Goal: Task Accomplishment & Management: Manage account settings

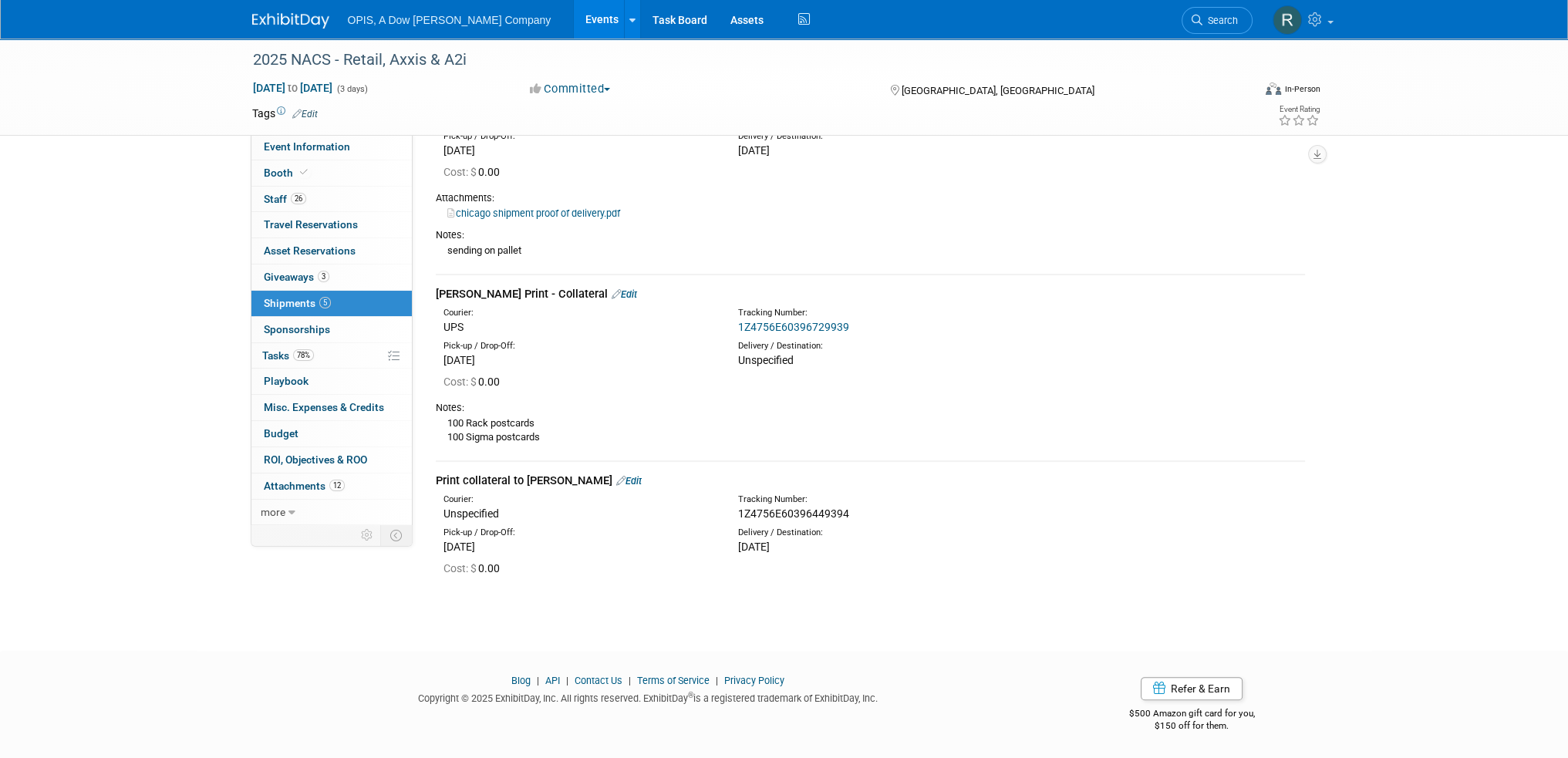
click at [574, 21] on link "Events" at bounding box center [602, 19] width 56 height 38
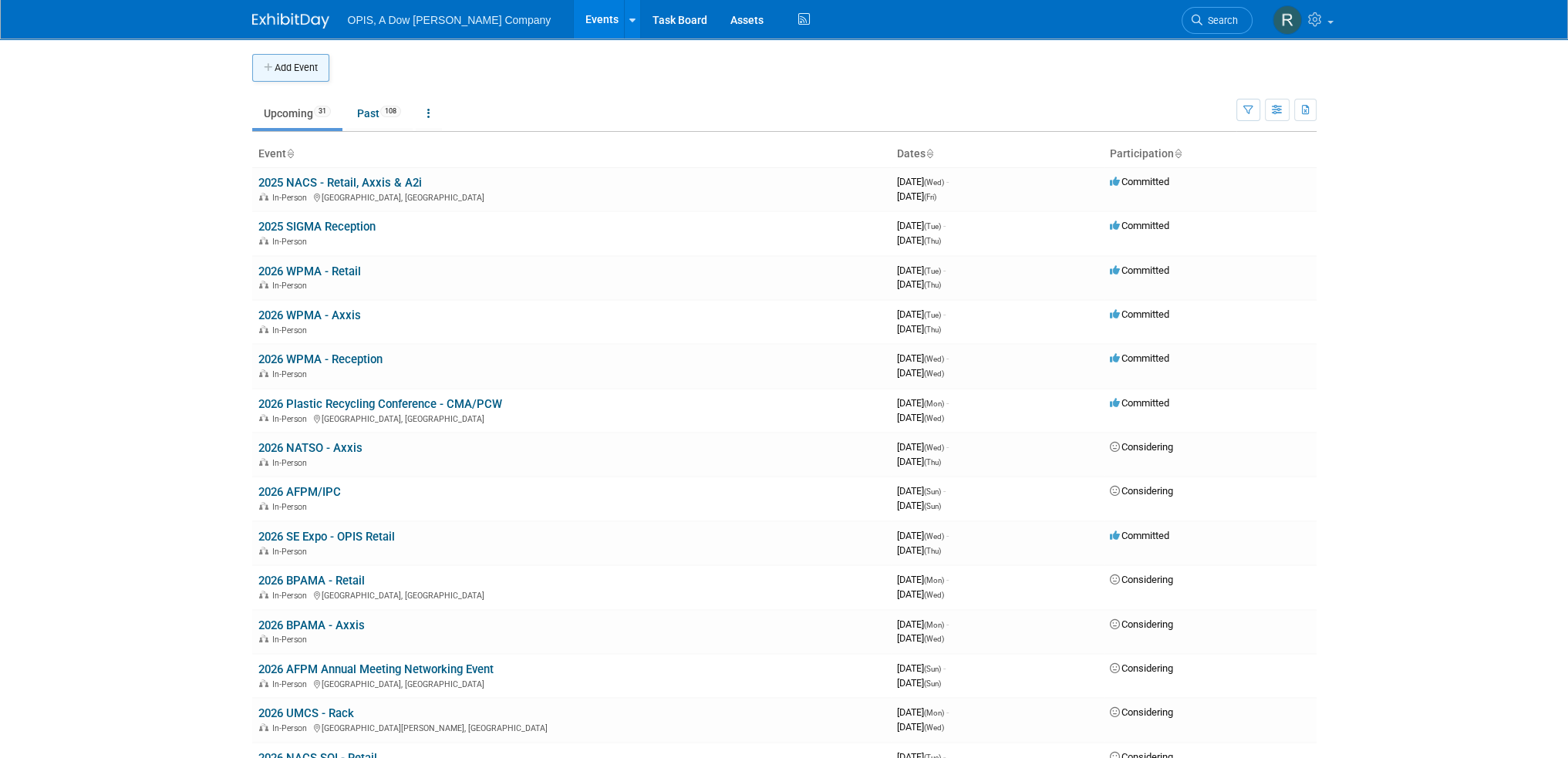
click at [264, 69] on icon "button" at bounding box center [269, 67] width 10 height 10
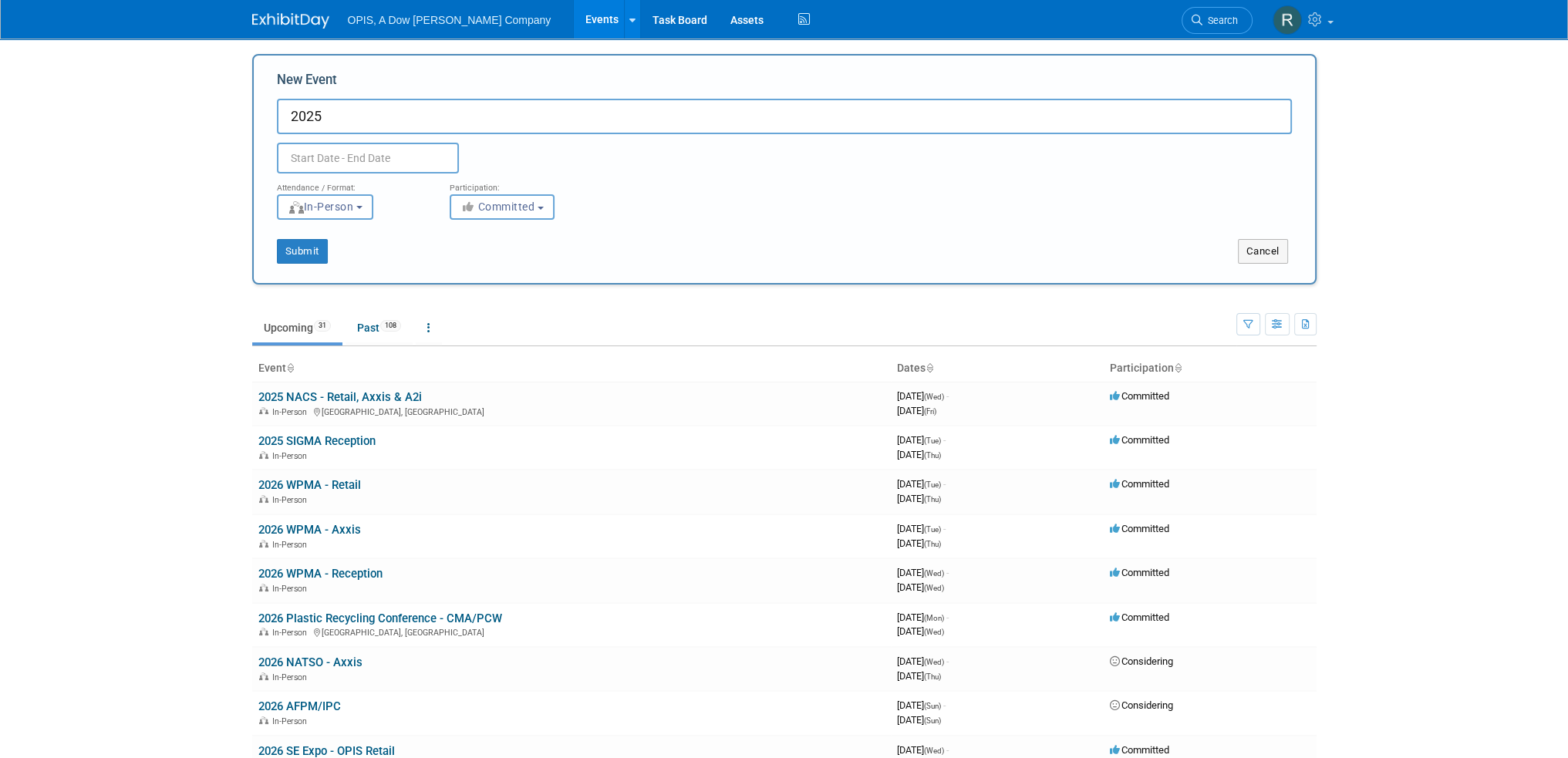
paste input "Steel Market at the Crossroads"
type input "2025 Steel Market at the Crossroads - Webinar"
click at [349, 157] on input "text" at bounding box center [368, 157] width 182 height 31
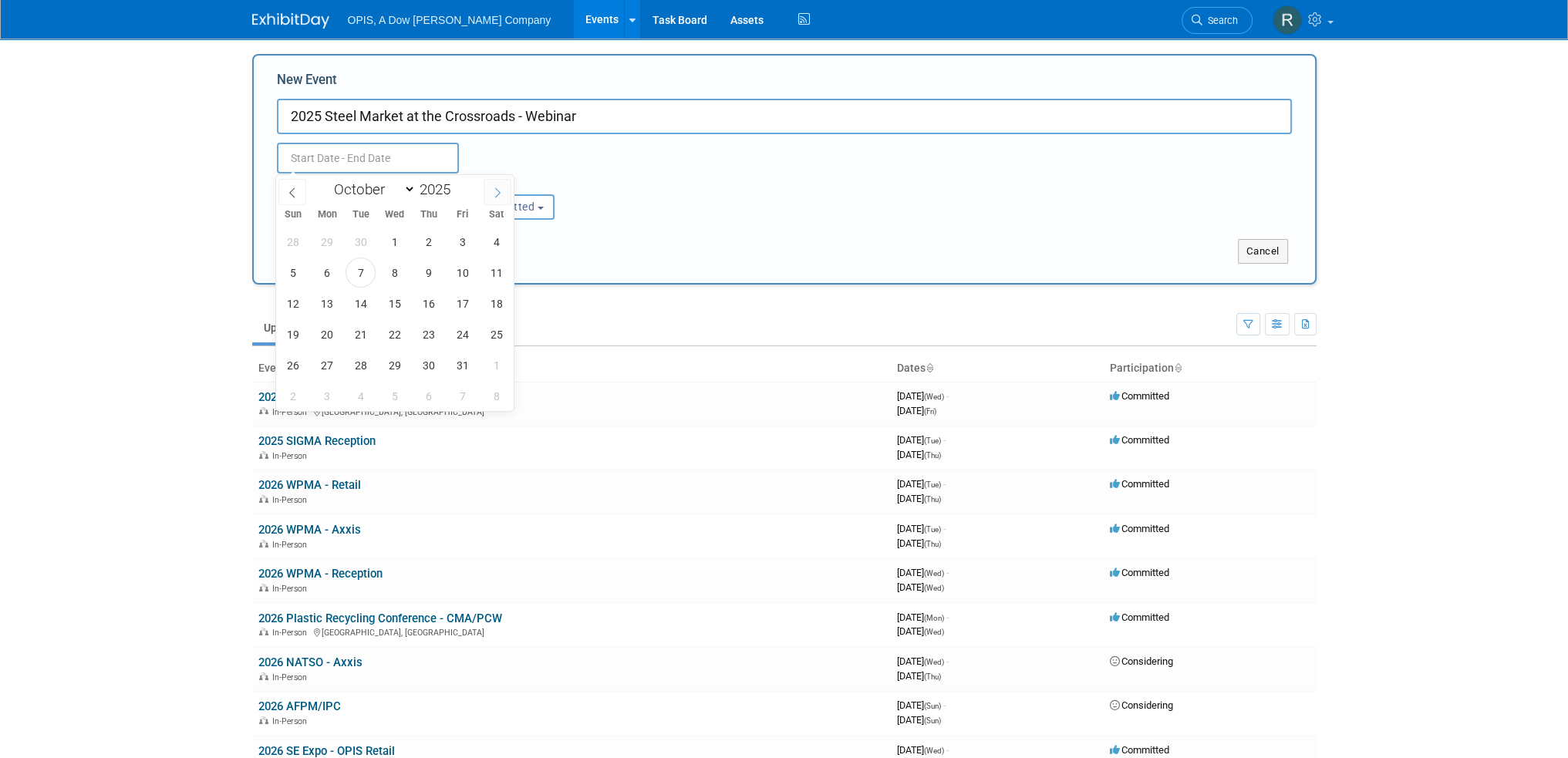
click at [495, 192] on icon at bounding box center [498, 192] width 10 height 10
select select "10"
click at [364, 302] on span "11" at bounding box center [360, 303] width 30 height 30
type input "Nov 11, 2025 to Nov 11, 2025"
type input "[DATE] to [DATE]"
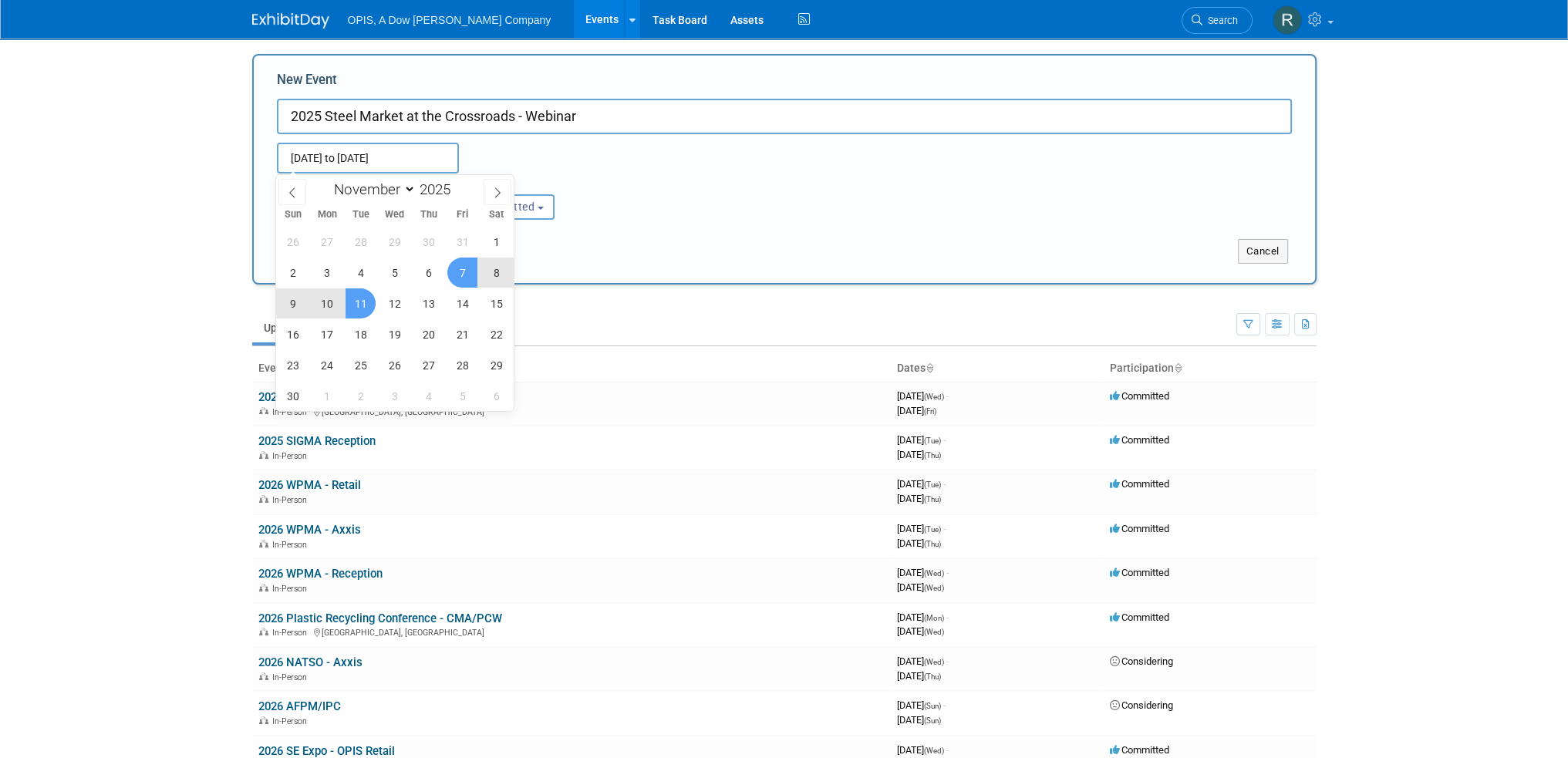
click at [657, 210] on div "Attendance / Format: <img src="https://www.exhibitday.com/Images/Format-InPerso…" at bounding box center [784, 196] width 1038 height 46
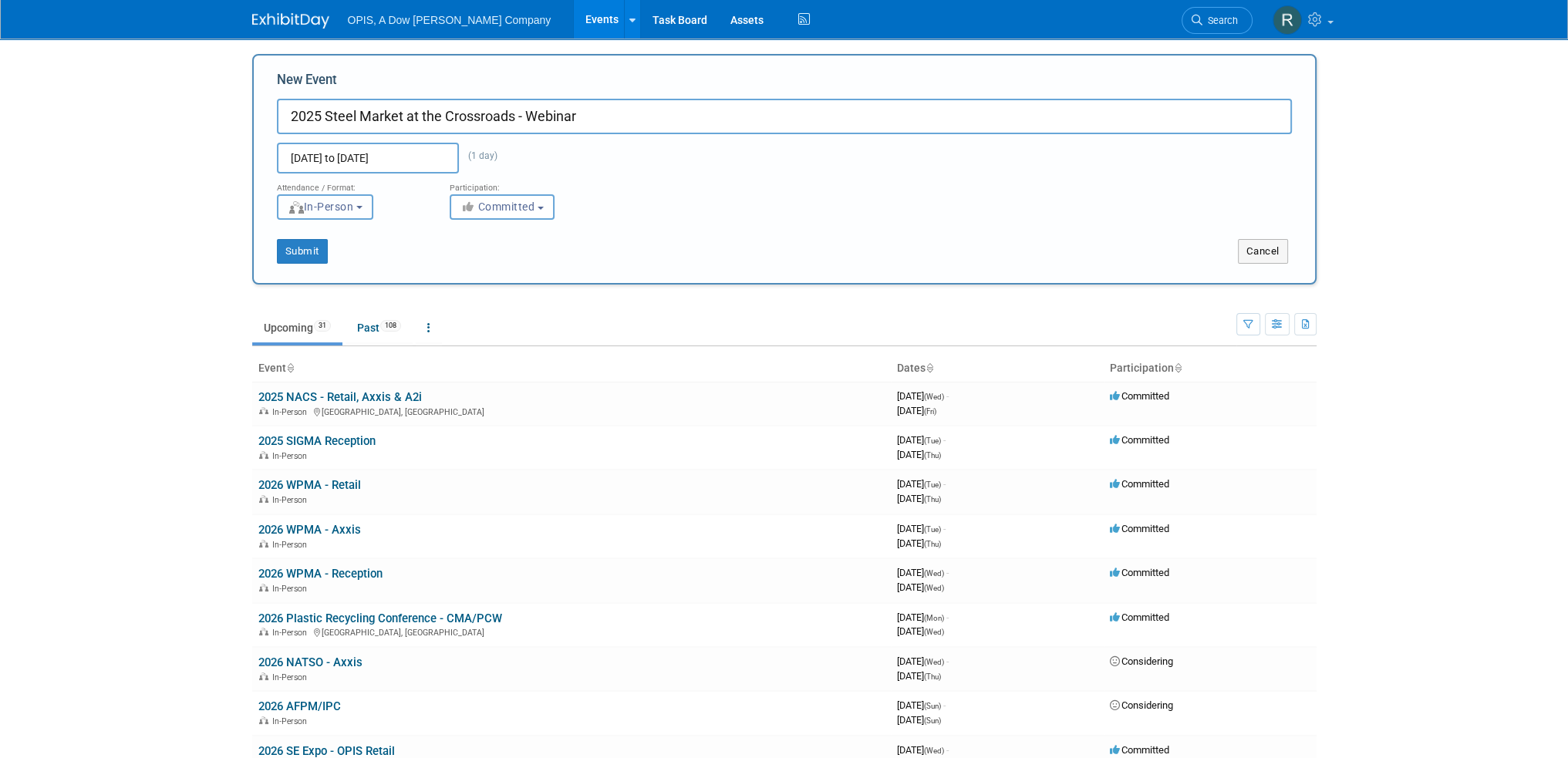
click at [373, 215] on button "In-Person" at bounding box center [325, 206] width 96 height 25
click at [357, 268] on label "Virtual" at bounding box center [330, 267] width 89 height 21
click at [291, 268] on input "Virtual" at bounding box center [286, 266] width 10 height 10
select select "2"
click at [308, 253] on button "Submit" at bounding box center [303, 251] width 51 height 24
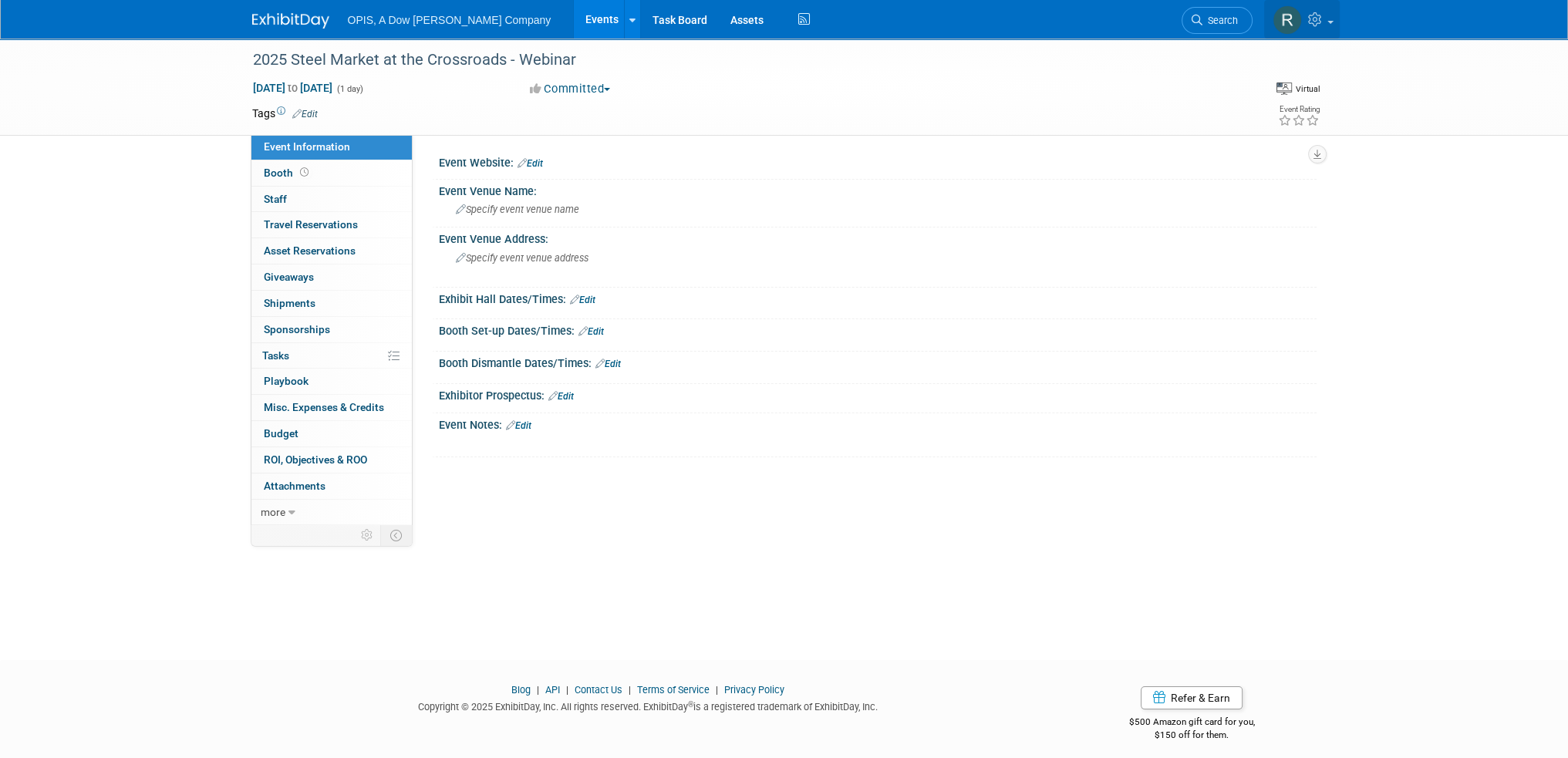
click at [1314, 24] on icon at bounding box center [1317, 19] width 17 height 14
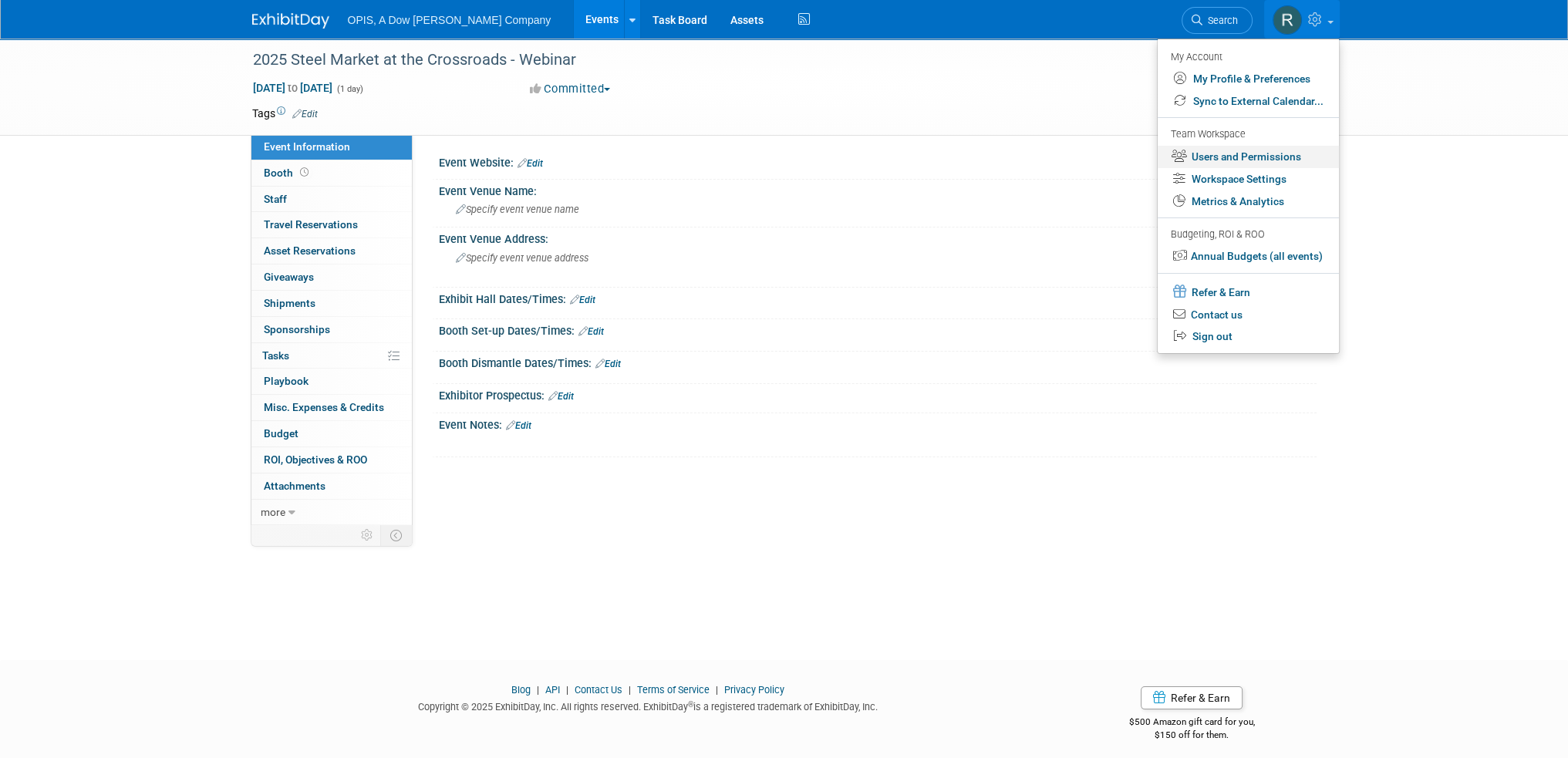
click at [1244, 156] on link "Users and Permissions" at bounding box center [1248, 157] width 181 height 23
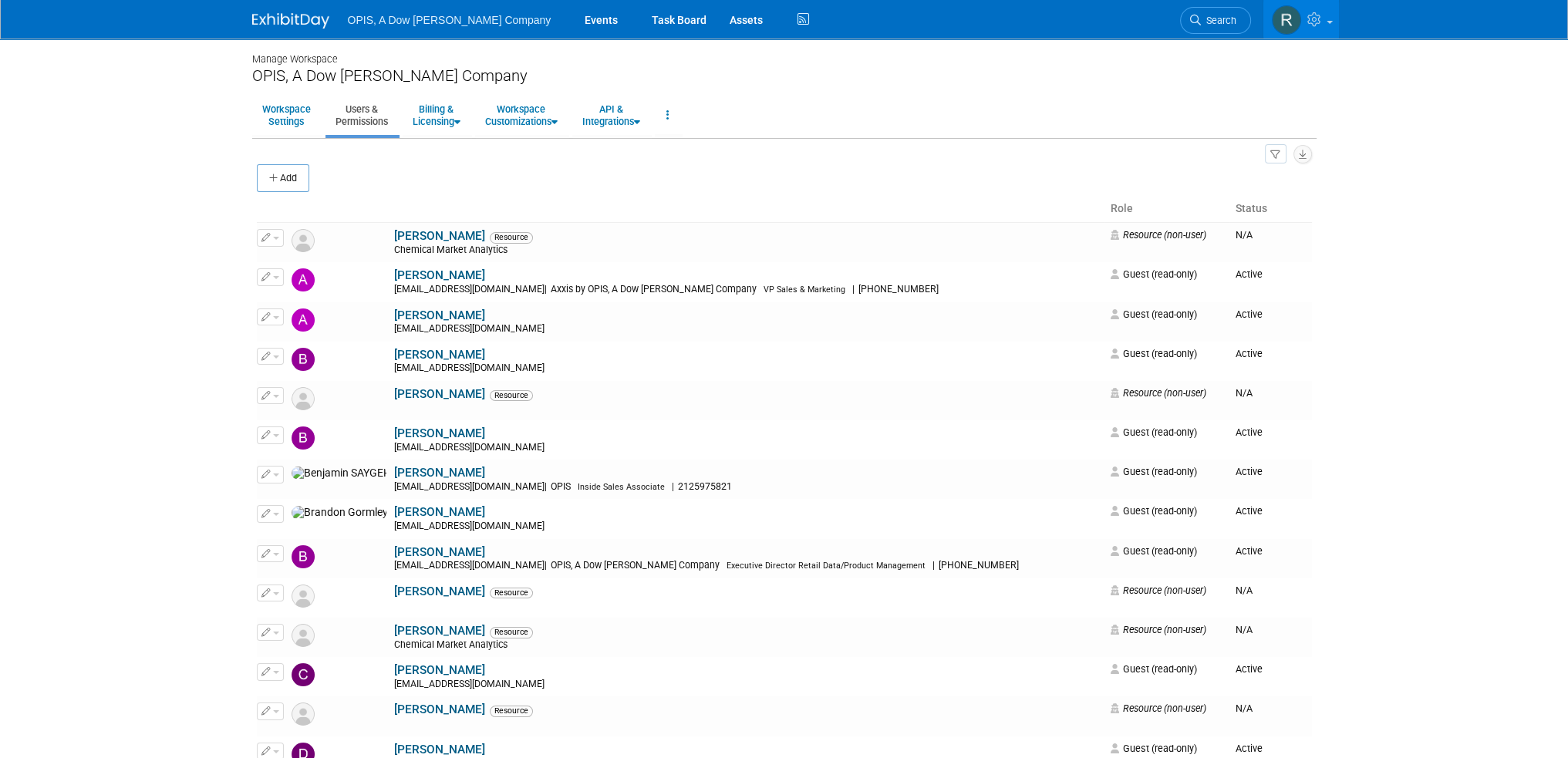
click at [272, 178] on icon "button" at bounding box center [275, 177] width 10 height 10
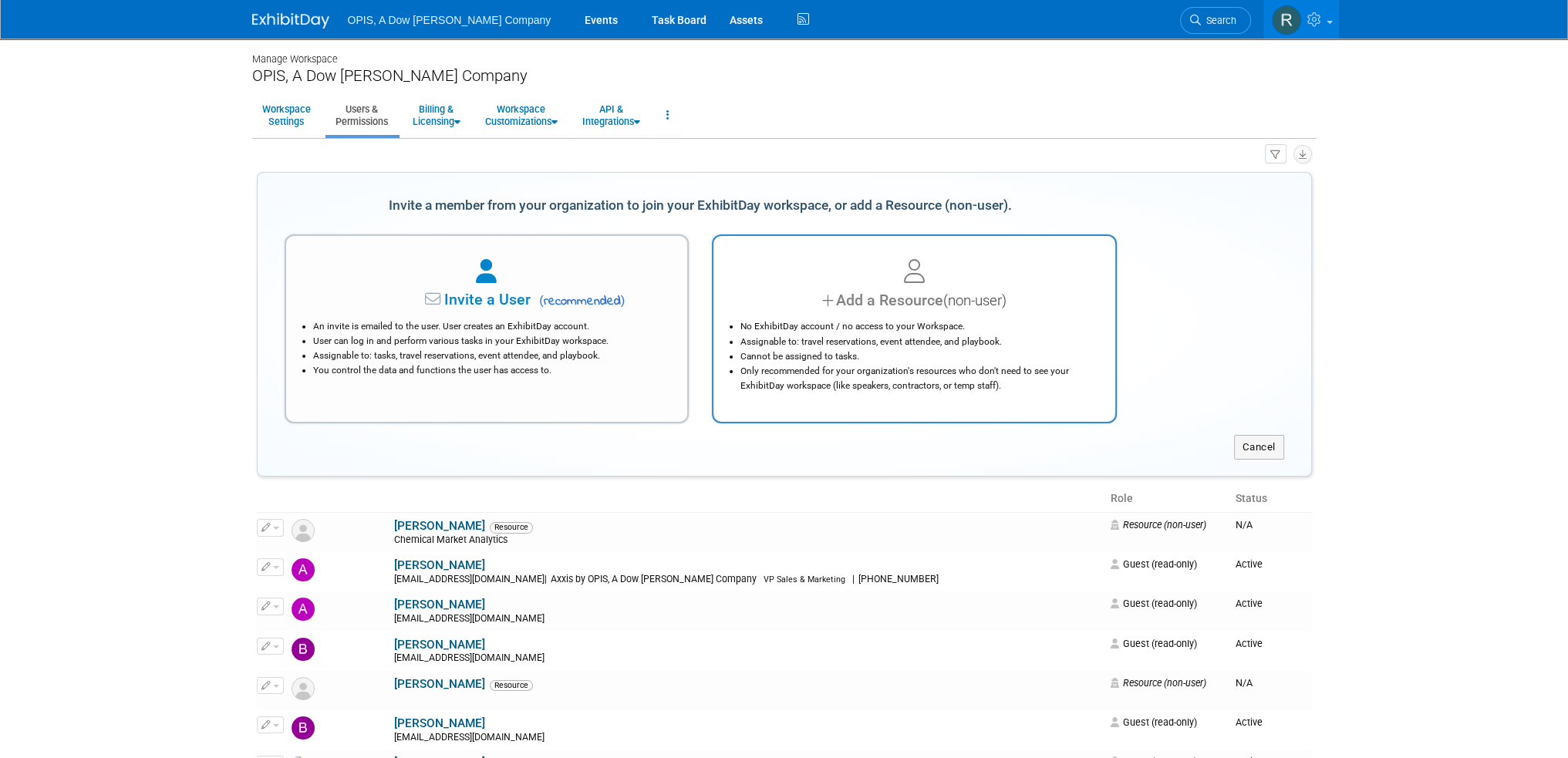
click at [845, 311] on div "No ExhibitDay account / no access to your Workspace. Assignable to: travel rese…" at bounding box center [914, 351] width 363 height 81
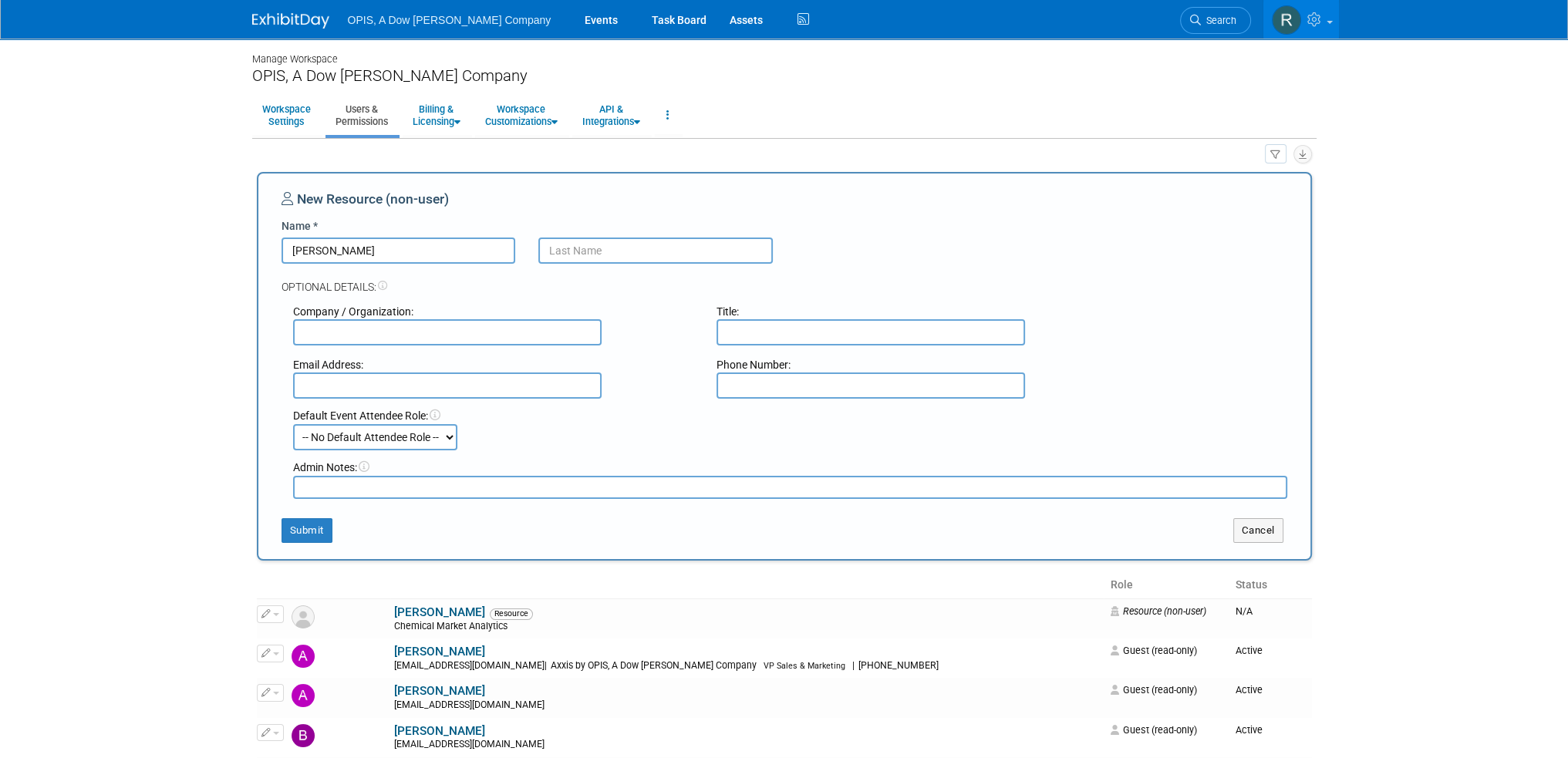
type input "Maria"
type input "Tanatar"
paste input "Global Steel Business Development"
type input "Global Steel Business Development"
click at [386, 388] on input "text" at bounding box center [447, 386] width 309 height 26
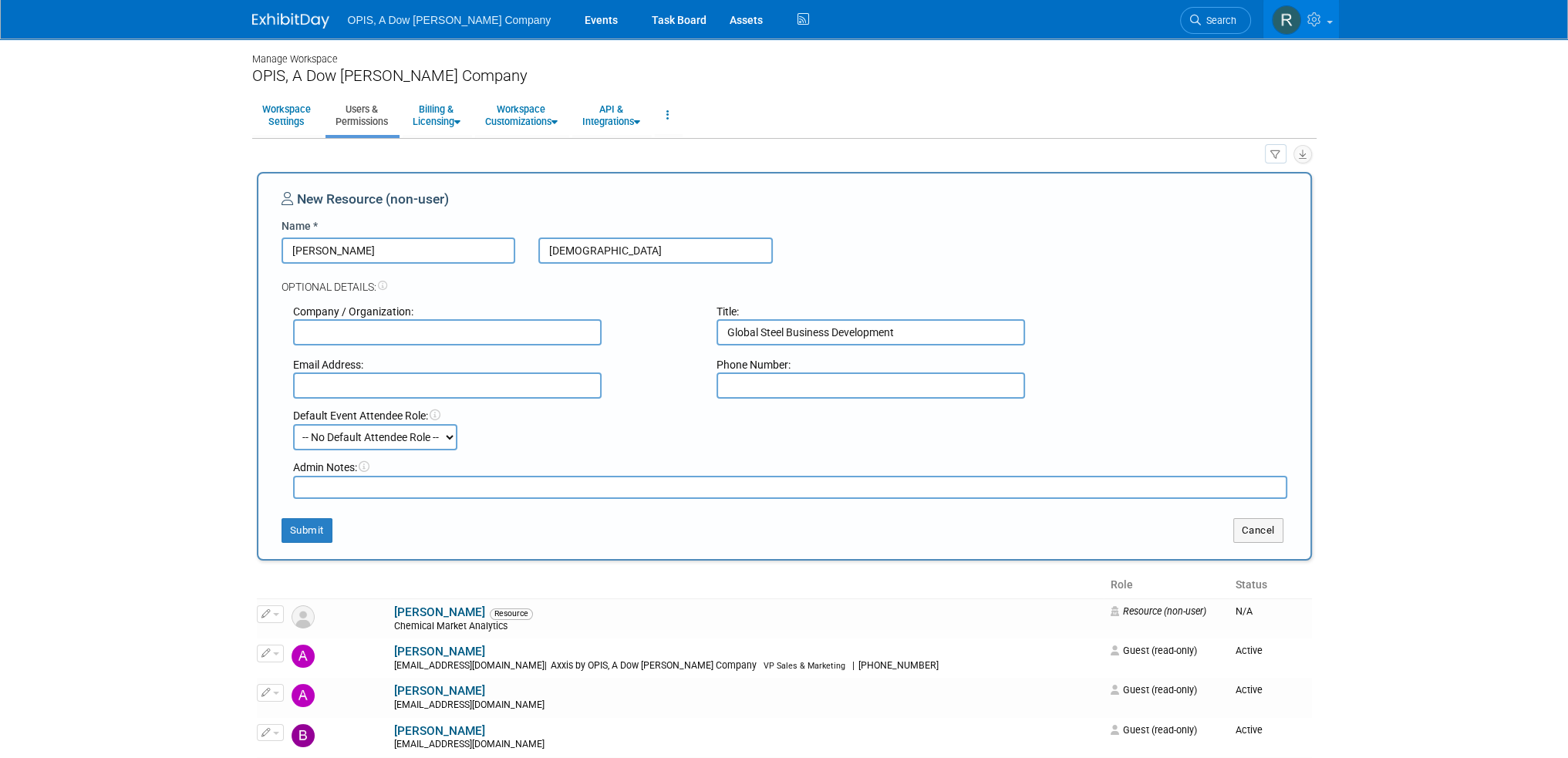
paste input "mtanatar@opisnet.com"
type input "mtanatar@opisnet.com"
click at [316, 526] on button "Submit" at bounding box center [307, 531] width 51 height 24
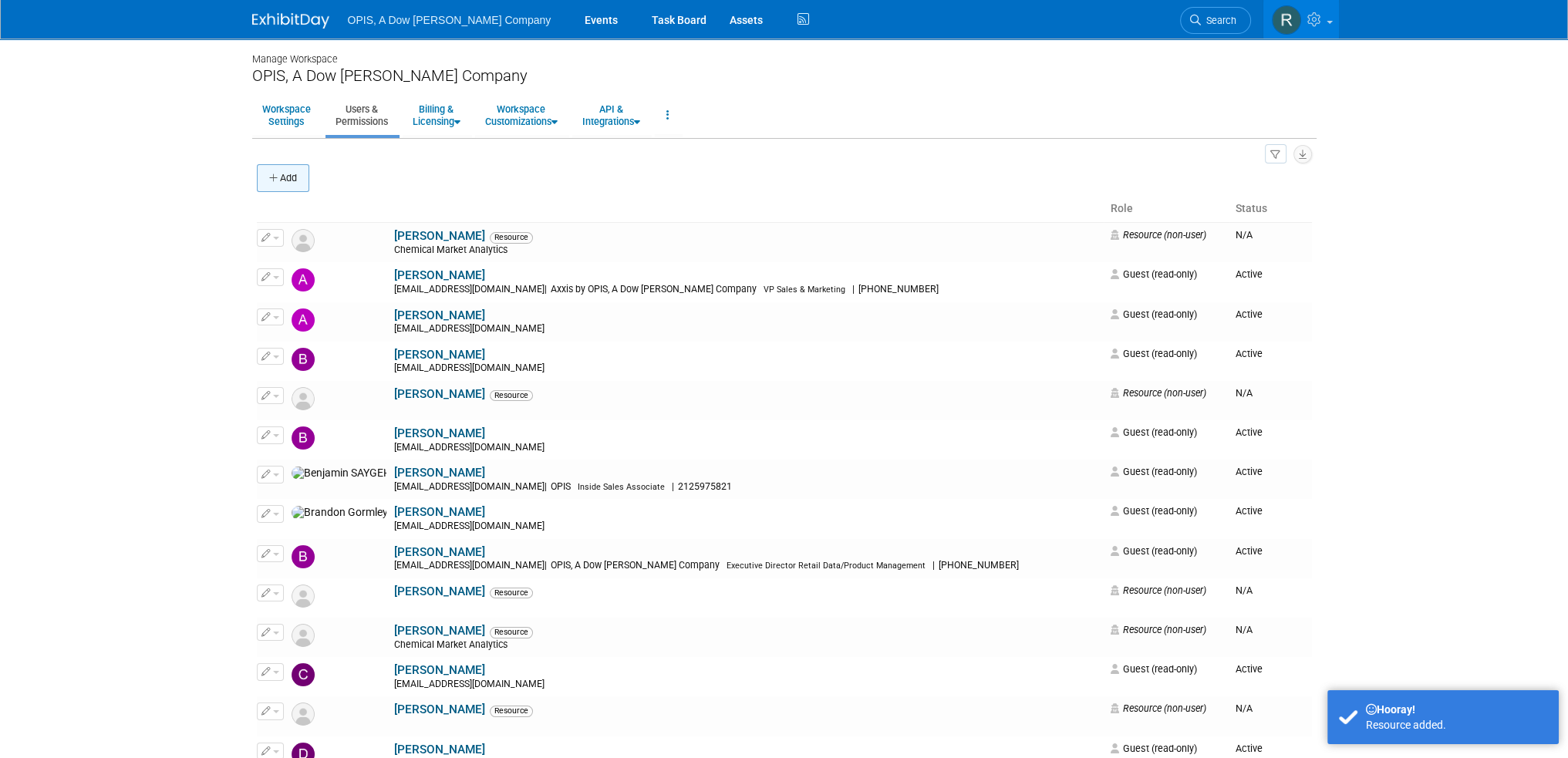
click at [281, 175] on button "Add" at bounding box center [283, 178] width 52 height 28
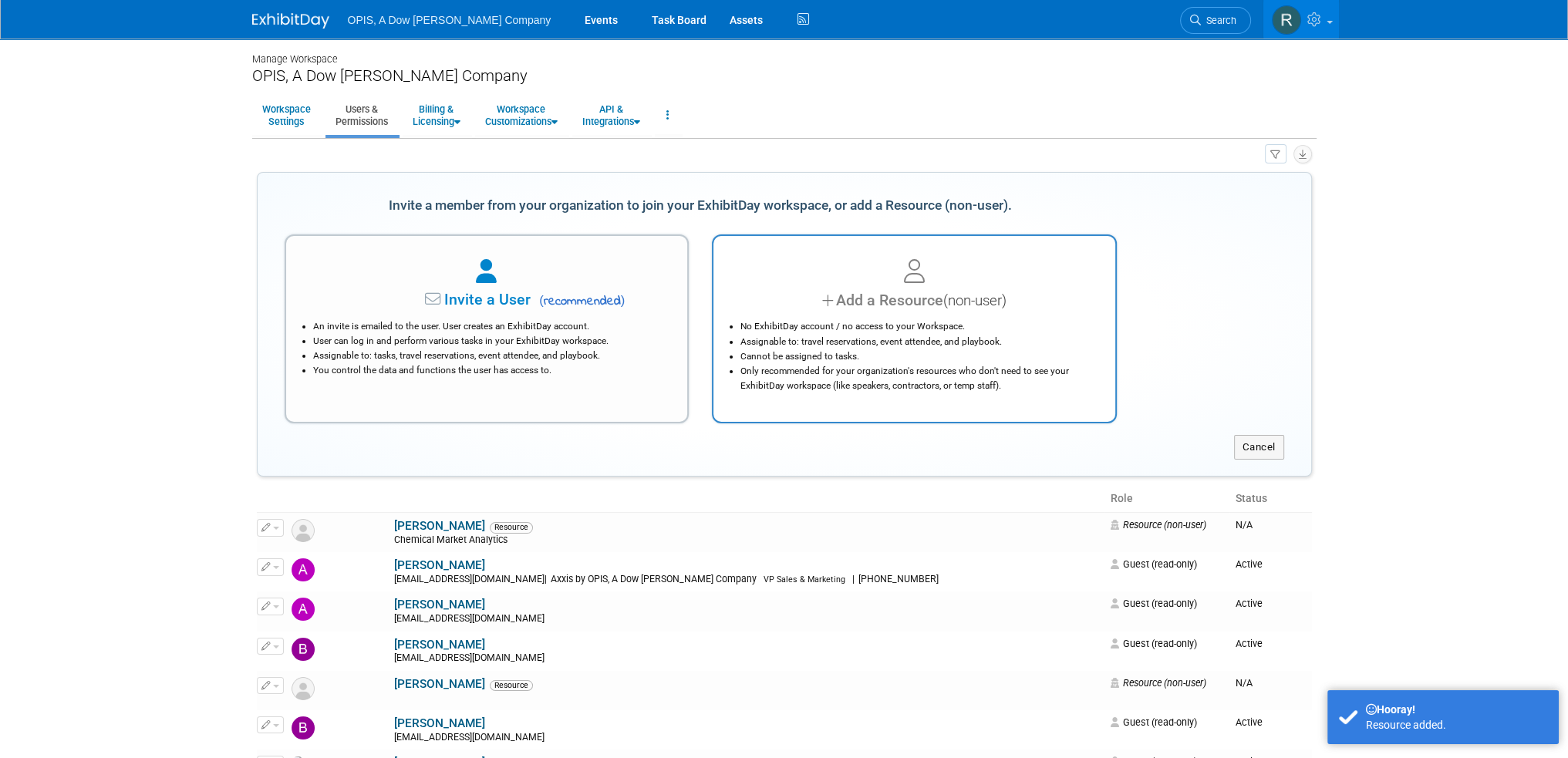
click at [854, 304] on div "Add a Resource (non-user)" at bounding box center [914, 301] width 363 height 23
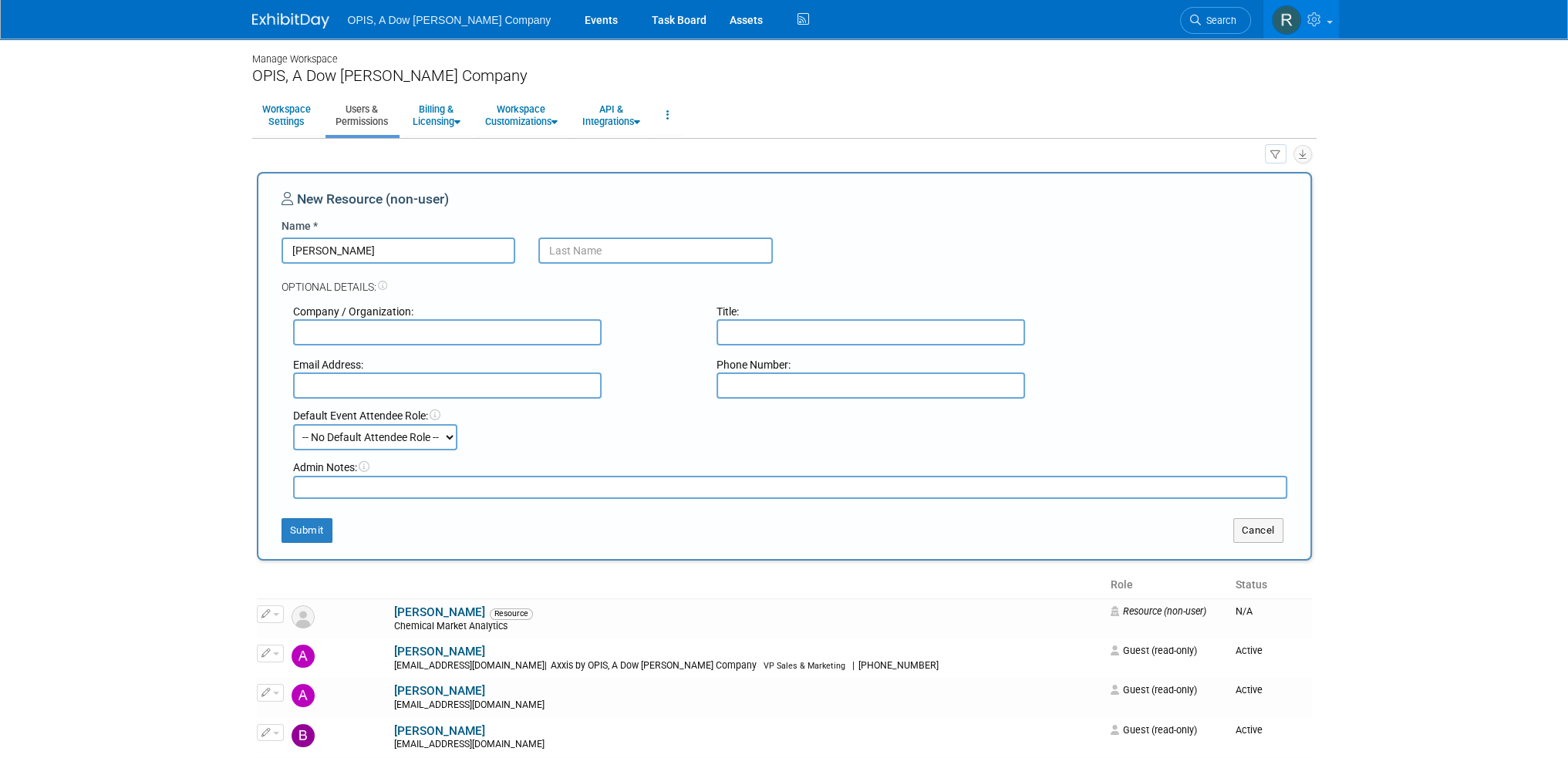
type input "Benjamin"
type input "Steven"
click at [743, 329] on input "text" at bounding box center [870, 332] width 309 height 26
paste input "journalist, Steel Markets and Sustainability"
click at [731, 330] on input "journalist, Steel Markets and Sustainability" at bounding box center [870, 332] width 309 height 26
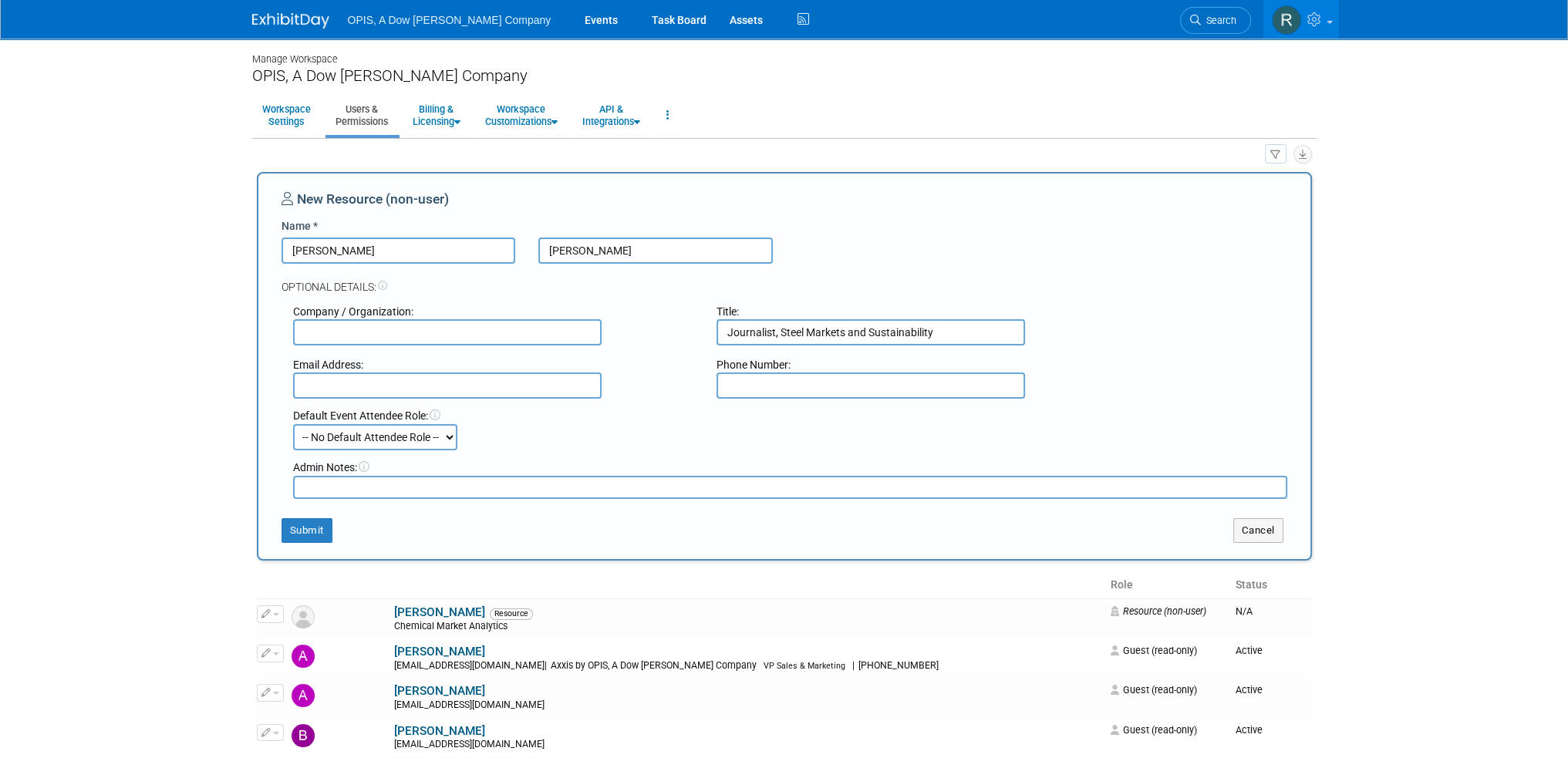
type input "Journalist, Steel Markets and Sustainability"
click at [398, 388] on input "text" at bounding box center [447, 386] width 309 height 26
paste input "bsteven@opisnet.com"
type input "bsteven@opisnet.com"
click at [308, 525] on button "Submit" at bounding box center [307, 531] width 51 height 24
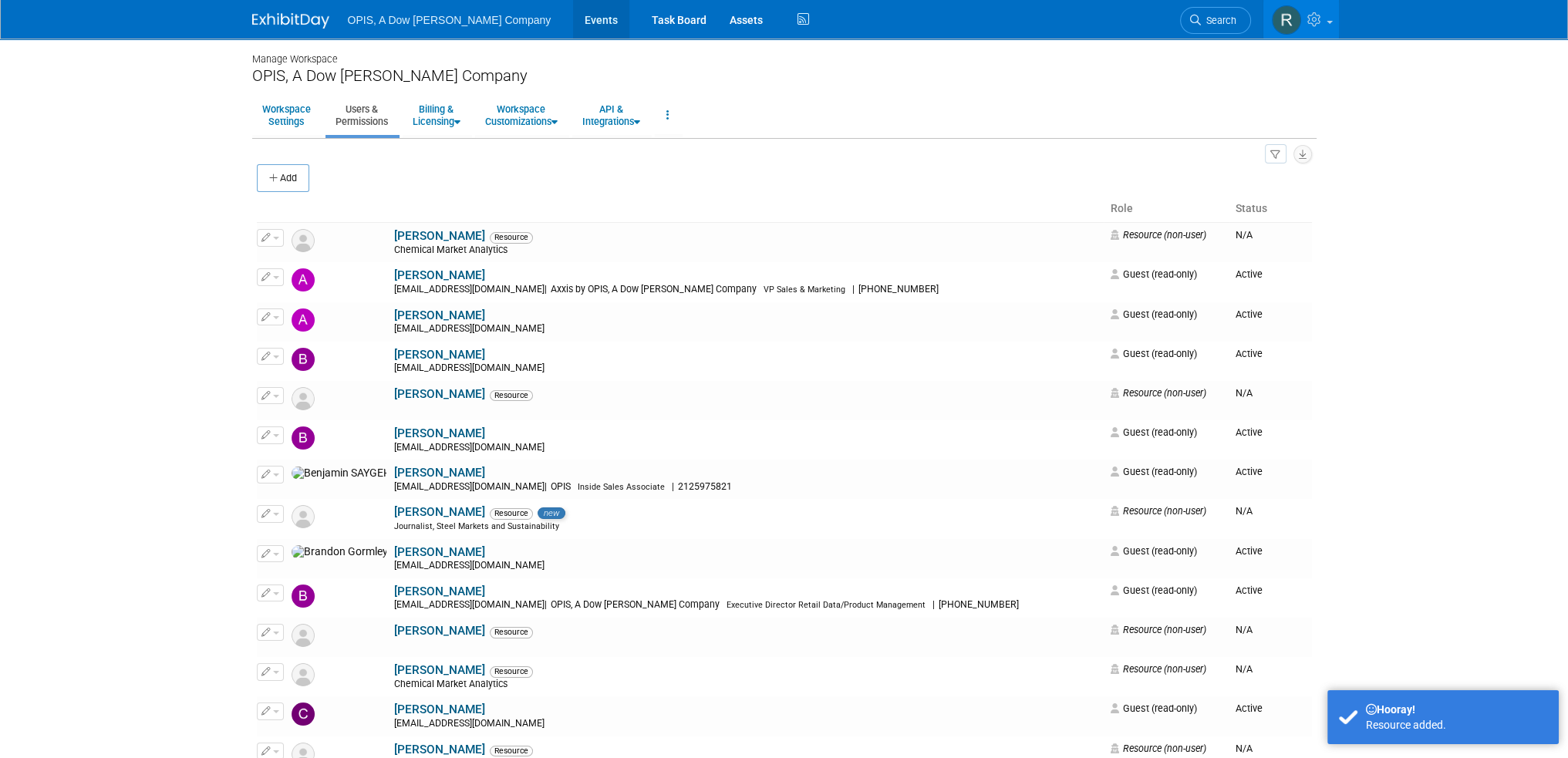
click at [573, 26] on link "Events" at bounding box center [601, 19] width 56 height 38
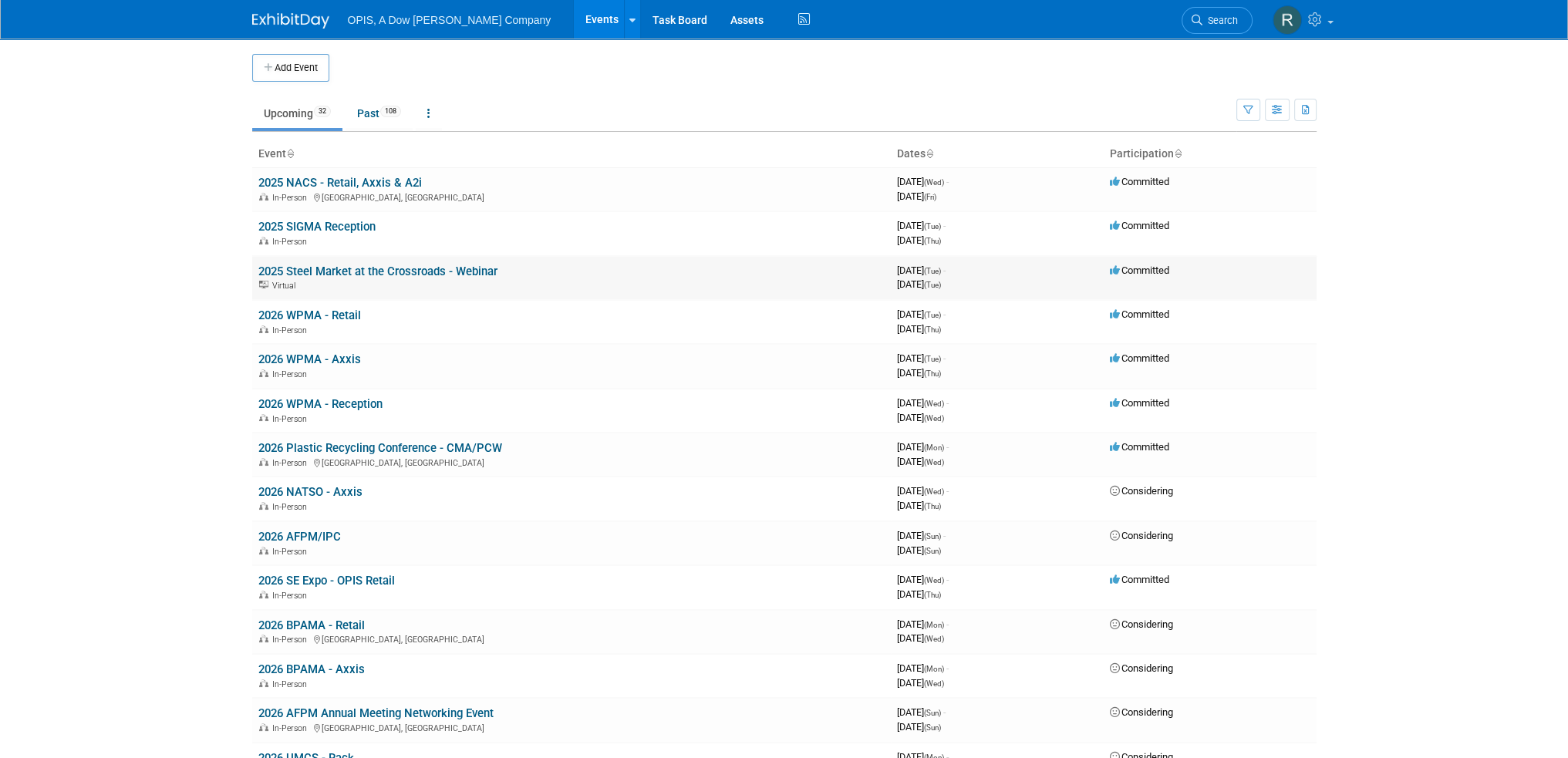
click at [349, 264] on link "2025 Steel Market at the Crossroads - Webinar" at bounding box center [377, 271] width 239 height 14
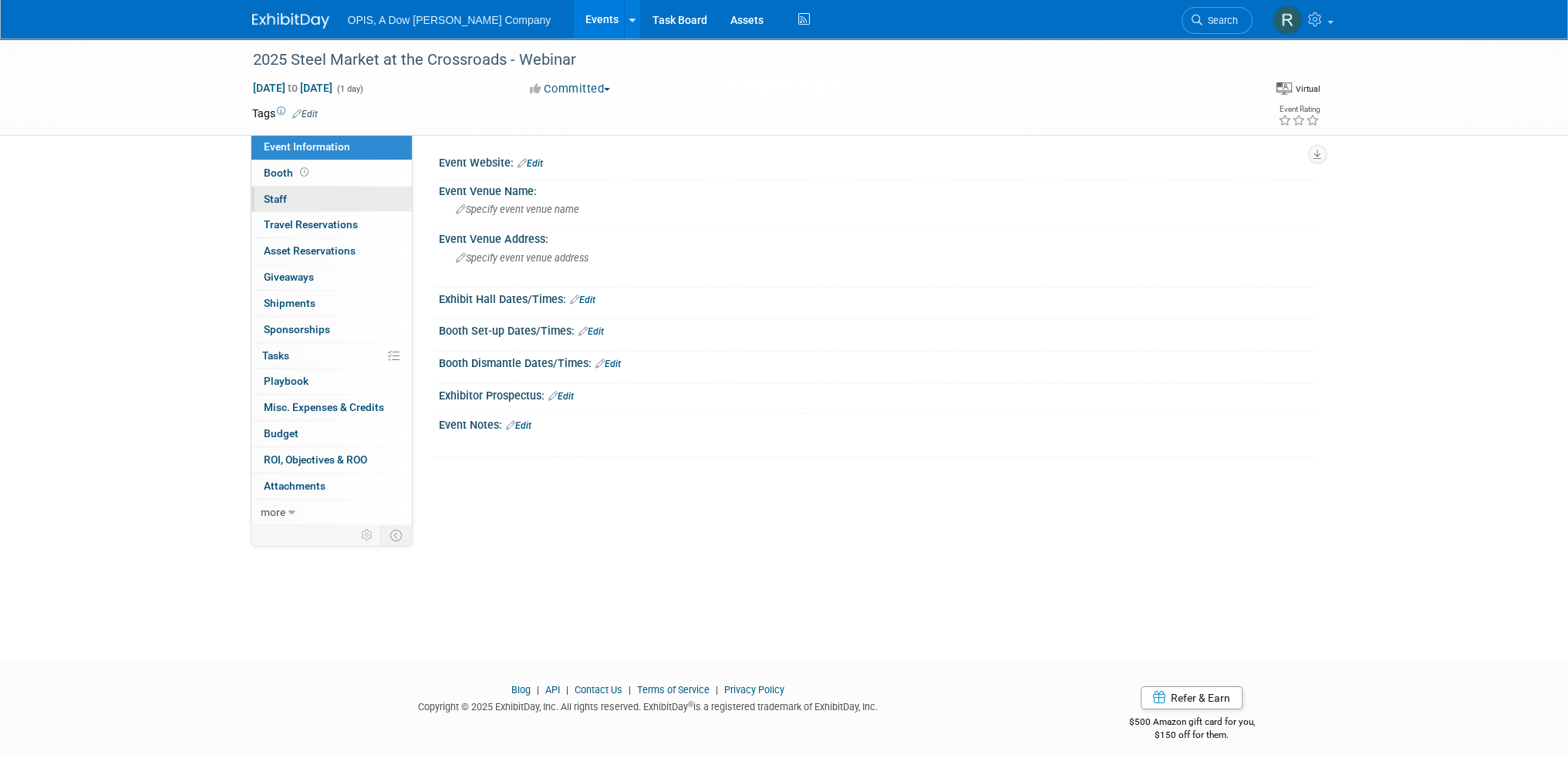
click at [279, 196] on span "Staff 0" at bounding box center [275, 198] width 23 height 12
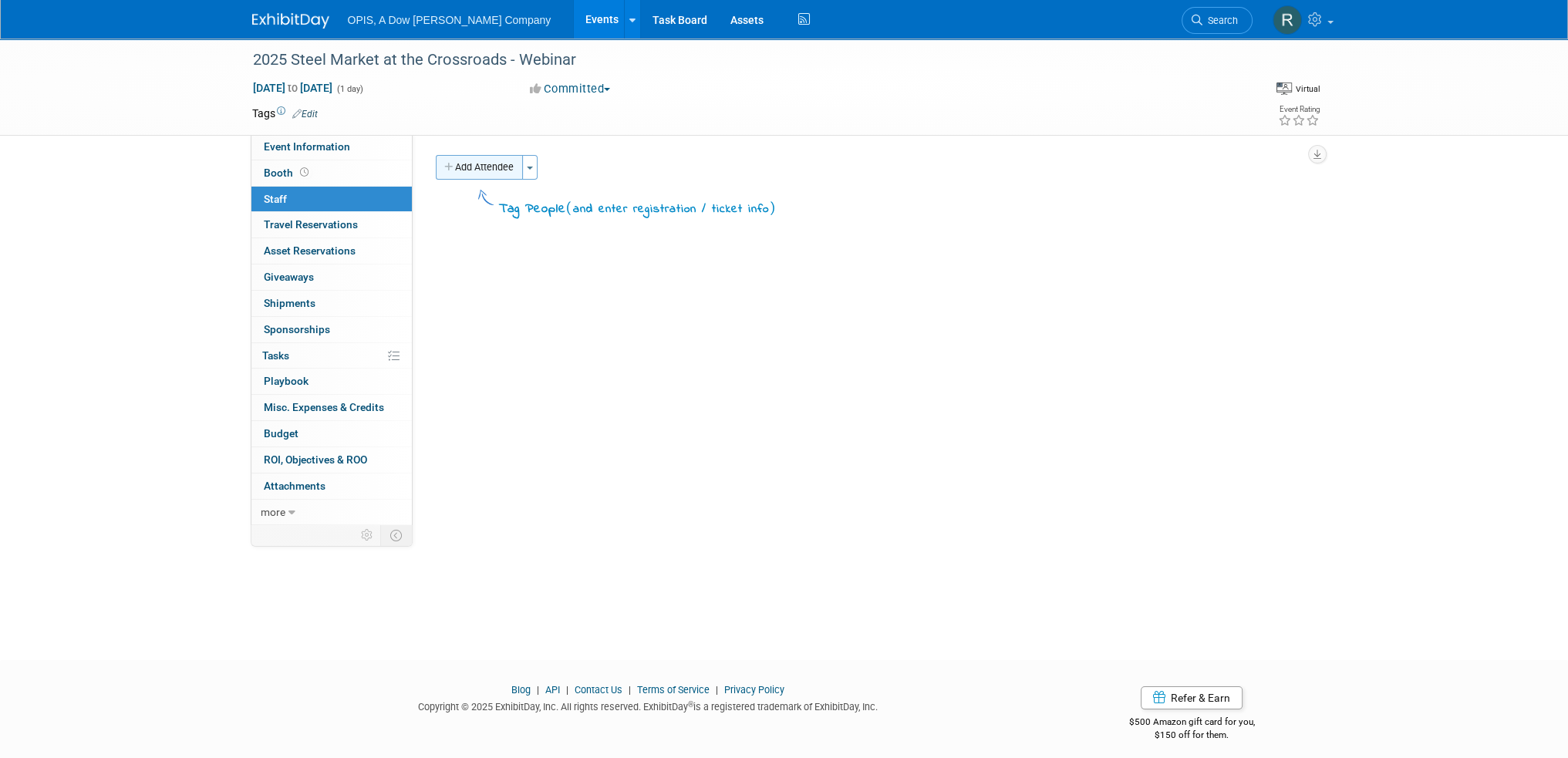
click at [491, 169] on button "Add Attendee" at bounding box center [479, 167] width 87 height 24
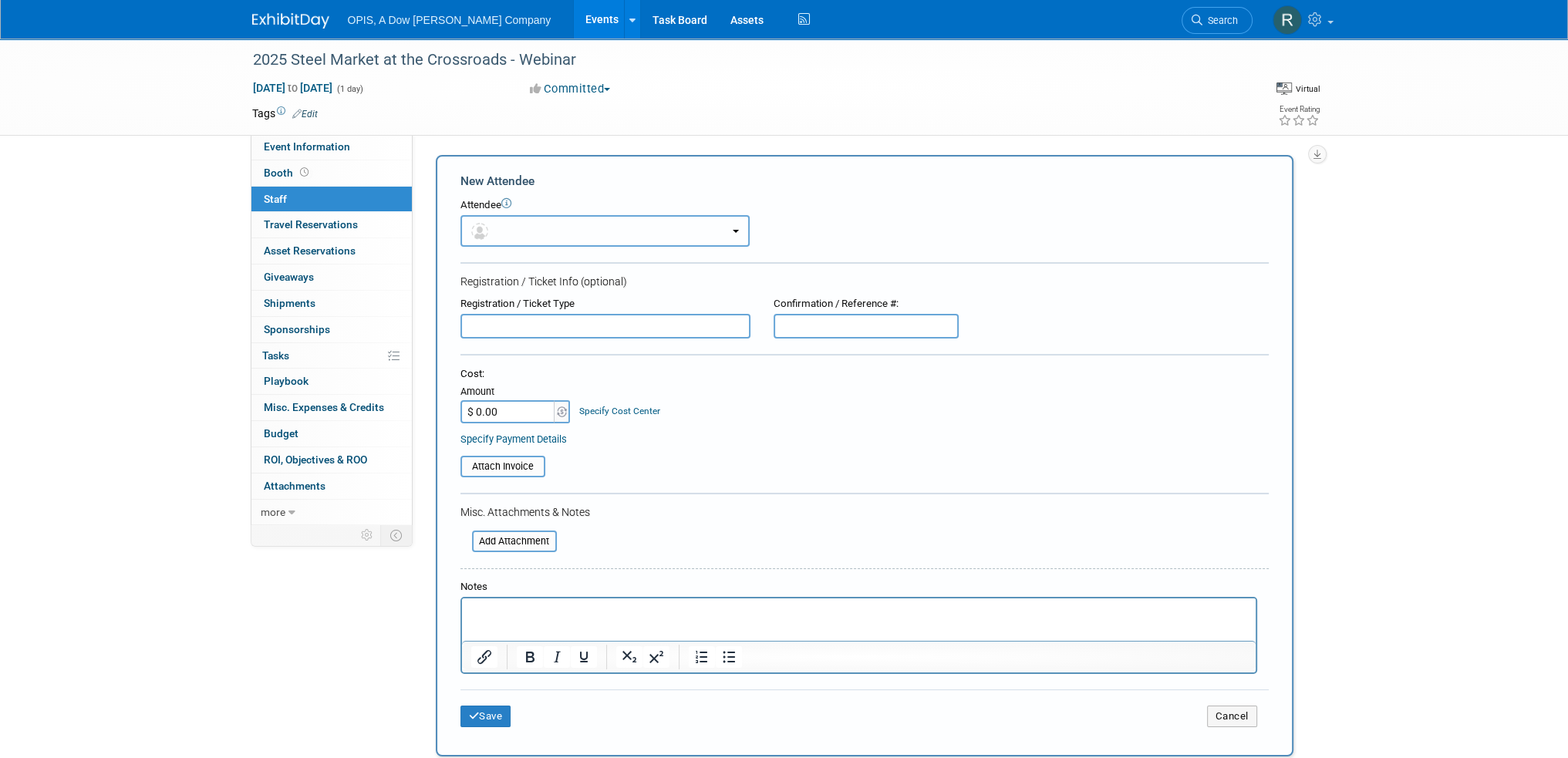
click at [545, 231] on button "button" at bounding box center [604, 231] width 289 height 31
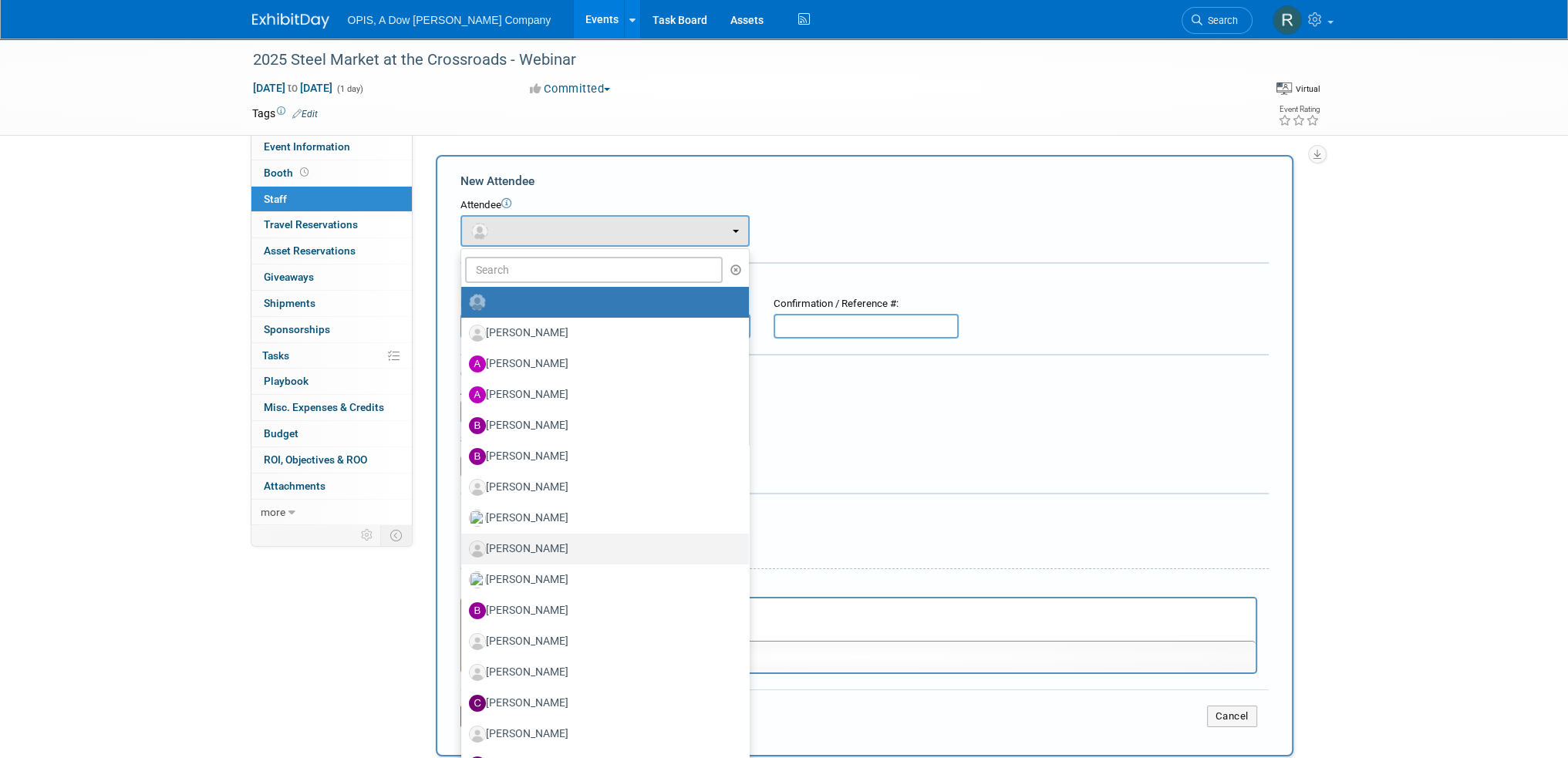
click at [543, 545] on label "[PERSON_NAME]" at bounding box center [601, 549] width 264 height 24
click at [463, 545] on input "[PERSON_NAME]" at bounding box center [457, 546] width 10 height 10
select select "695cf7cc-121f-474c-b26d-a98fda2b9869"
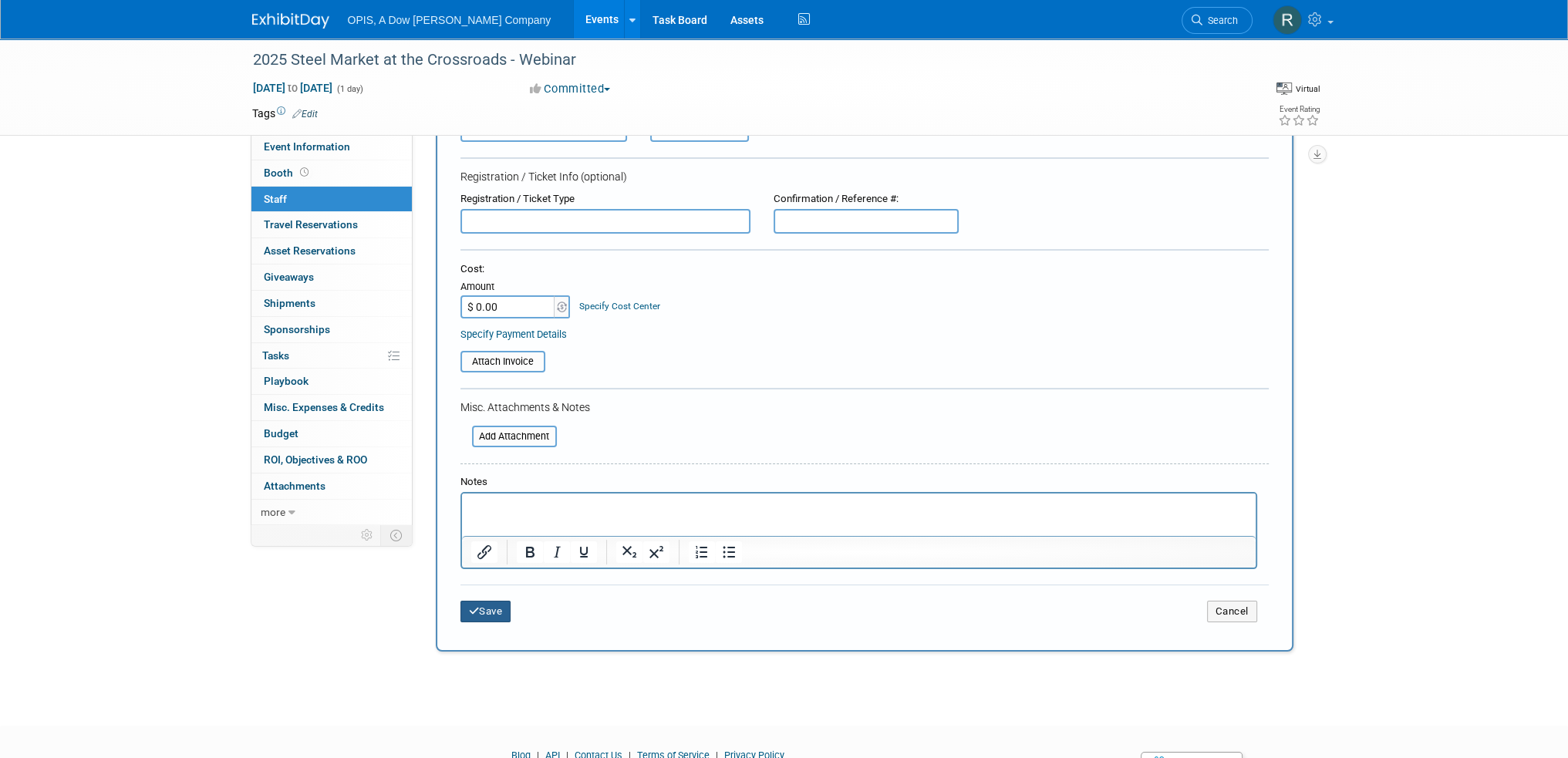
click at [497, 608] on button "Save" at bounding box center [485, 611] width 51 height 22
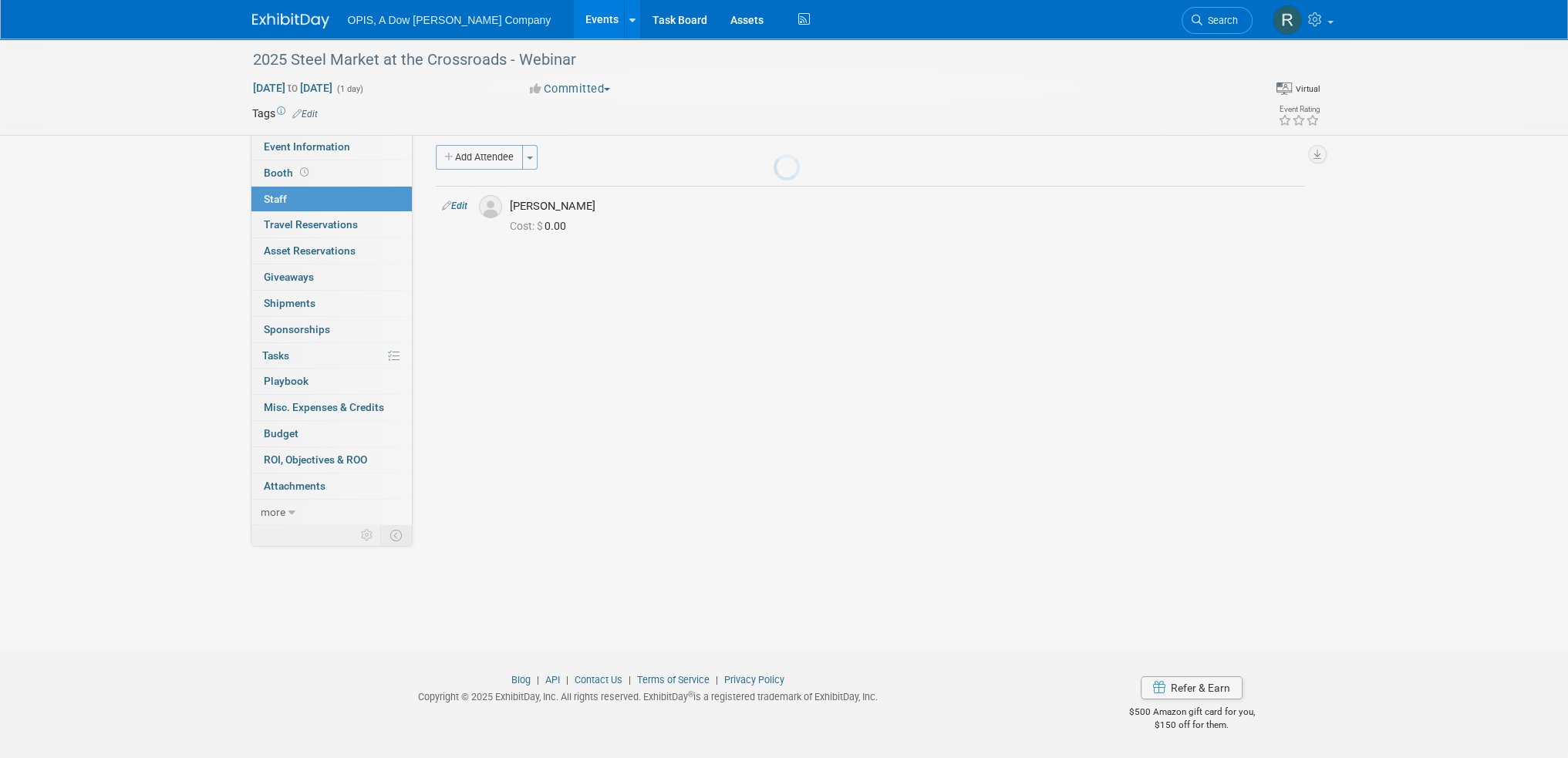
scroll to position [10, 0]
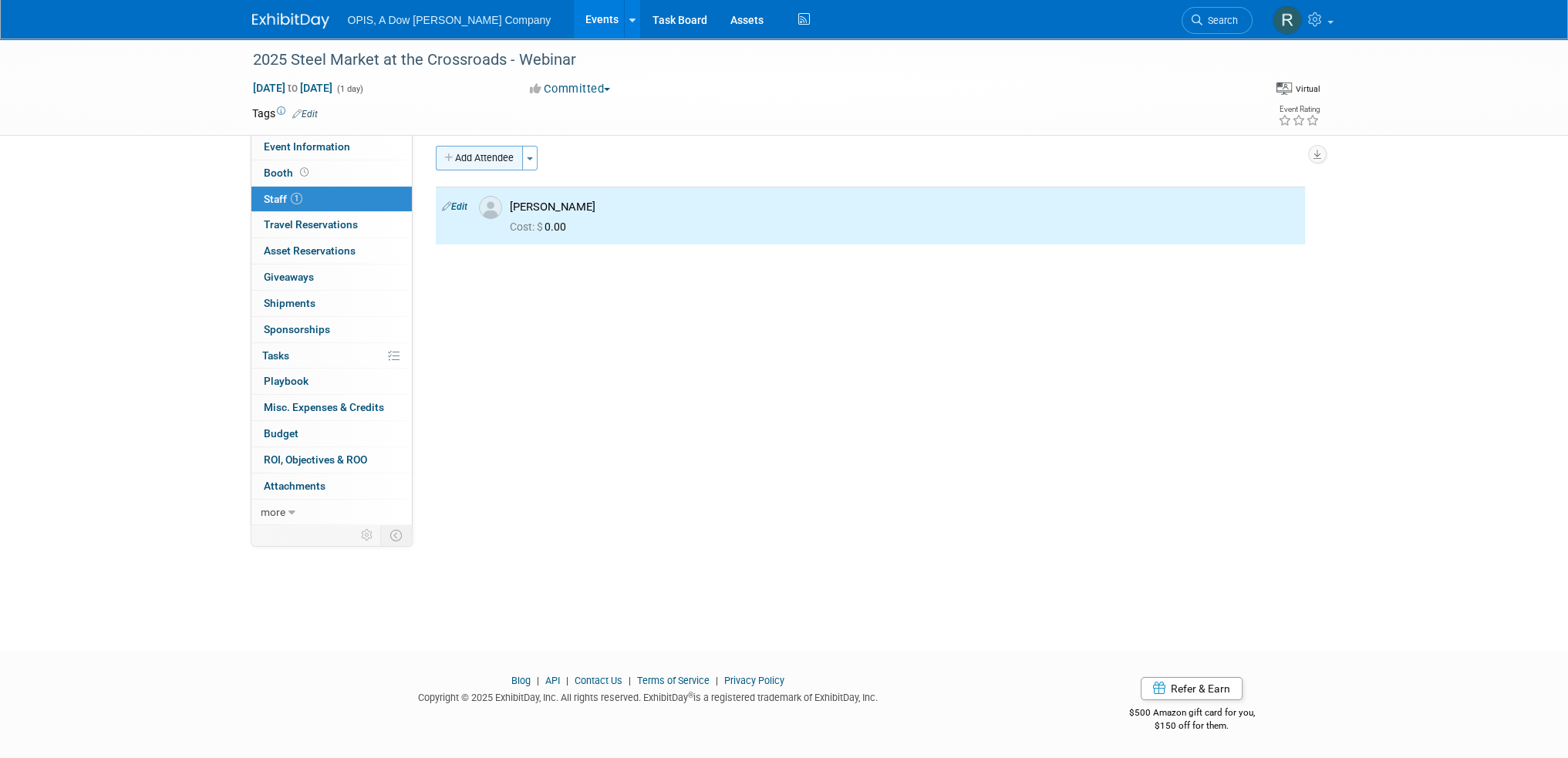
click at [498, 160] on button "Add Attendee" at bounding box center [479, 158] width 87 height 24
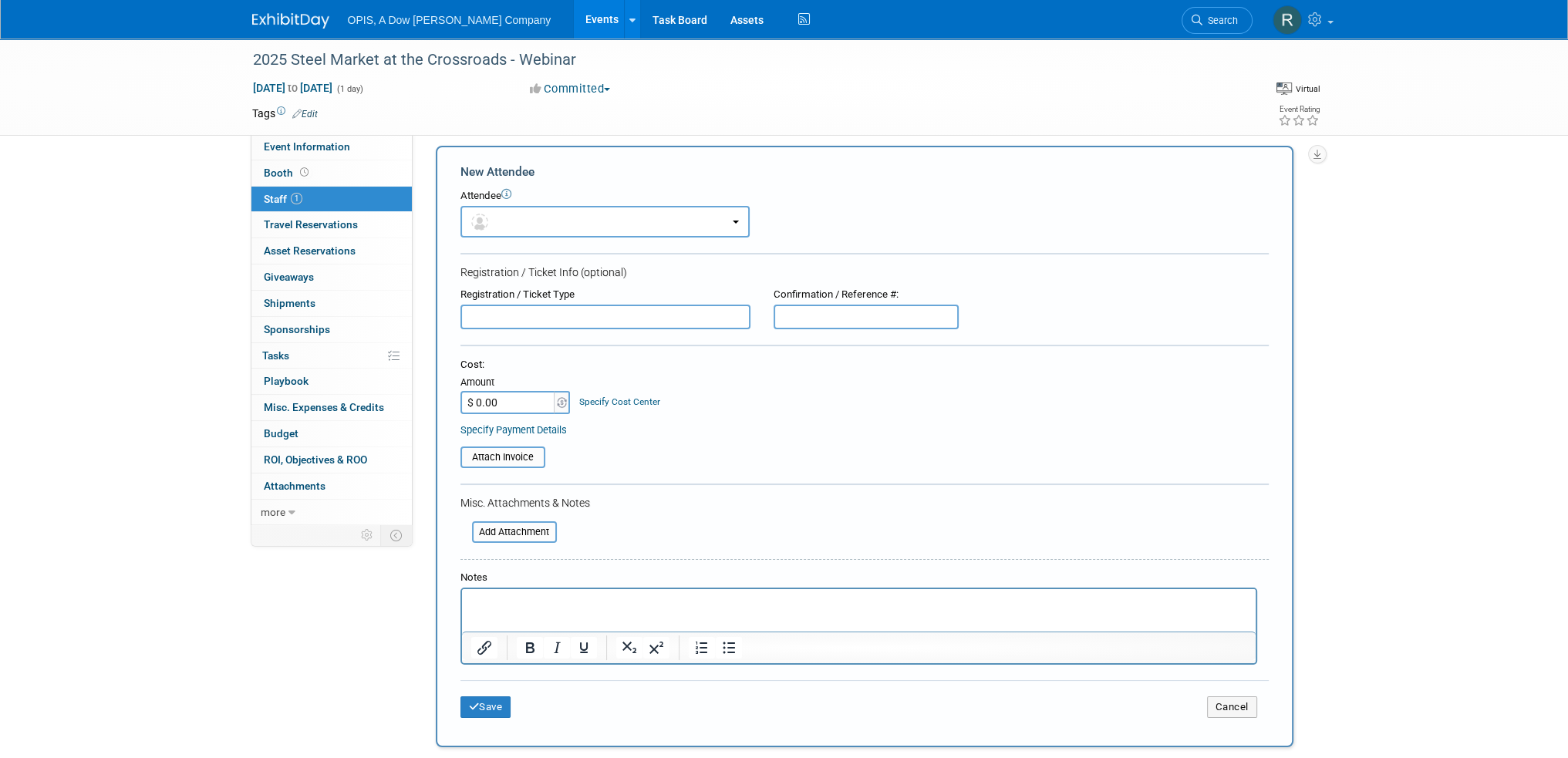
scroll to position [0, 0]
click at [577, 217] on button "button" at bounding box center [604, 221] width 289 height 31
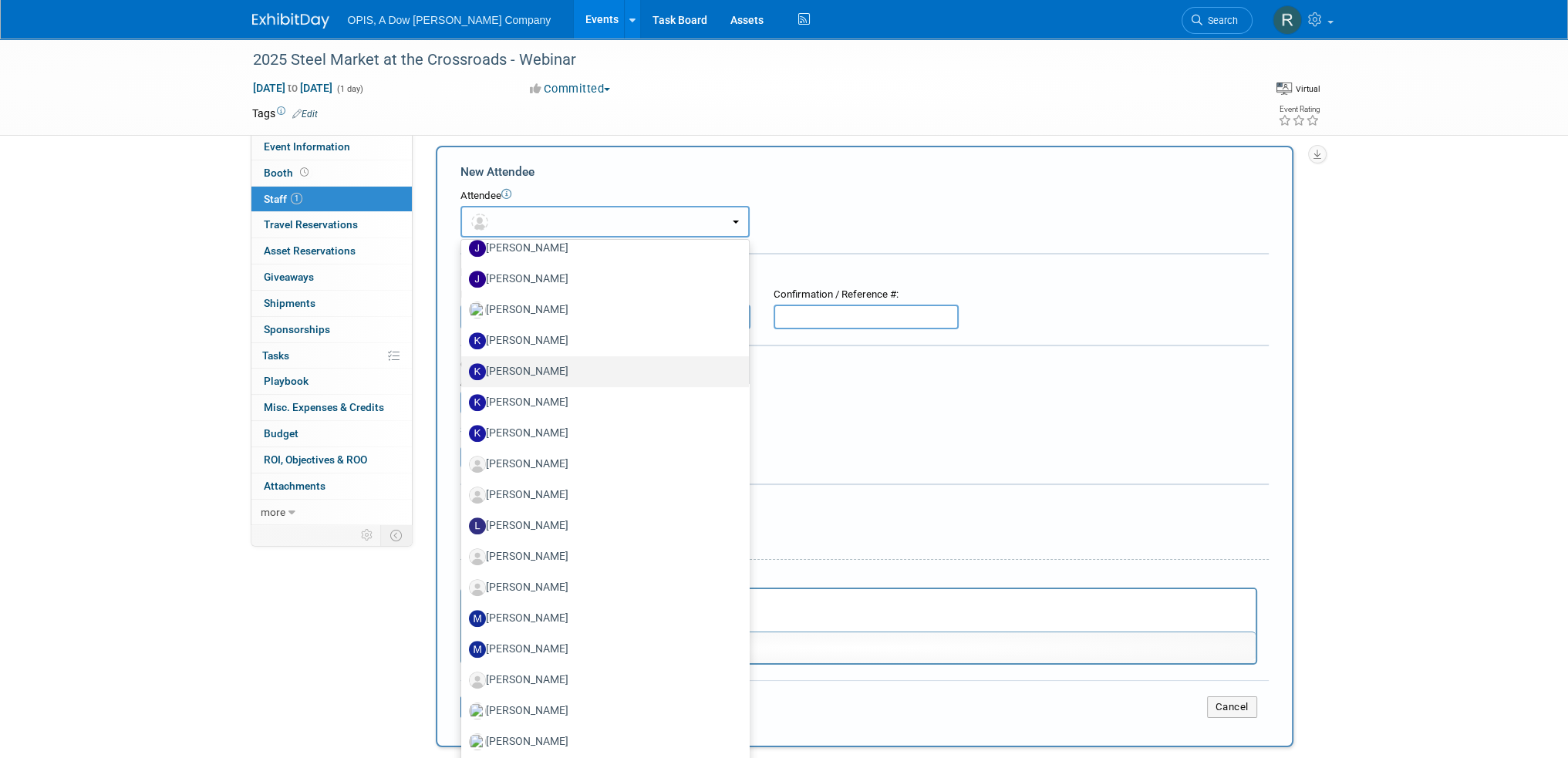
scroll to position [1080, 0]
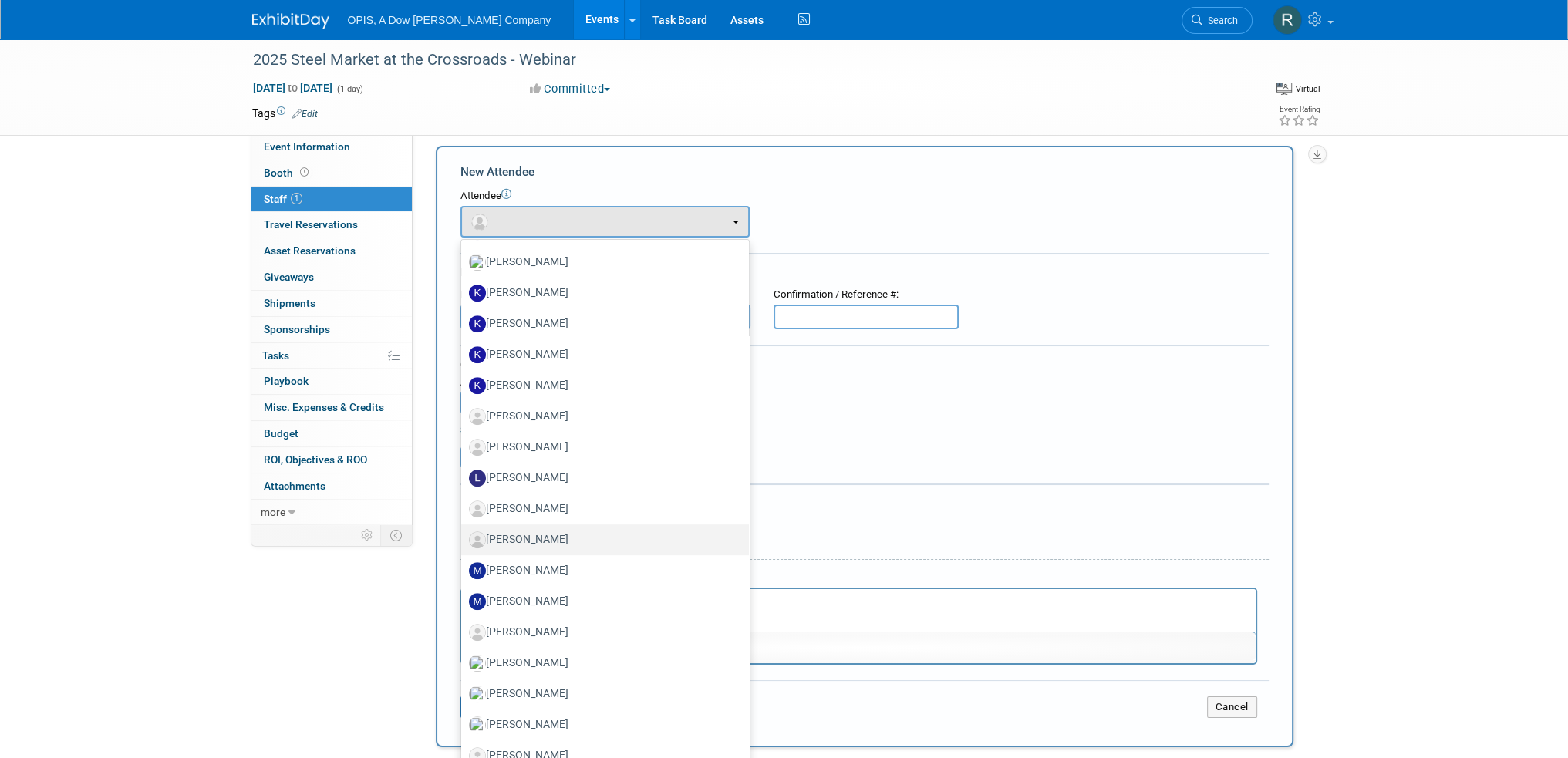
click at [547, 530] on label "[PERSON_NAME]" at bounding box center [601, 539] width 264 height 24
click at [463, 532] on input "[PERSON_NAME]" at bounding box center [457, 537] width 10 height 10
select select "f44a4e86-9fae-462f-be68-81c99fba9a27"
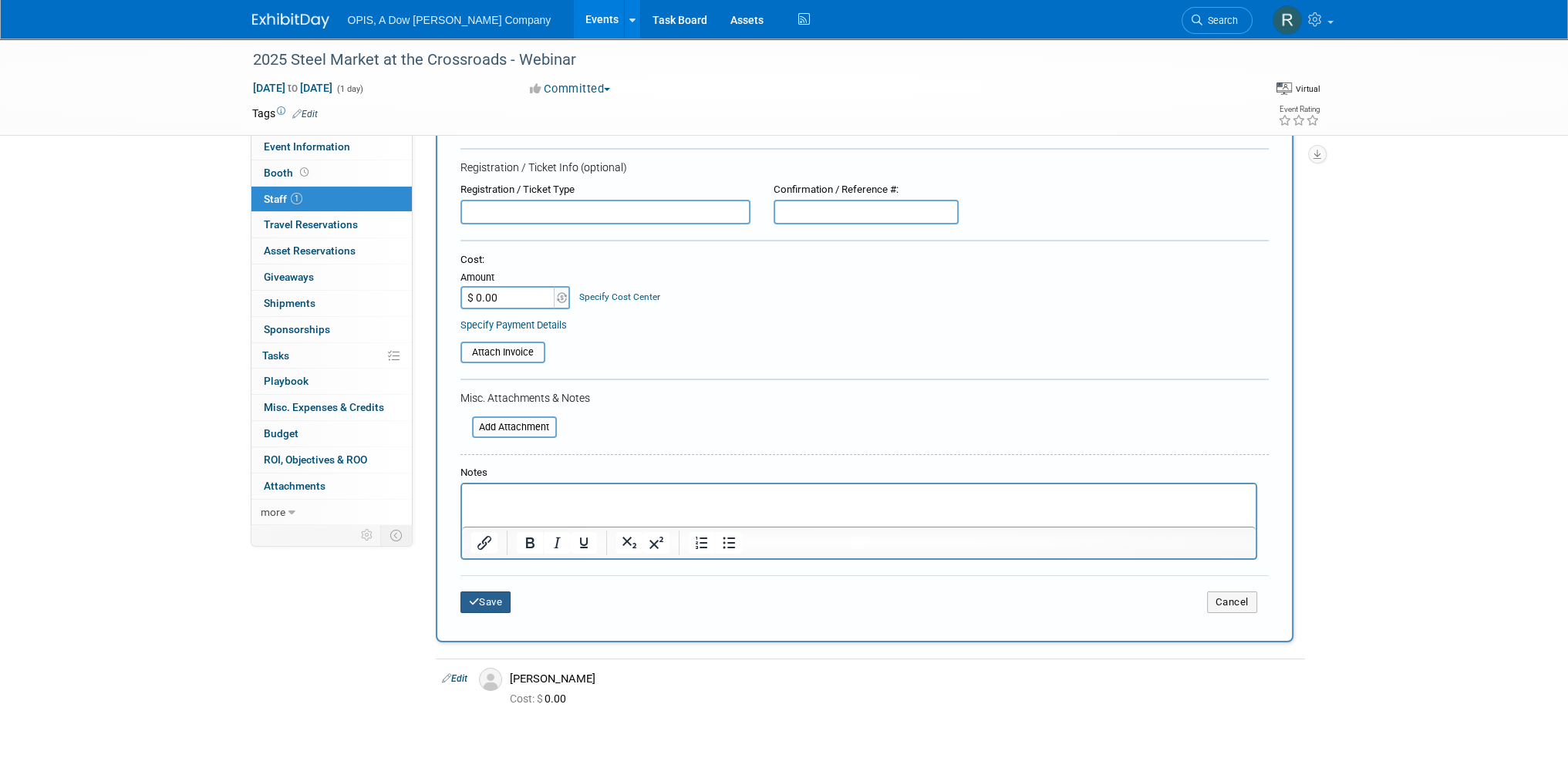
click at [490, 591] on button "Save" at bounding box center [485, 602] width 51 height 22
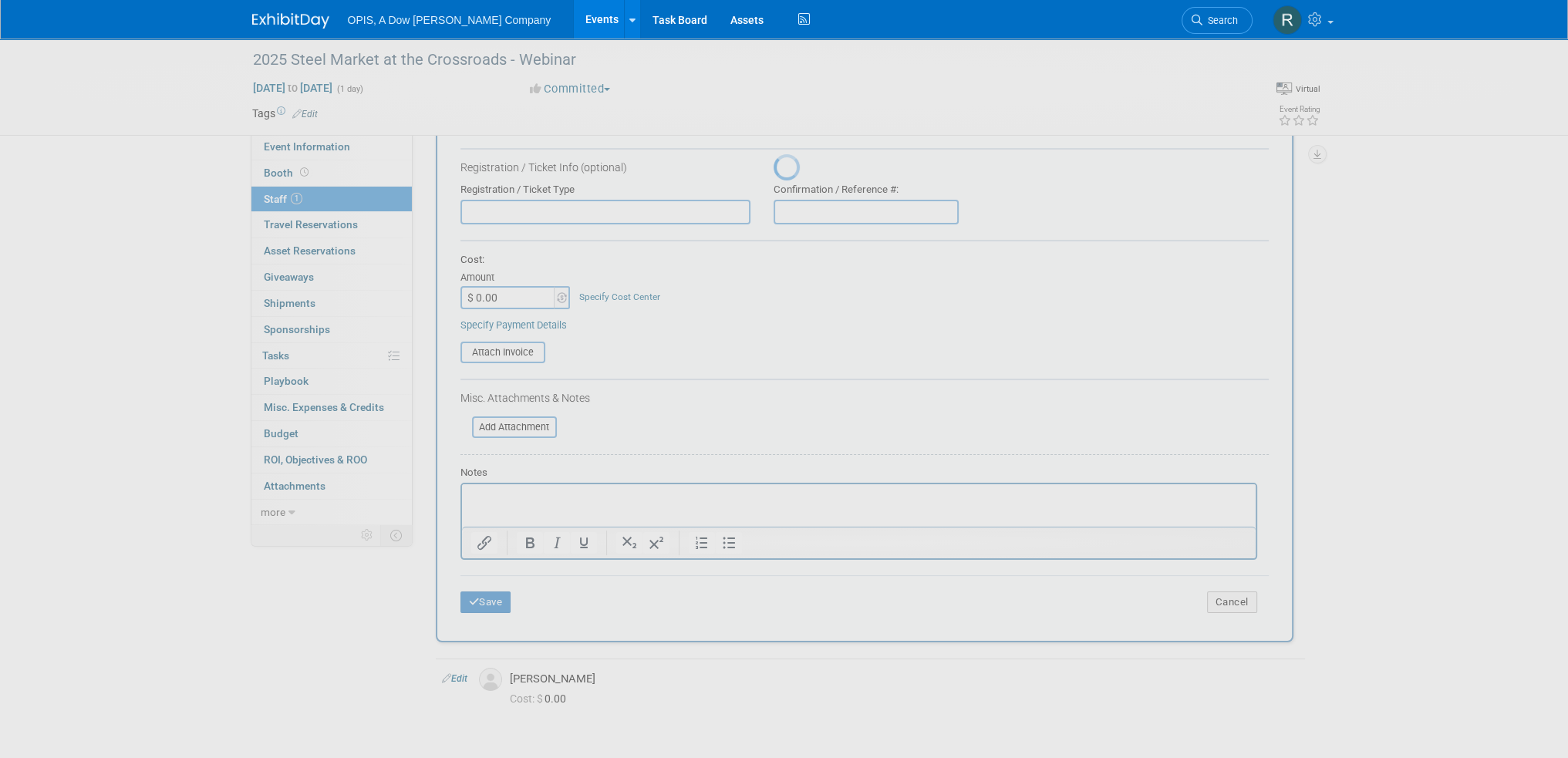
scroll to position [10, 0]
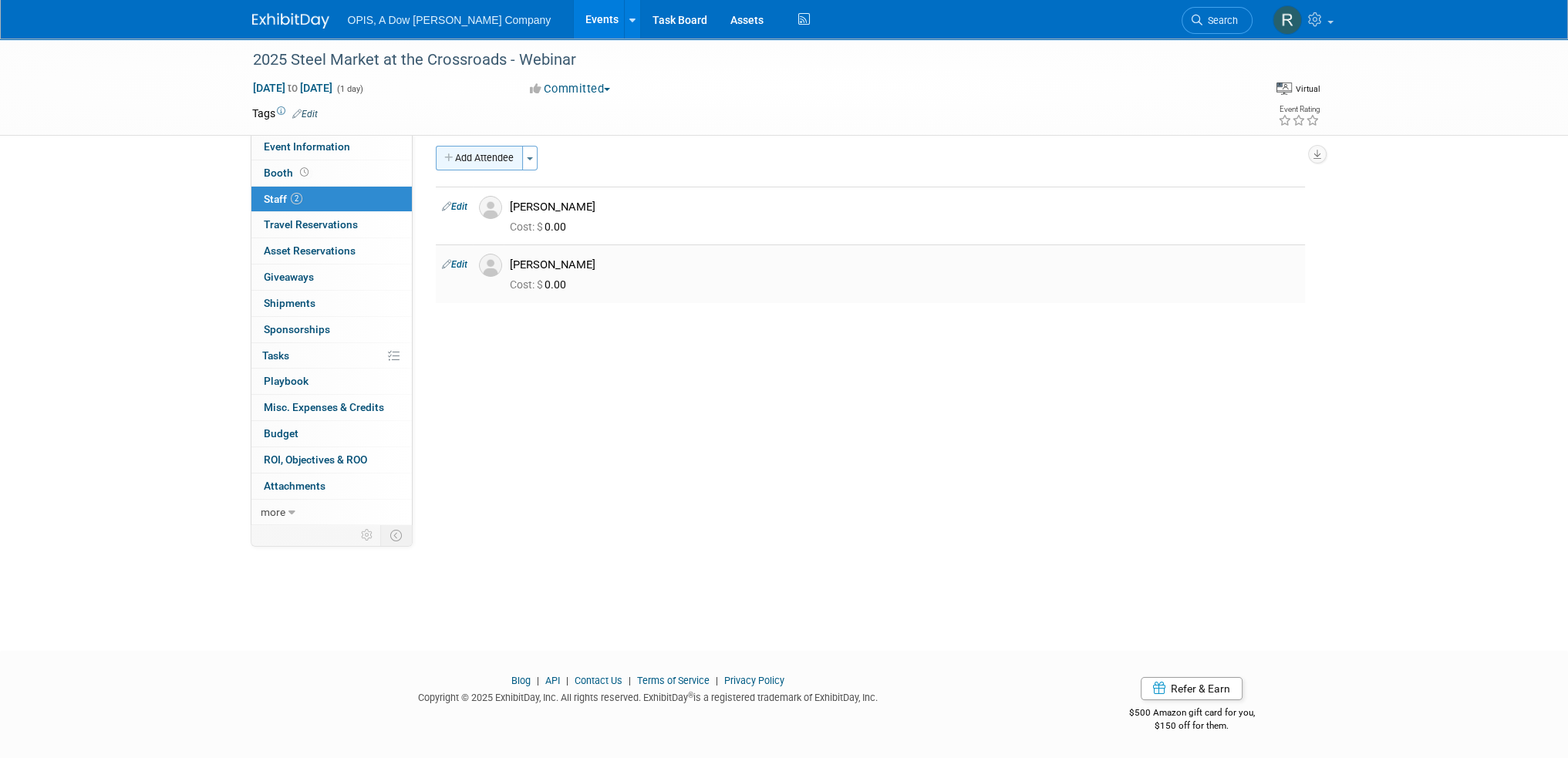
click at [497, 150] on button "Add Attendee" at bounding box center [479, 158] width 87 height 24
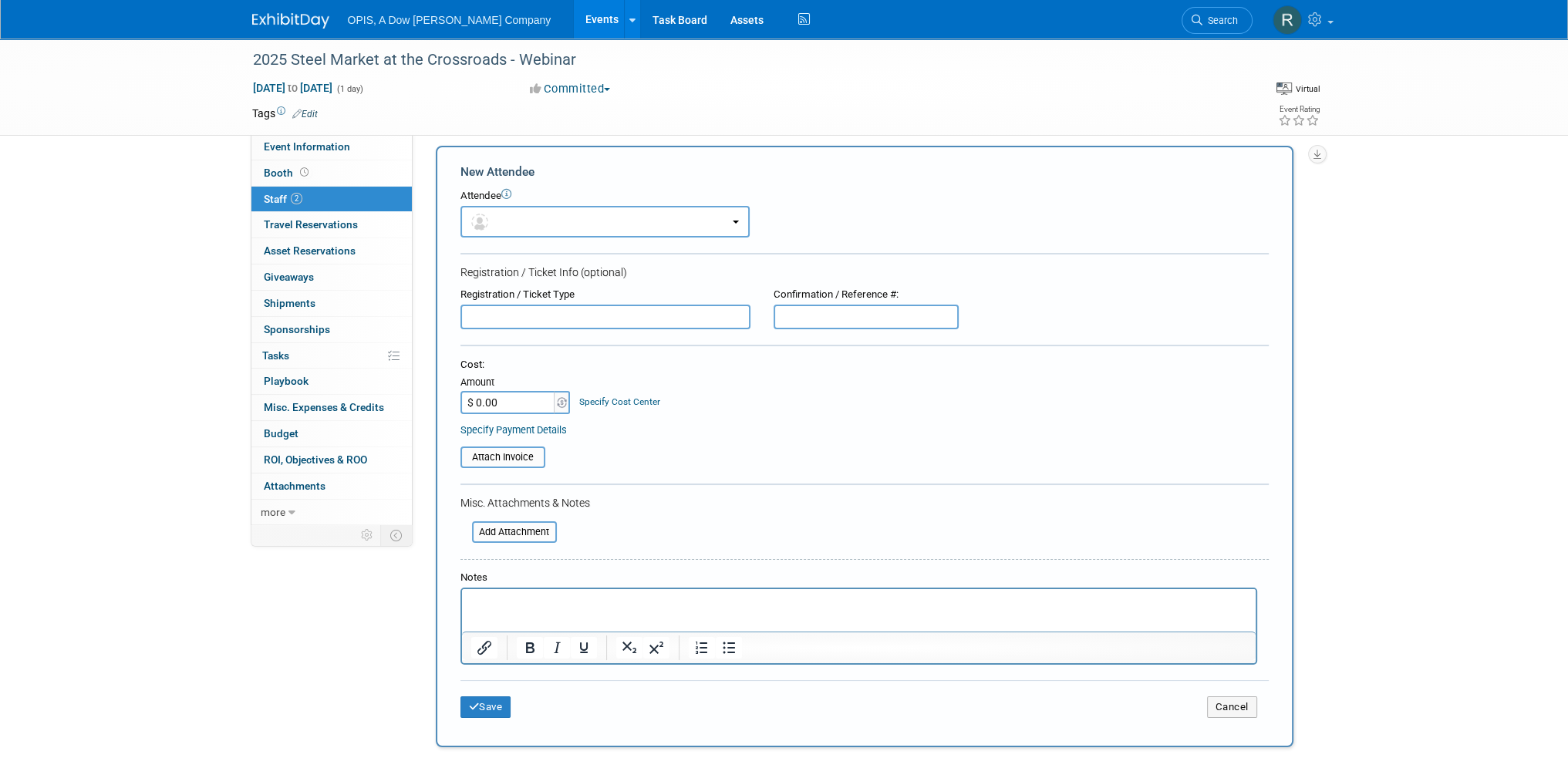
scroll to position [0, 0]
click at [551, 230] on button "button" at bounding box center [604, 221] width 289 height 31
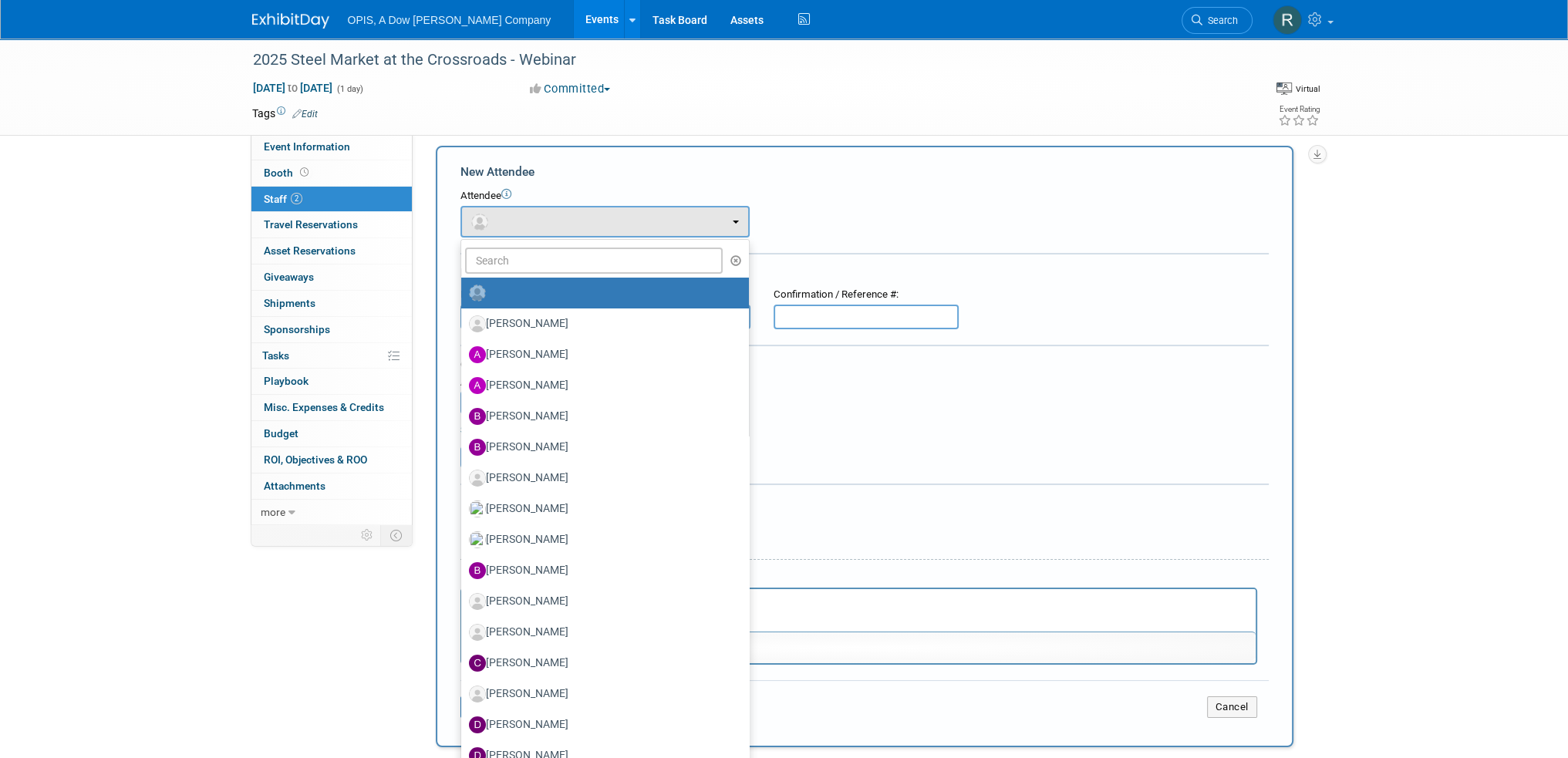
click at [1410, 241] on div "2025 Steel Market at the Crossroads - Webinar Nov 11, 2025 to Nov 11, 2025 (1 d…" at bounding box center [784, 478] width 1568 height 897
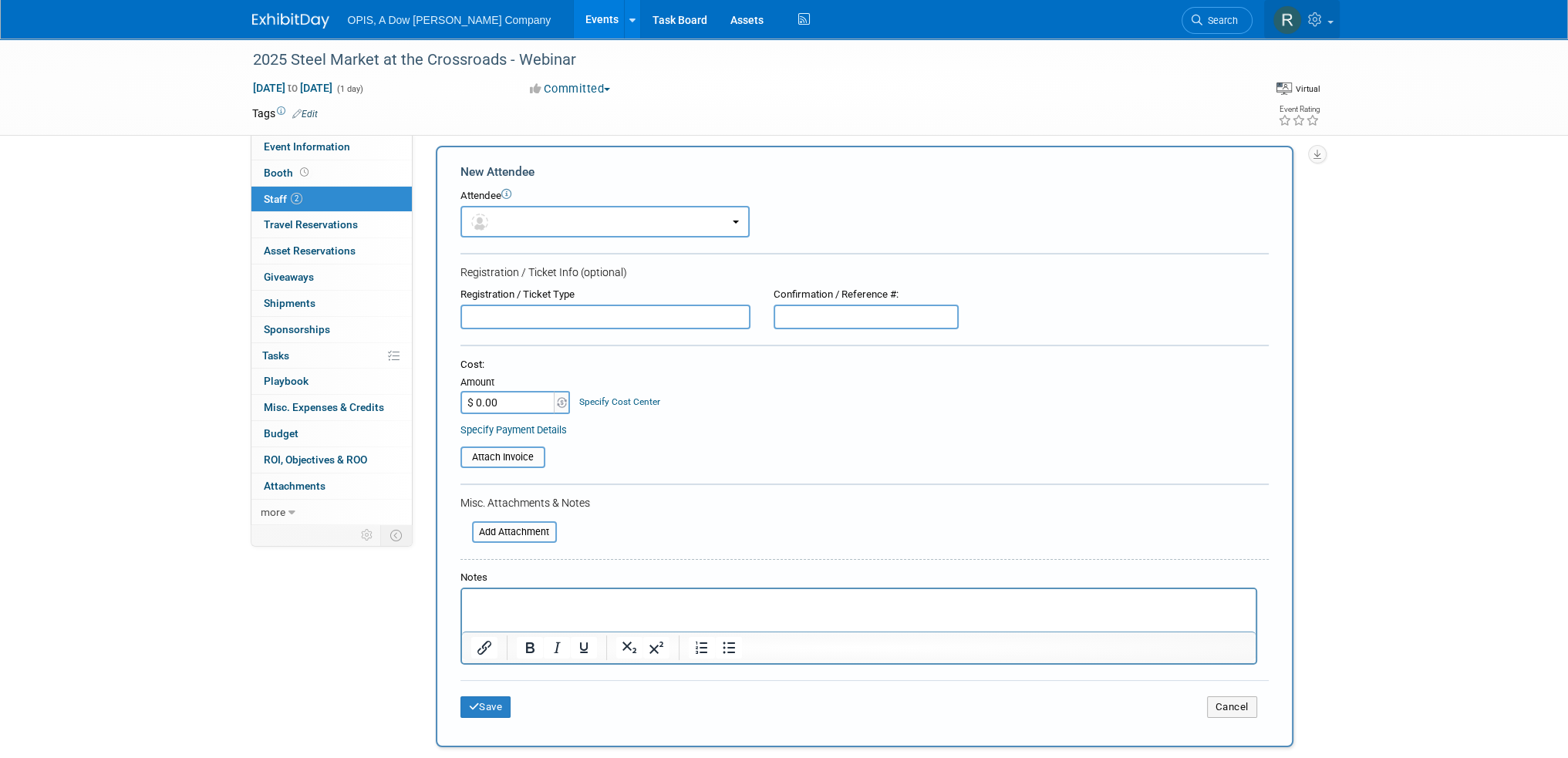
click at [1320, 20] on icon at bounding box center [1317, 19] width 17 height 14
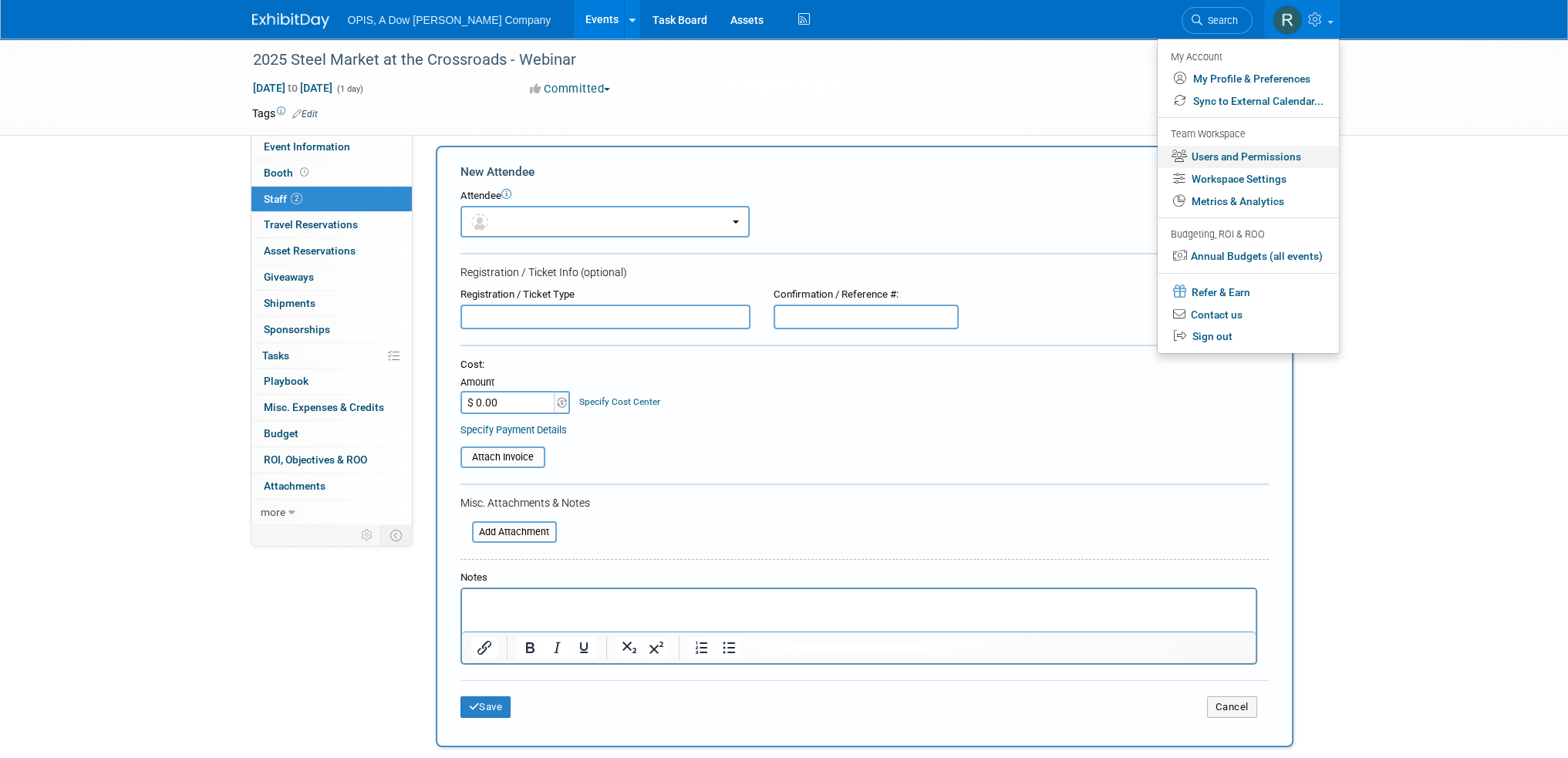
click at [1234, 153] on link "Users and Permissions" at bounding box center [1248, 157] width 181 height 23
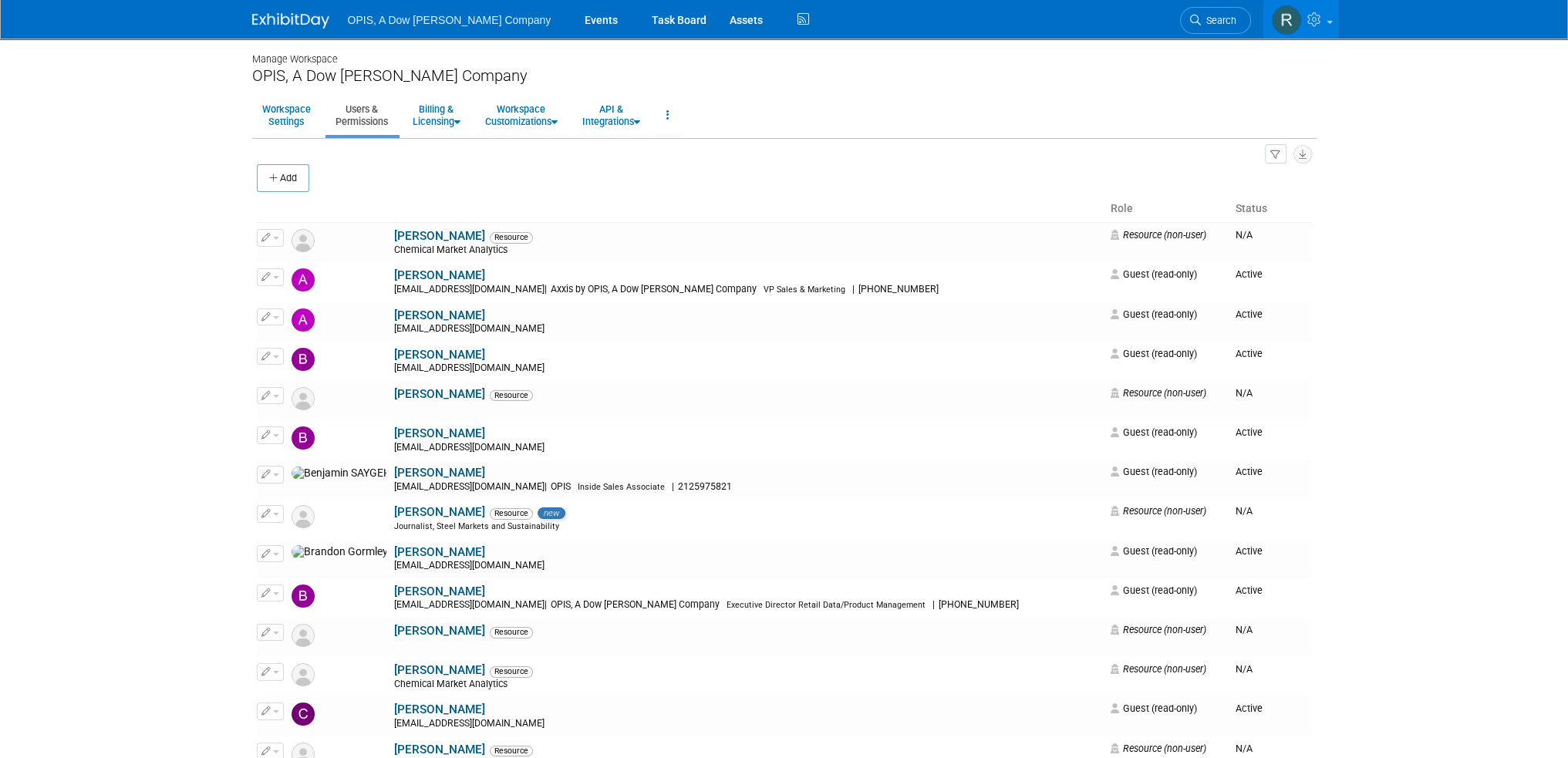
click at [286, 181] on button "Add" at bounding box center [283, 178] width 52 height 28
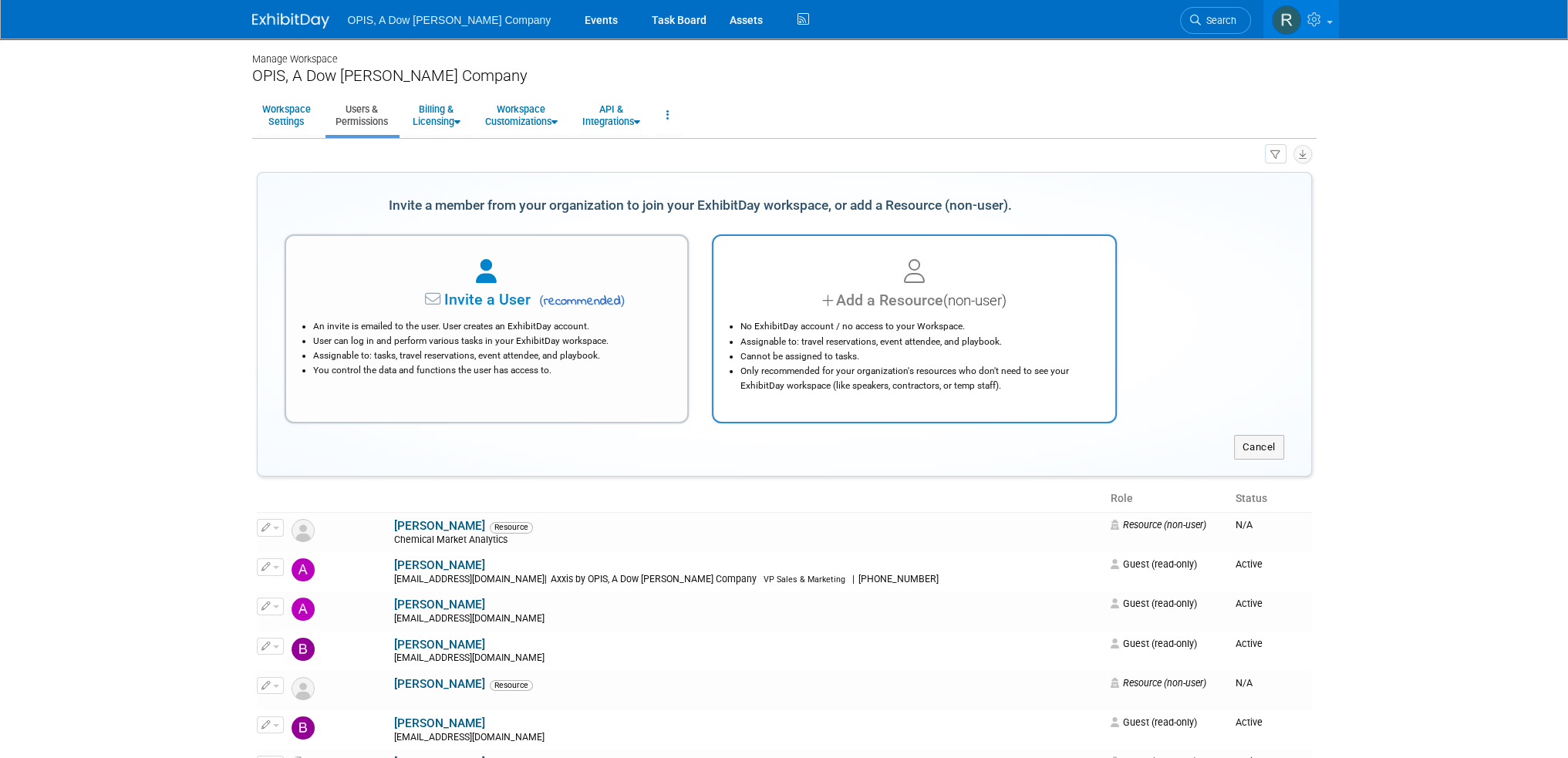
click at [897, 309] on div "Add a Resource (non-user)" at bounding box center [914, 301] width 363 height 23
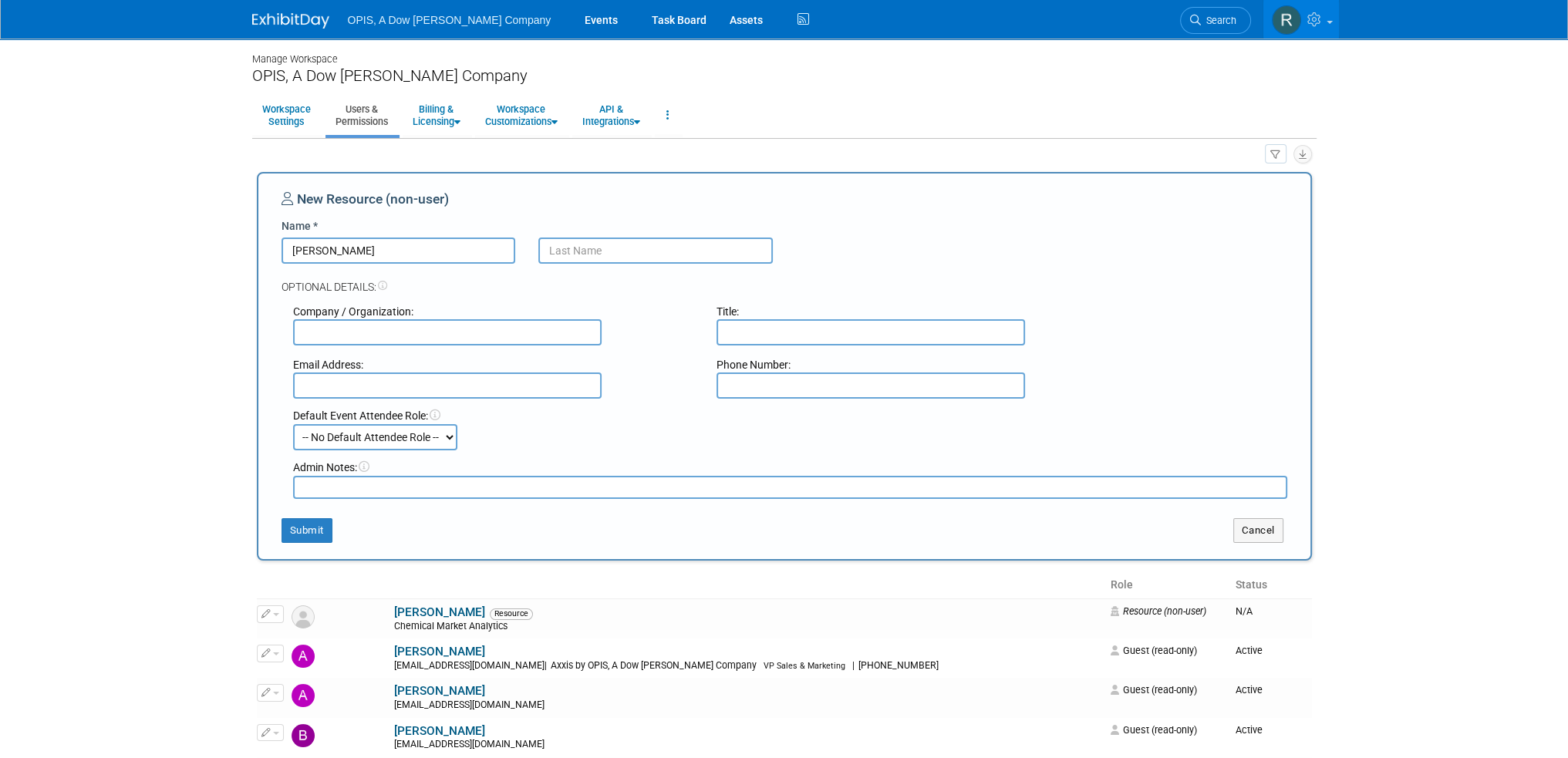
type input "Bridget"
type input "Jackson"
click at [450, 377] on input "text" at bounding box center [447, 386] width 309 height 26
type input "bjackson@opisnet.comt"
drag, startPoint x: 311, startPoint y: 524, endPoint x: 321, endPoint y: 505, distance: 21.5
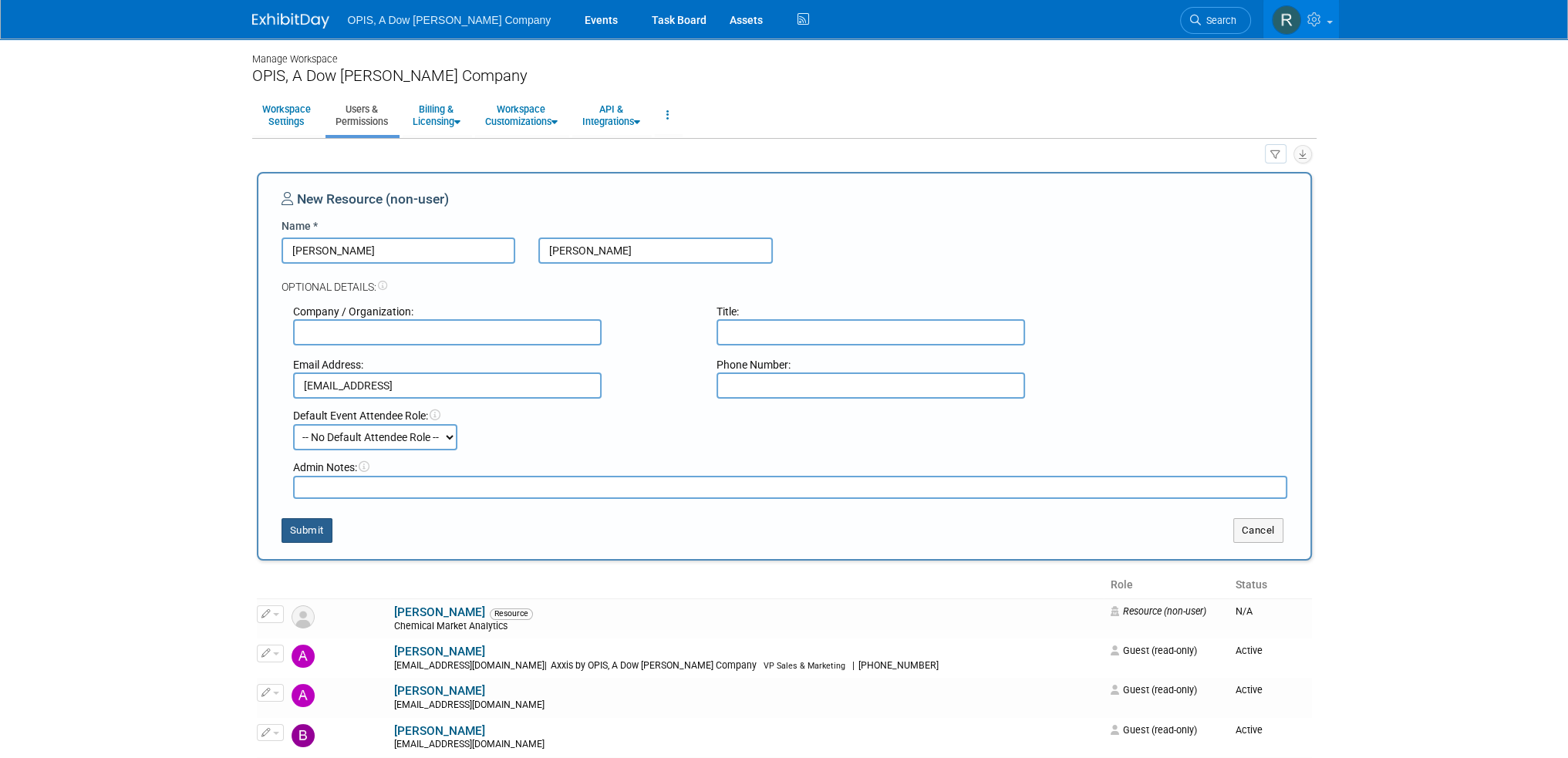
click at [311, 524] on button "Submit" at bounding box center [307, 531] width 51 height 24
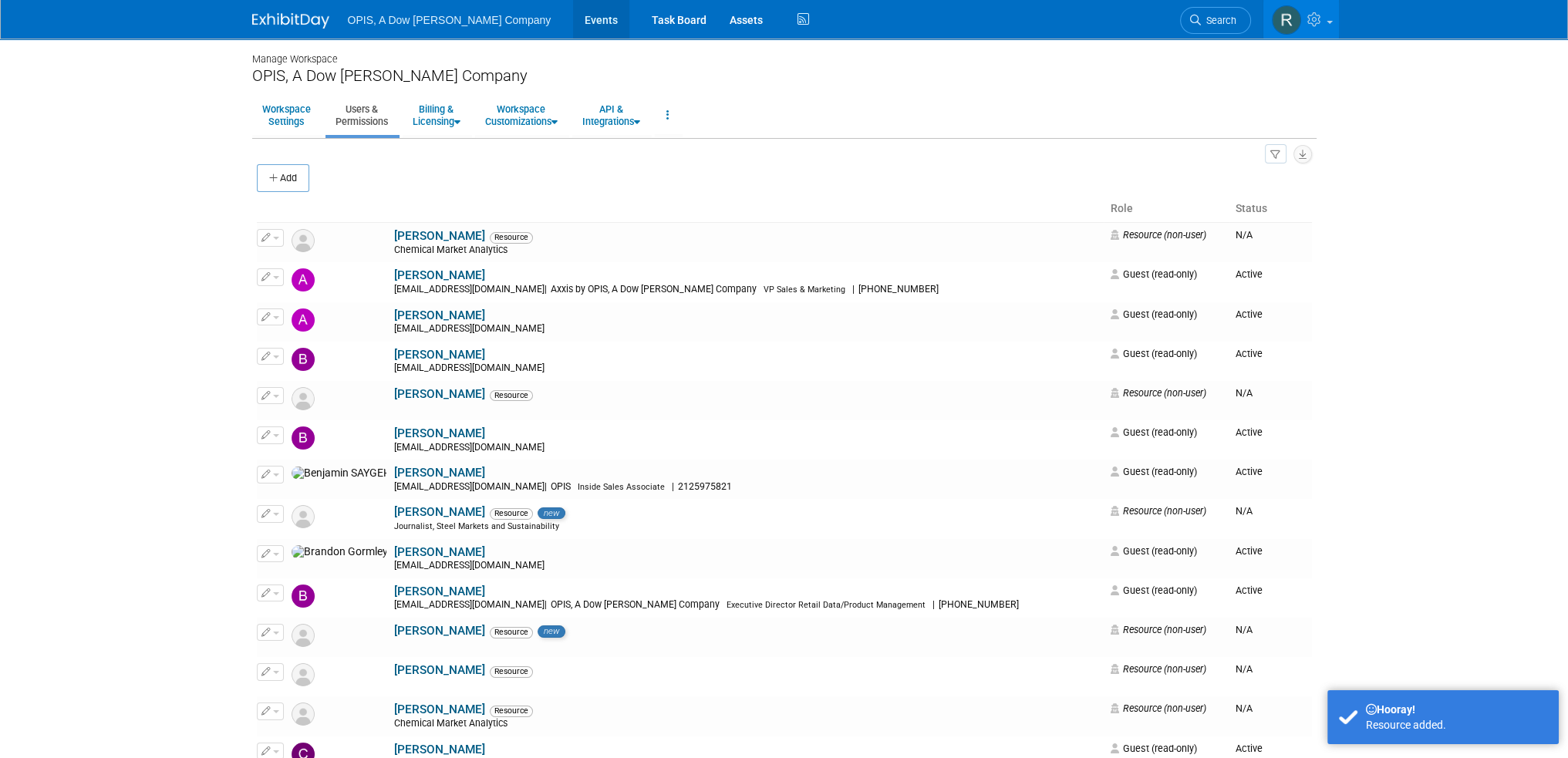
click at [573, 24] on link "Events" at bounding box center [601, 19] width 56 height 38
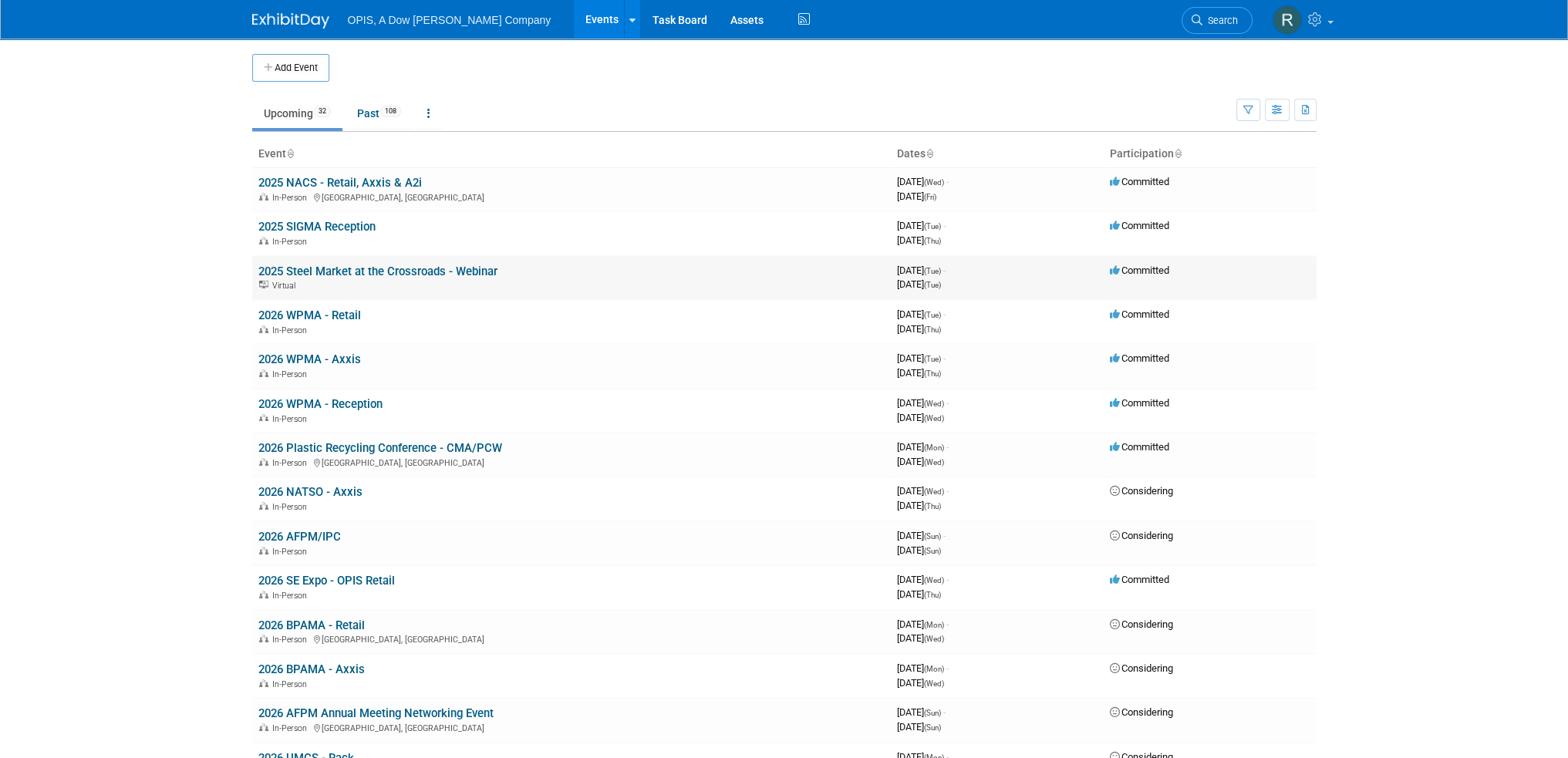
click at [332, 274] on link "2025 Steel Market at the Crossroads - Webinar" at bounding box center [377, 271] width 239 height 14
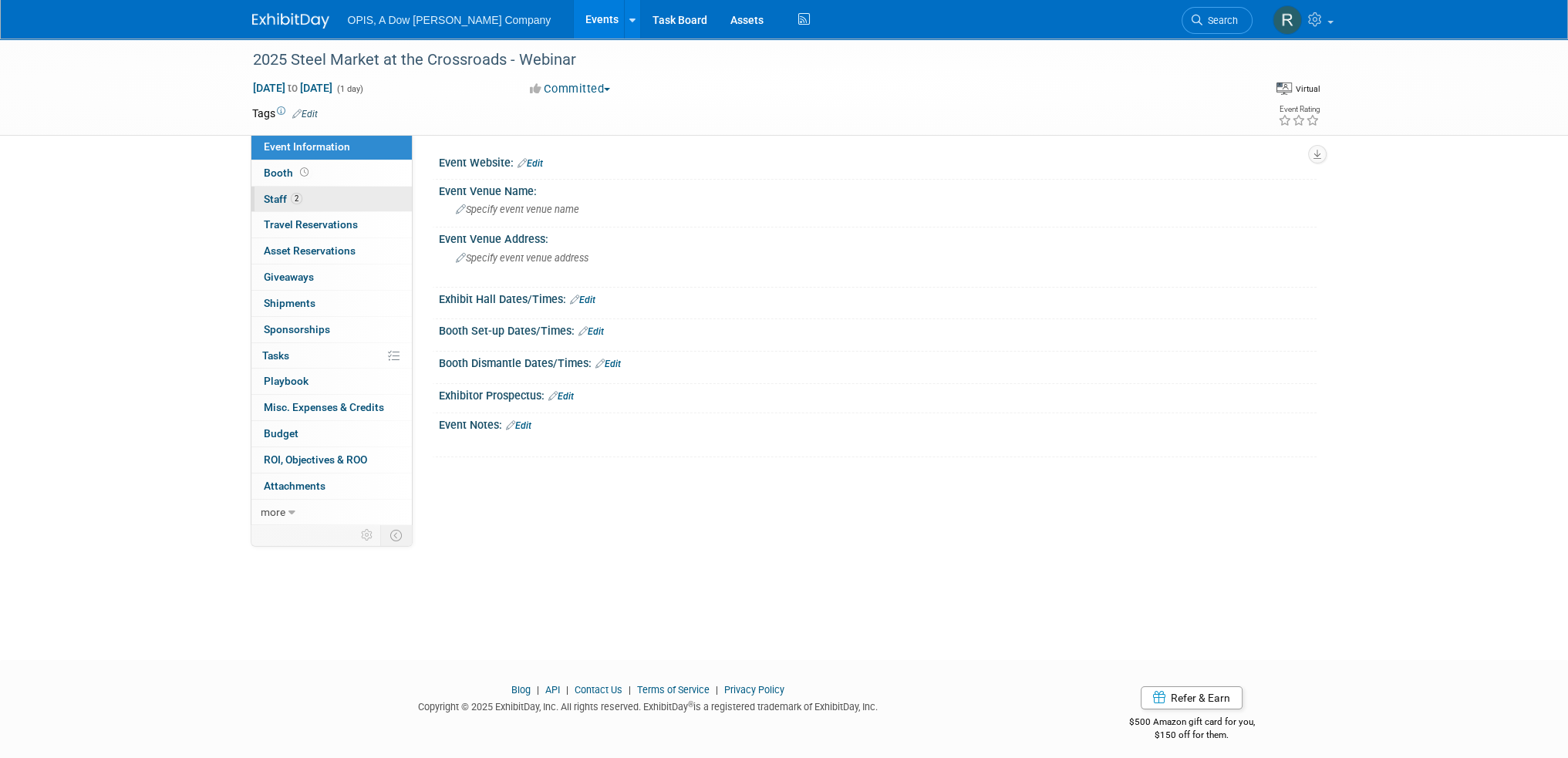
click at [271, 194] on span "Staff 2" at bounding box center [283, 198] width 38 height 12
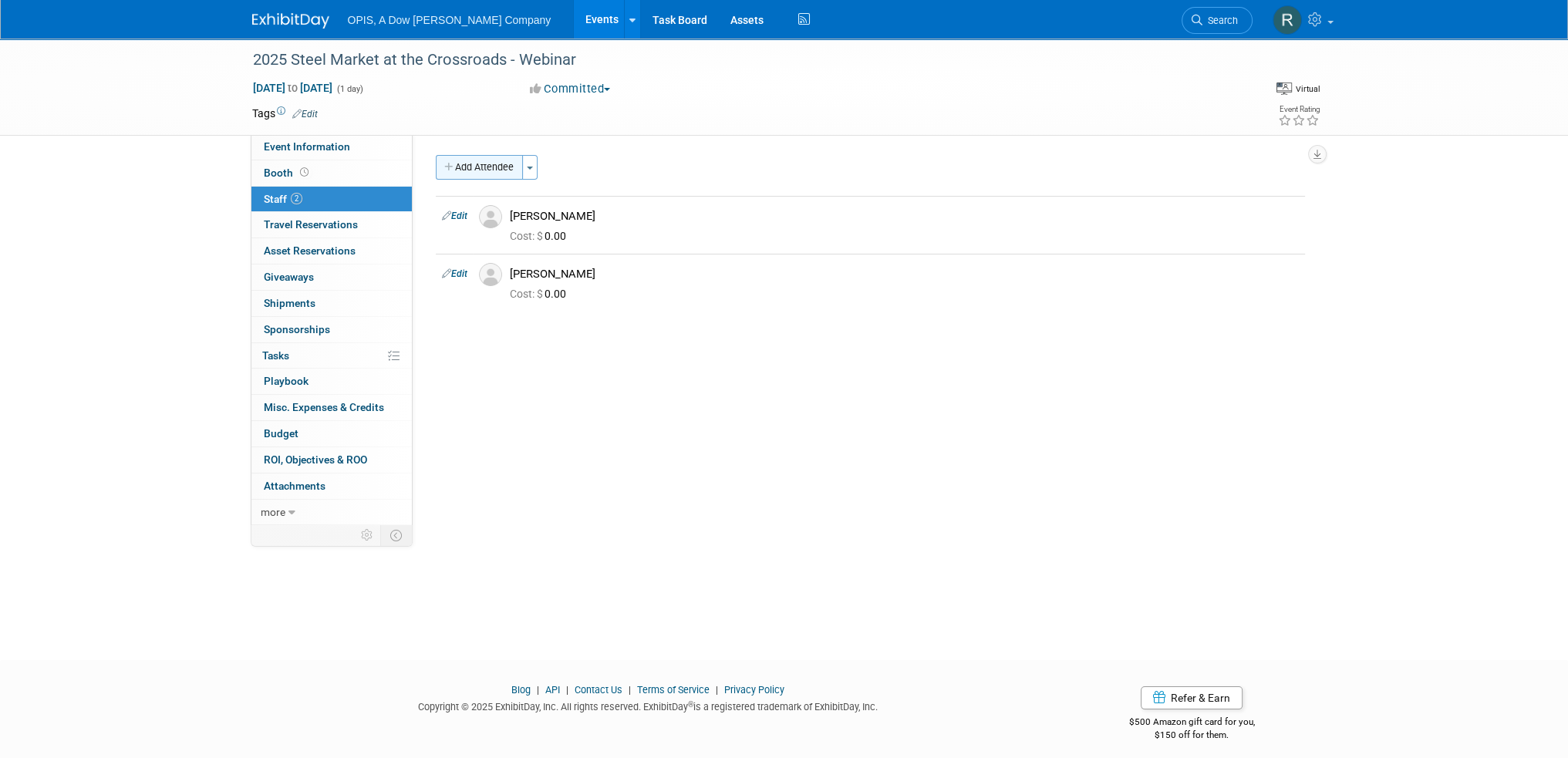
click at [458, 170] on button "Add Attendee" at bounding box center [479, 167] width 87 height 24
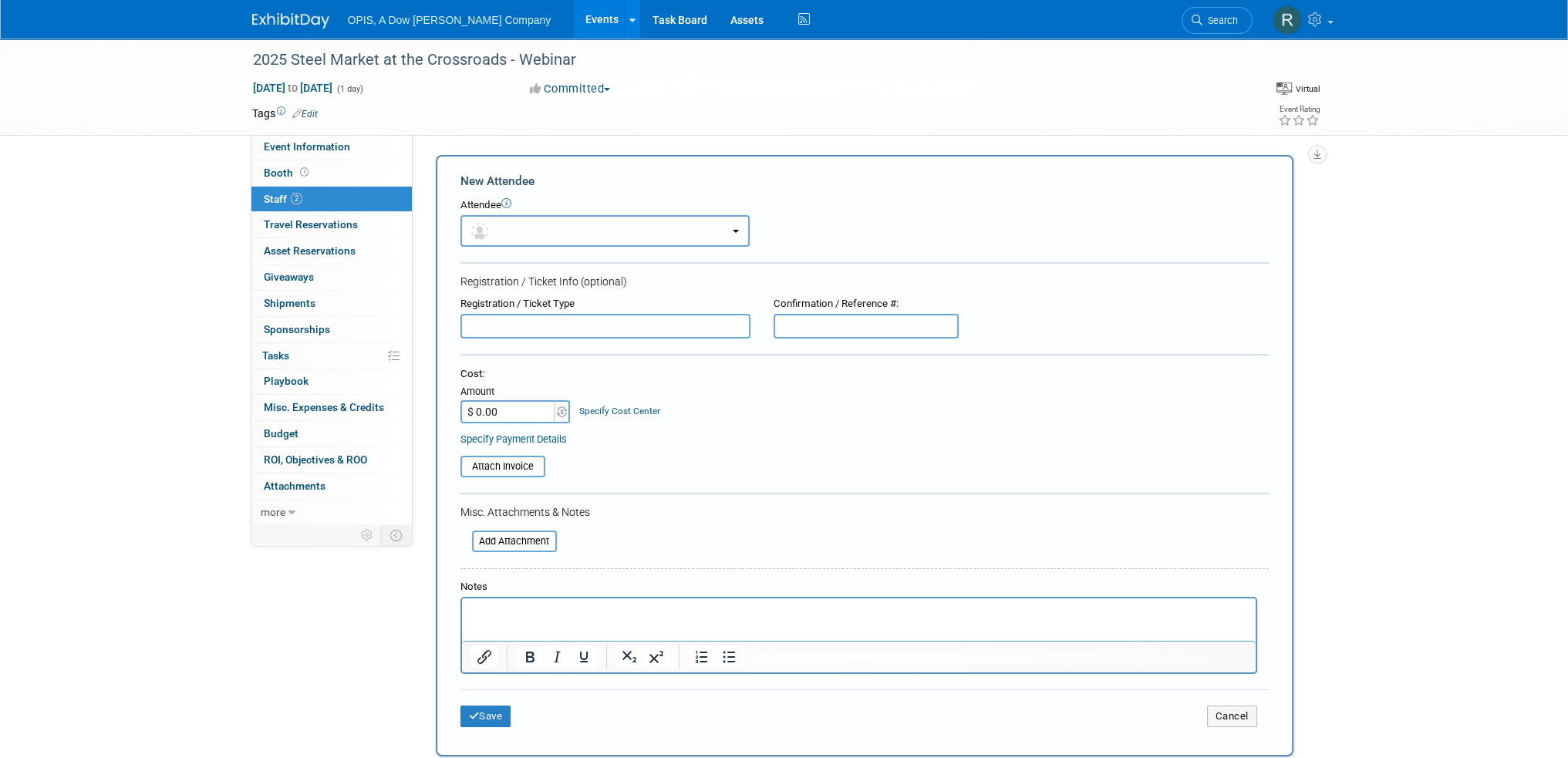
click at [542, 231] on button "button" at bounding box center [604, 231] width 289 height 31
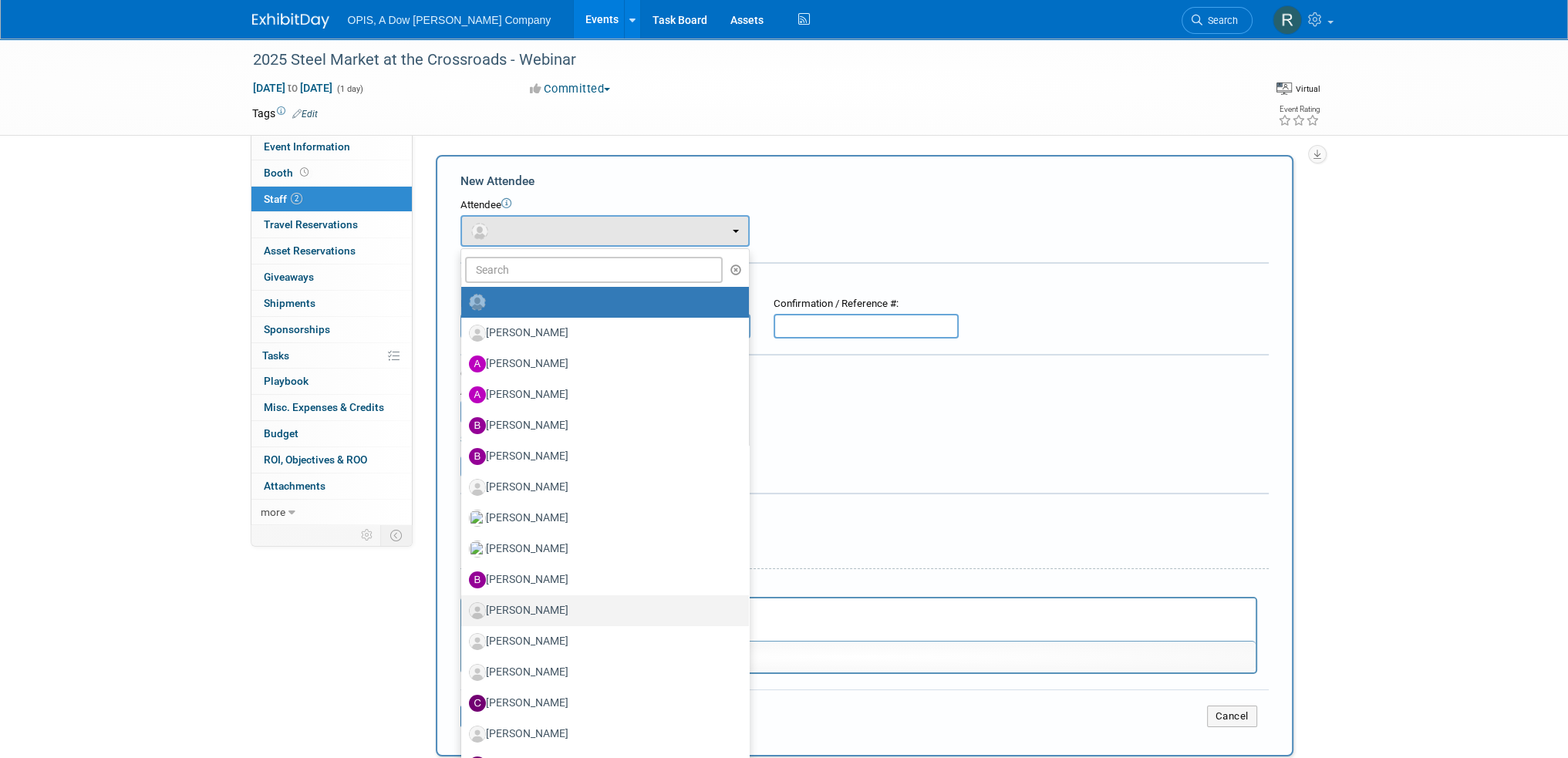
click at [518, 608] on label "[PERSON_NAME]" at bounding box center [601, 610] width 264 height 24
click at [463, 608] on input "[PERSON_NAME]" at bounding box center [457, 608] width 10 height 10
select select "4f71908f-742f-40be-8244-fddac8237951"
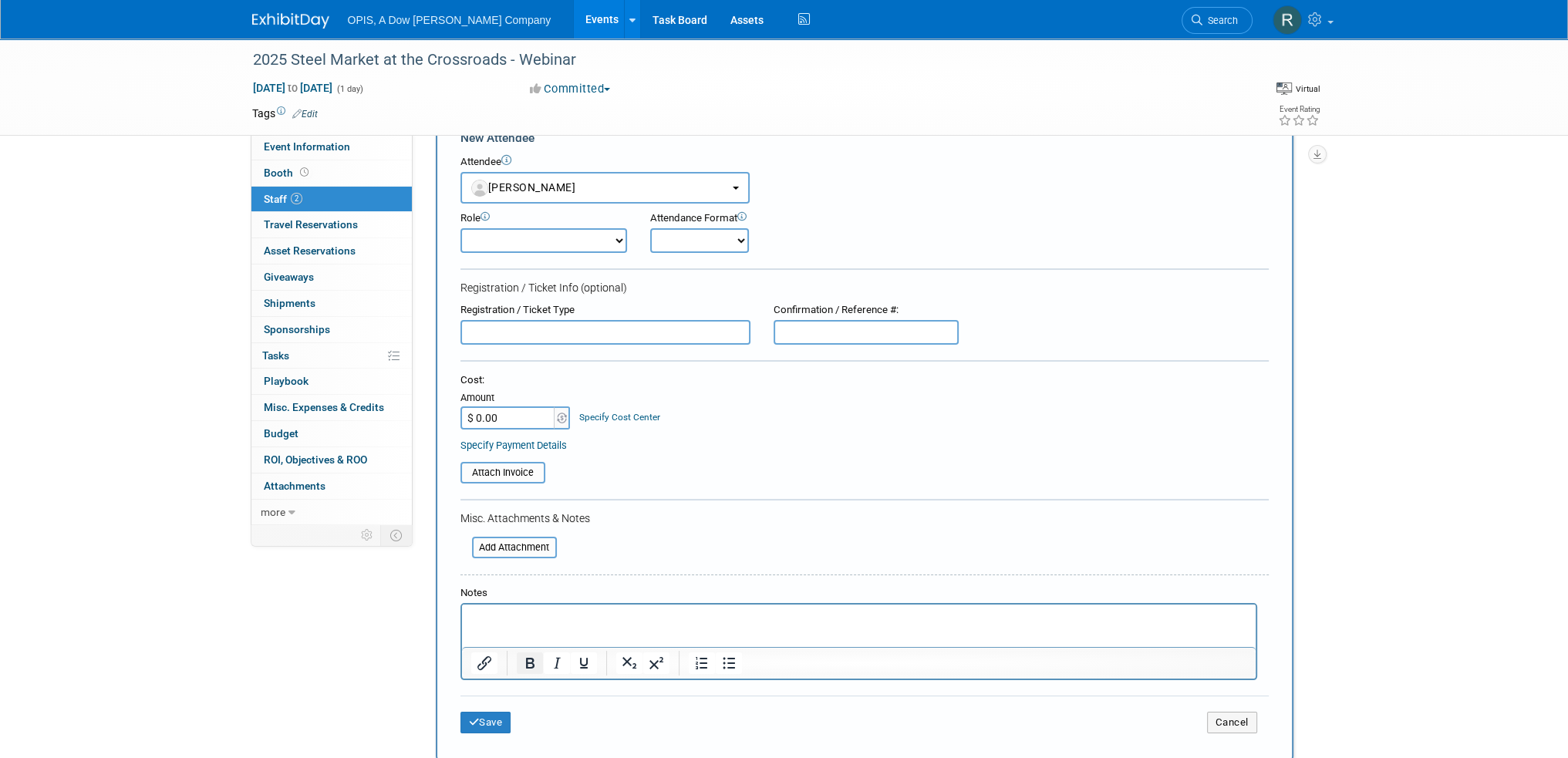
scroll to position [77, 0]
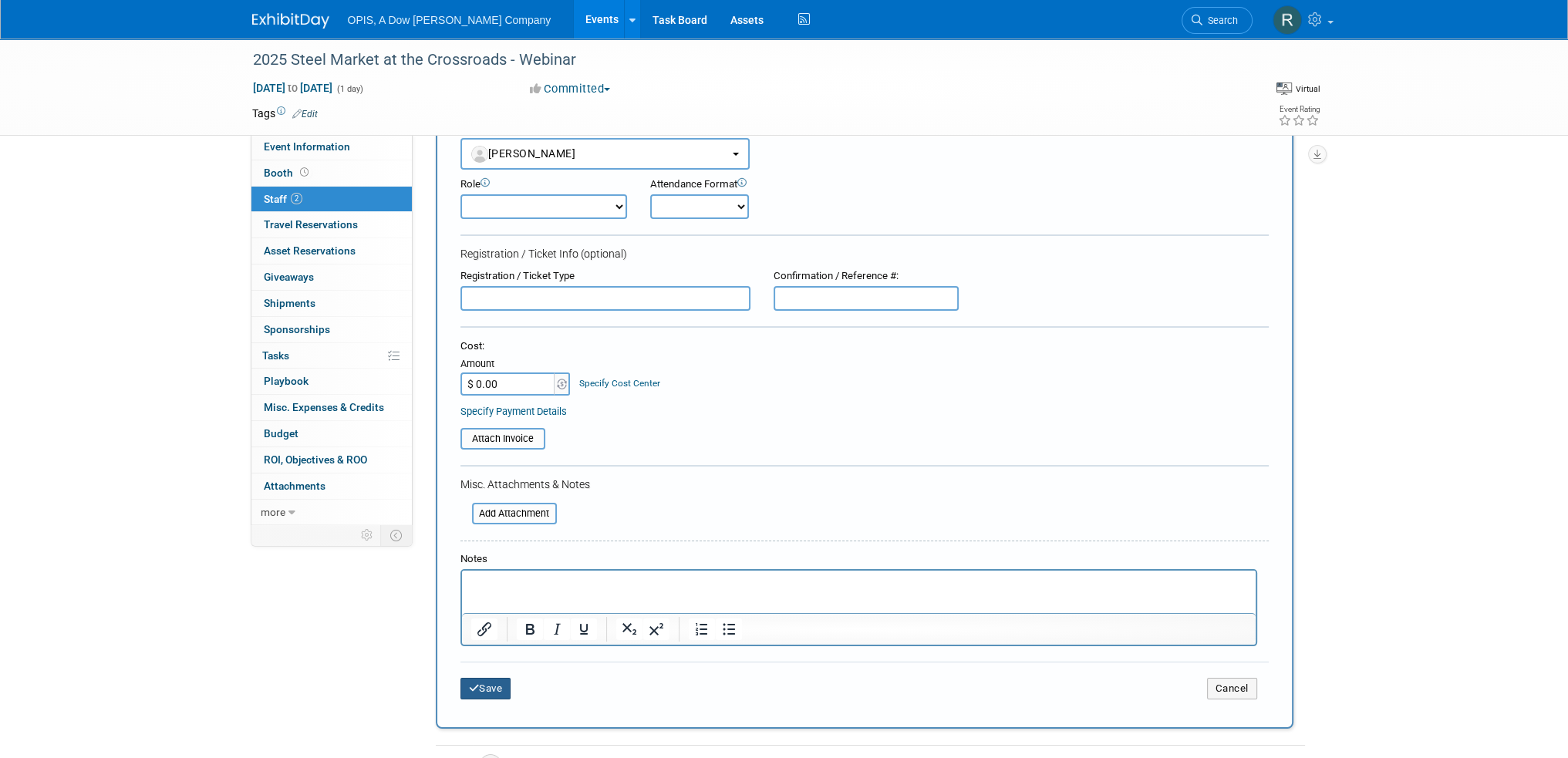
click at [491, 687] on button "Save" at bounding box center [485, 688] width 51 height 22
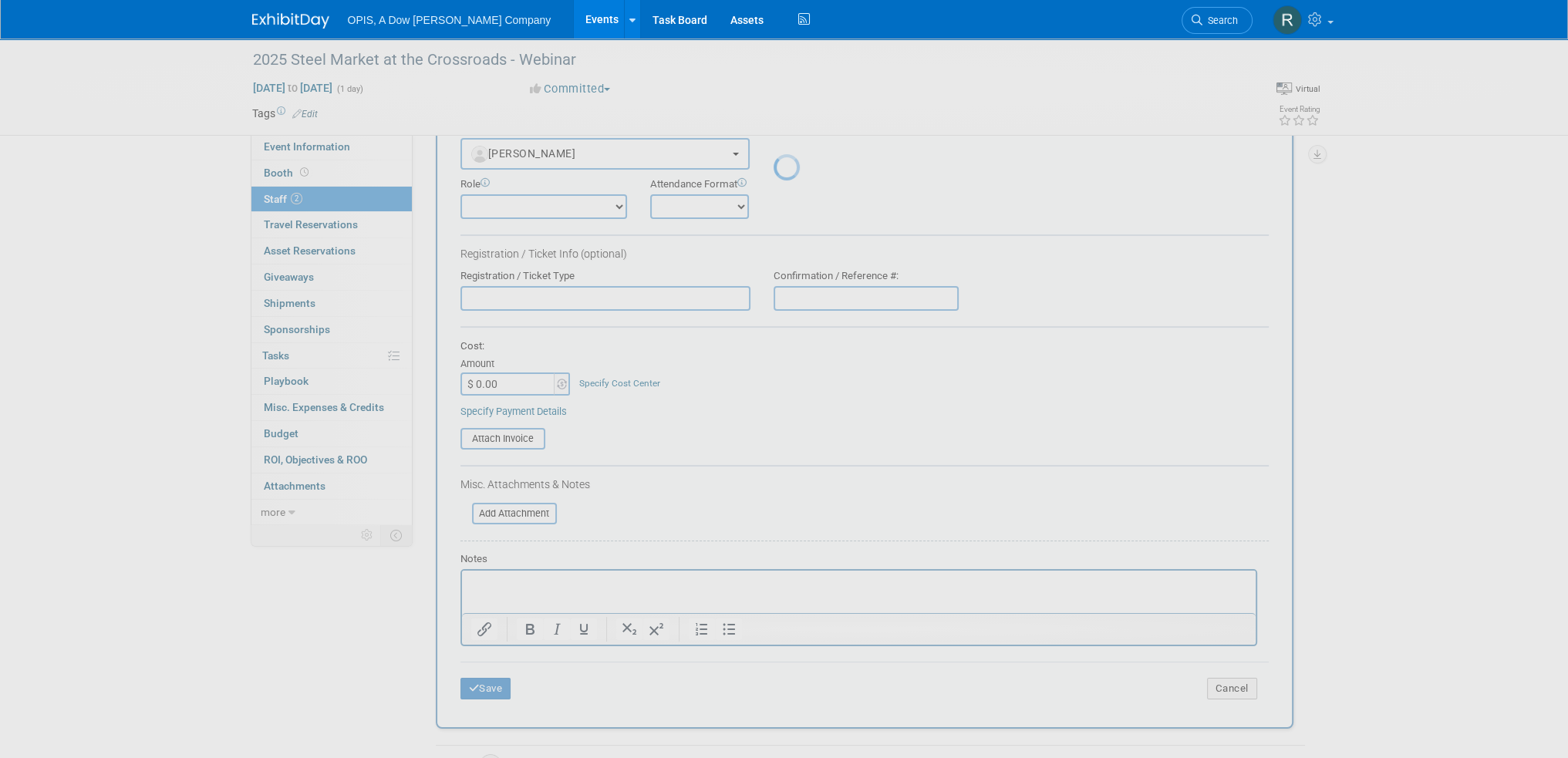
scroll to position [10, 0]
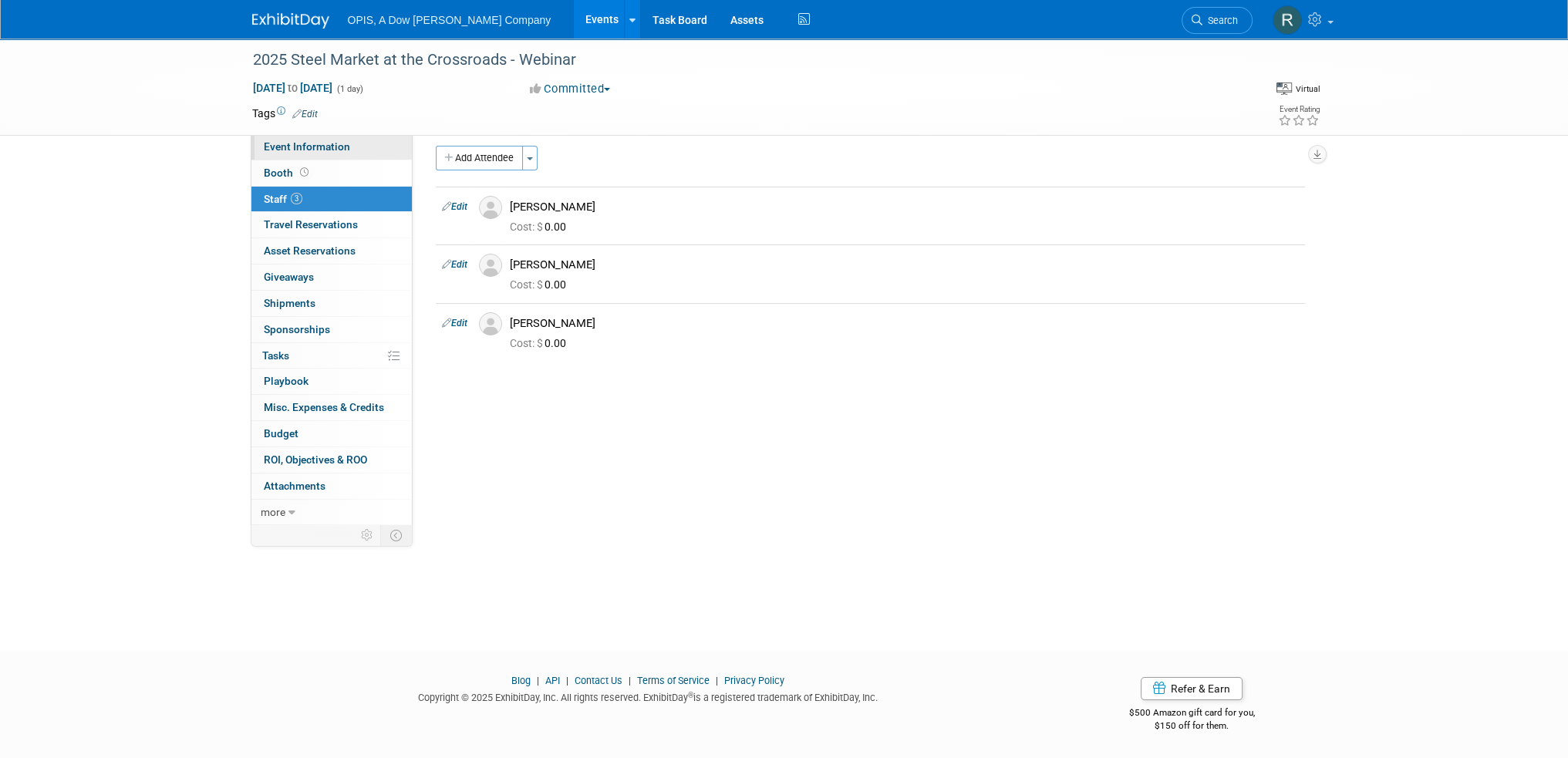
click at [331, 147] on span "Event Information" at bounding box center [307, 146] width 87 height 12
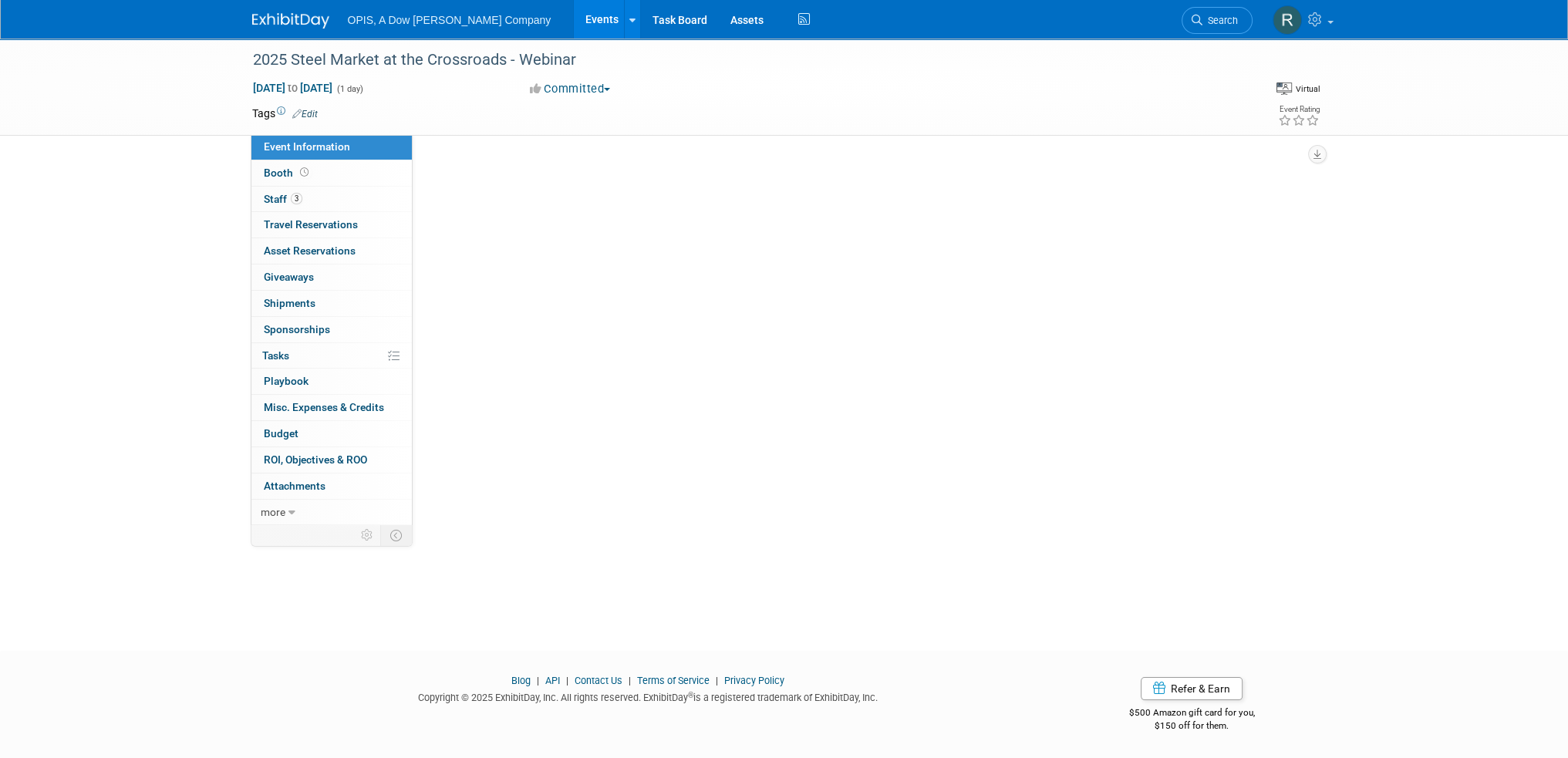
scroll to position [0, 0]
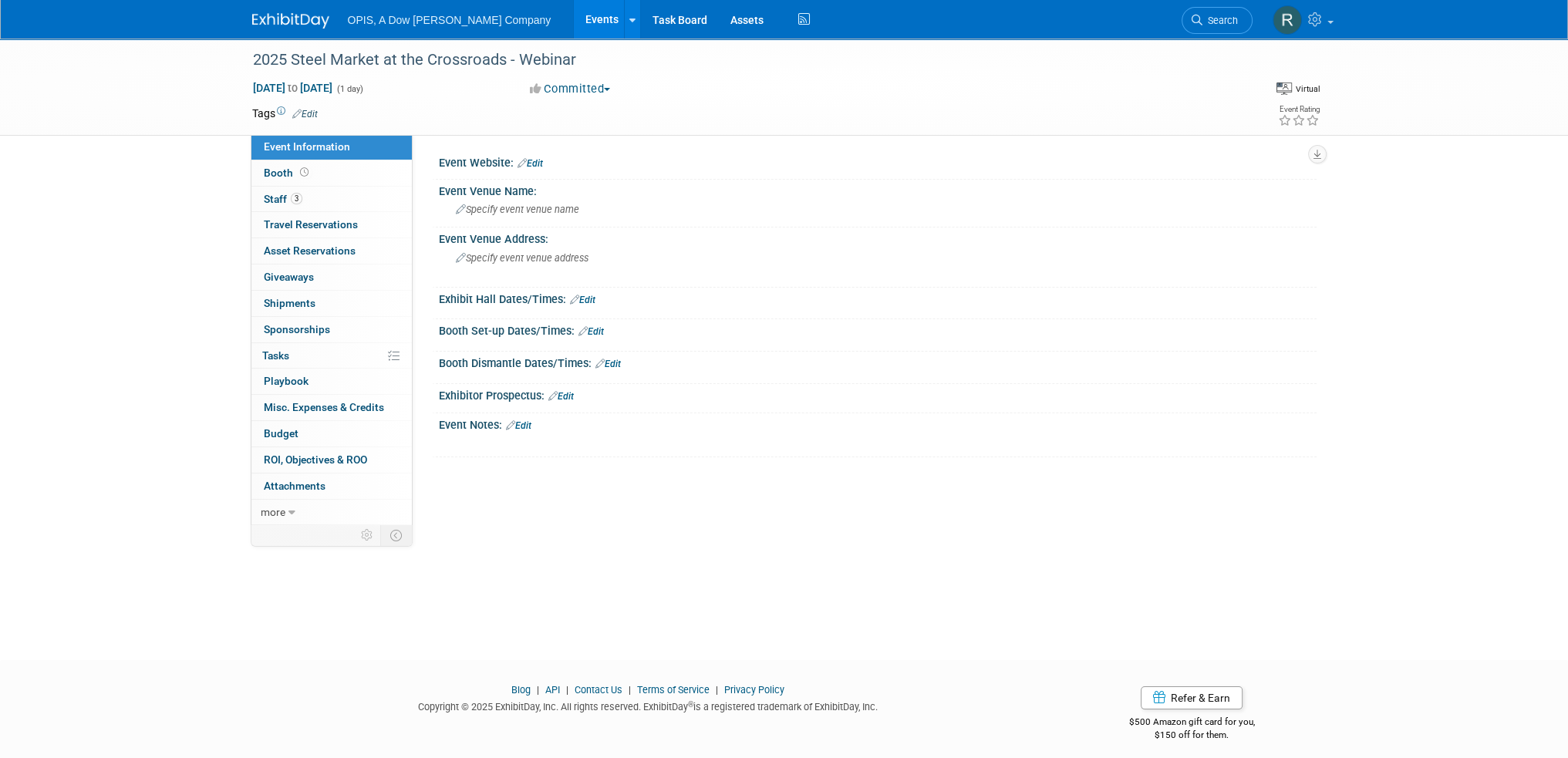
click at [534, 421] on div "Event Notes: Edit" at bounding box center [877, 423] width 877 height 20
click at [526, 425] on link "Edit" at bounding box center [518, 426] width 25 height 10
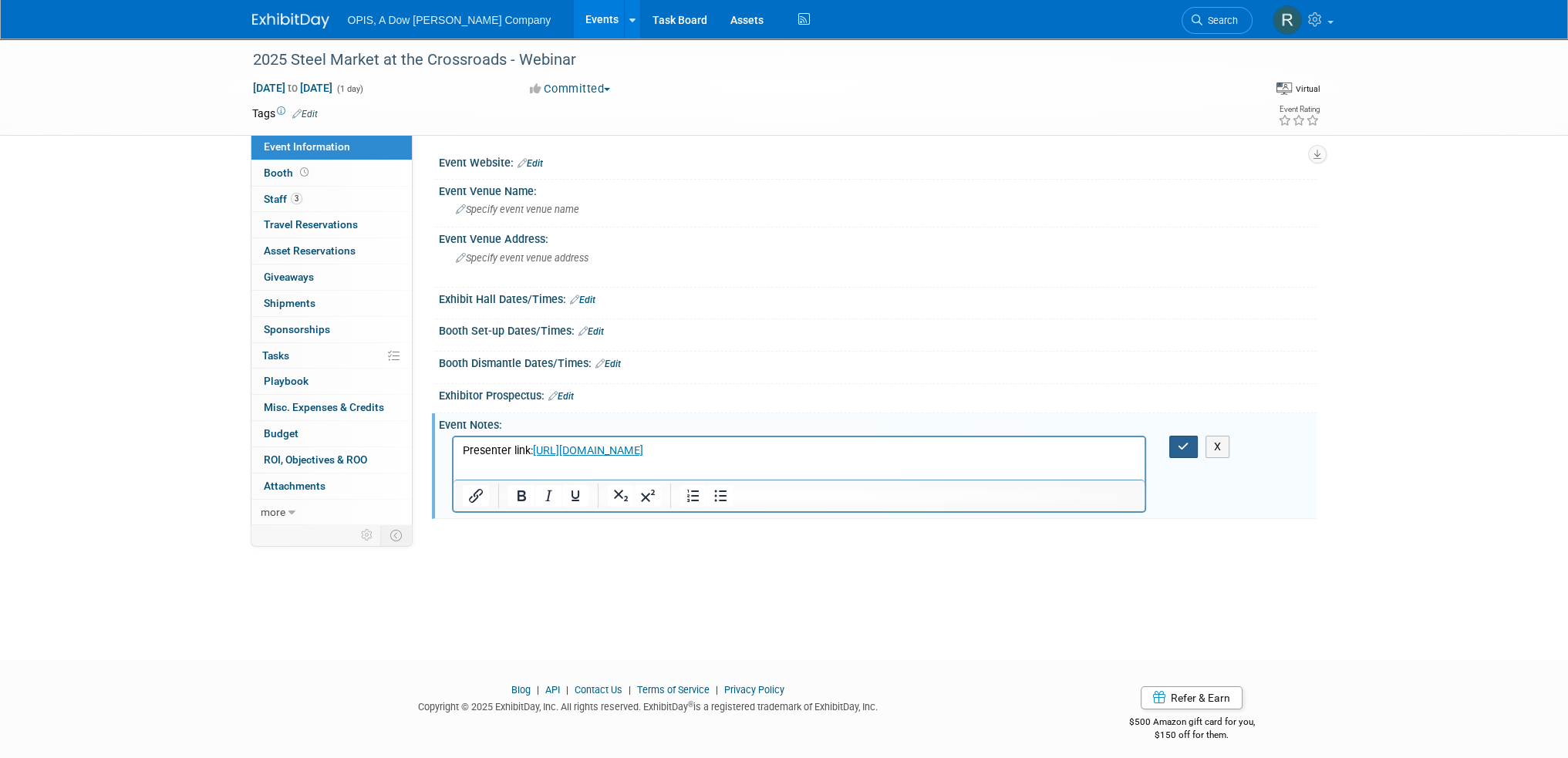
click at [1192, 453] on button "button" at bounding box center [1183, 447] width 29 height 23
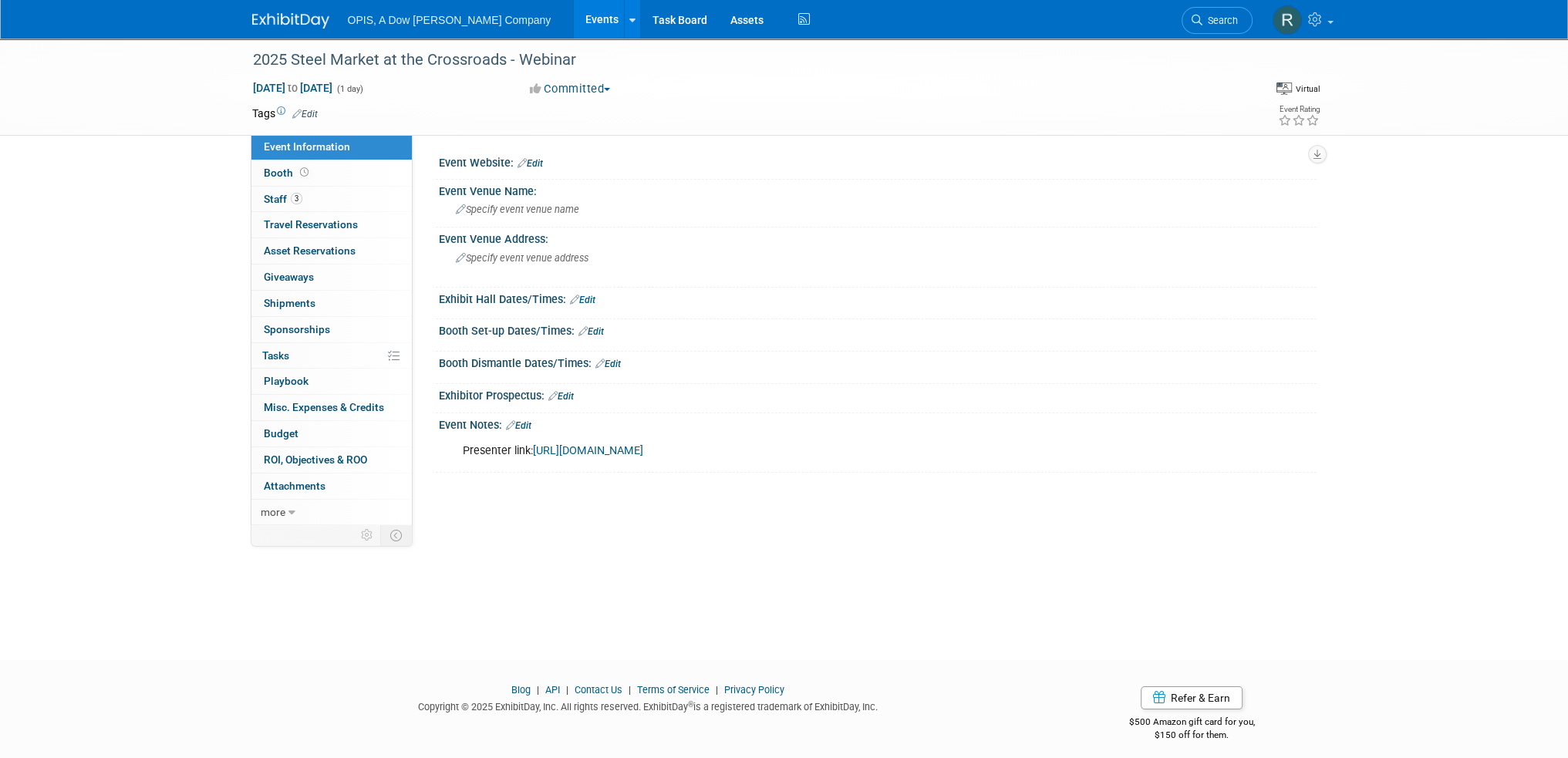
click at [643, 448] on link "[URL][DOMAIN_NAME]" at bounding box center [588, 450] width 110 height 13
click at [275, 356] on span "Tasks 0%" at bounding box center [275, 355] width 27 height 12
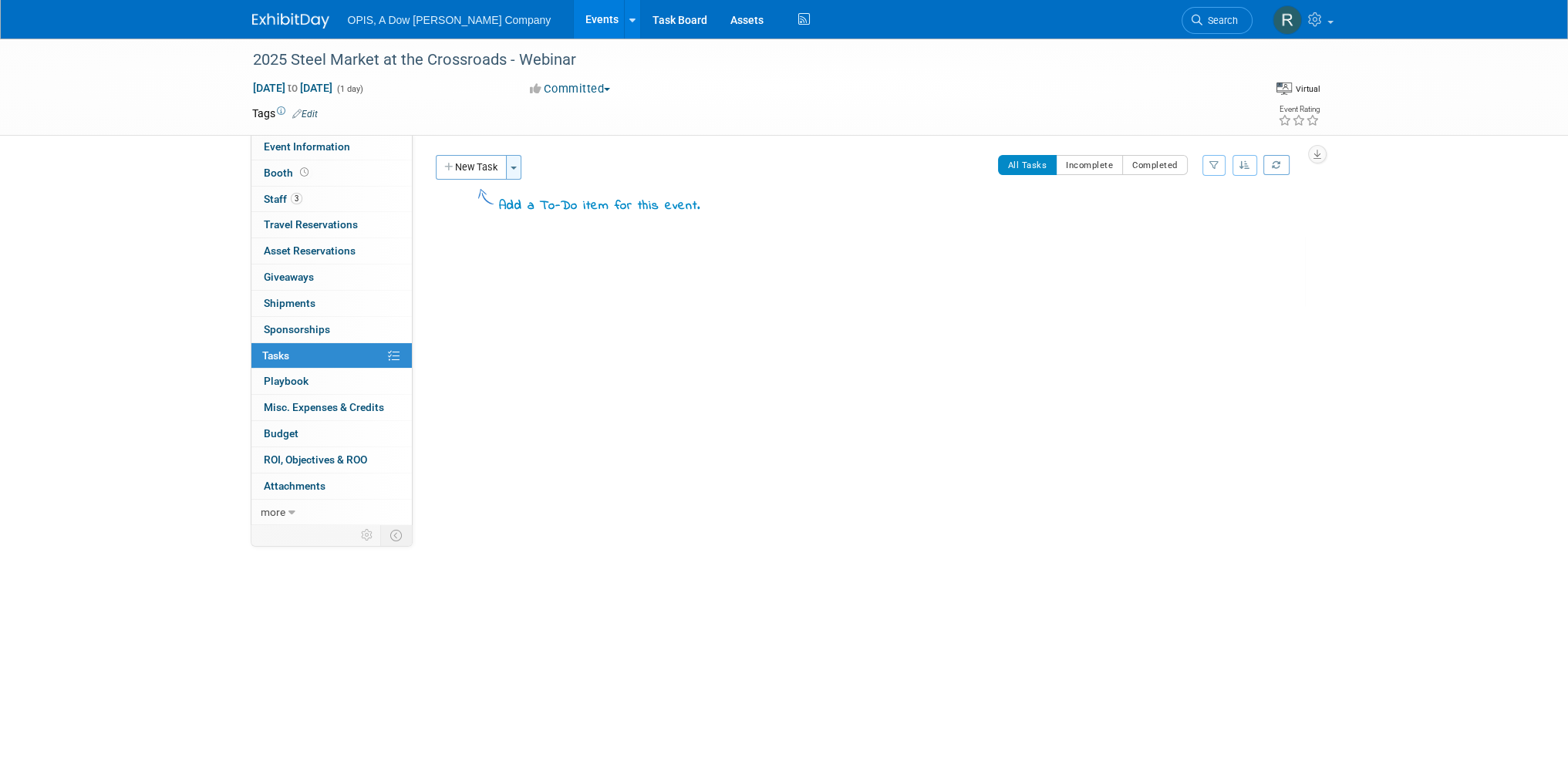
click at [519, 170] on button "Toggle Dropdown" at bounding box center [513, 167] width 16 height 24
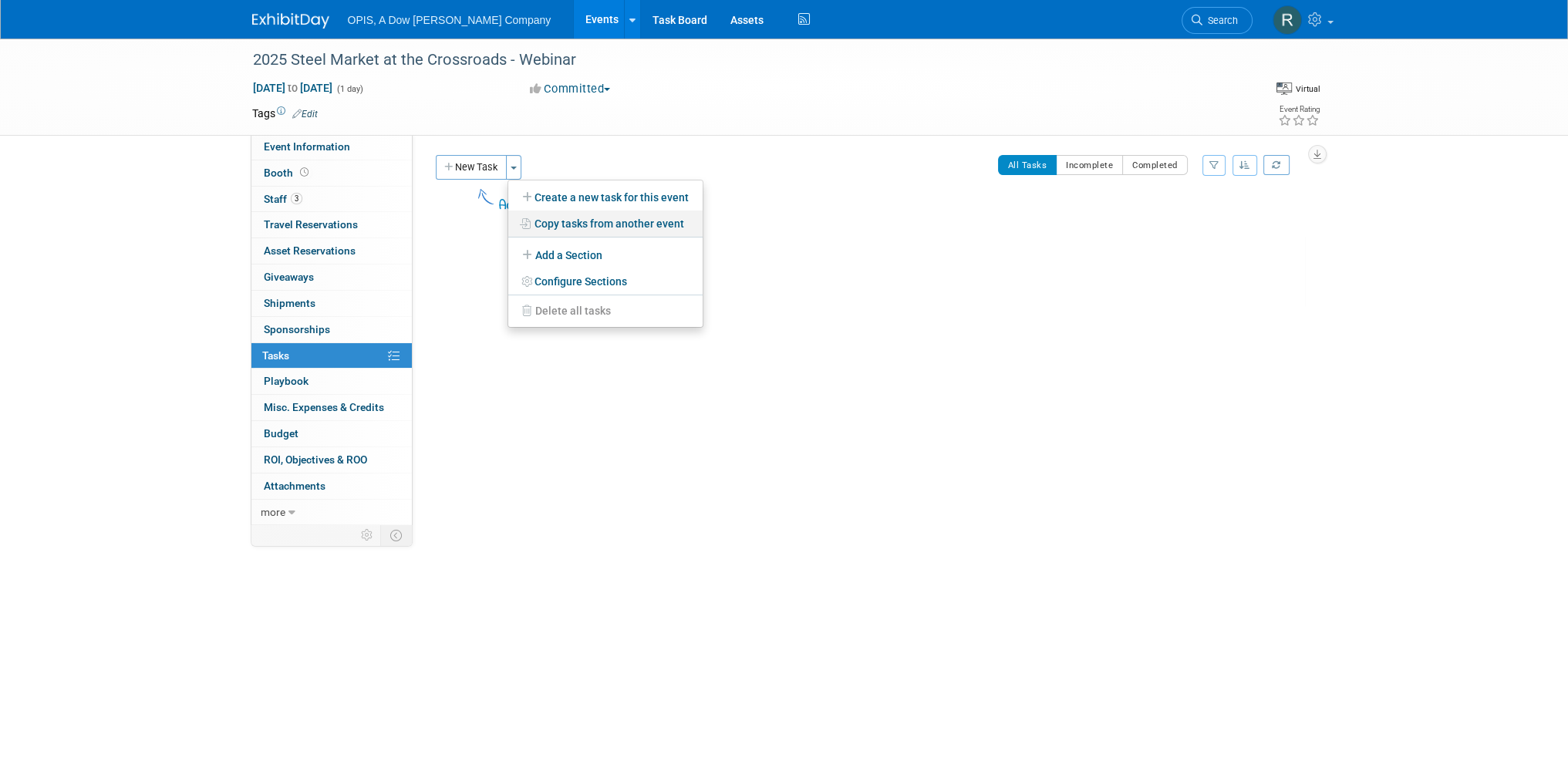
click at [563, 219] on link "Copy tasks from another event" at bounding box center [605, 224] width 194 height 26
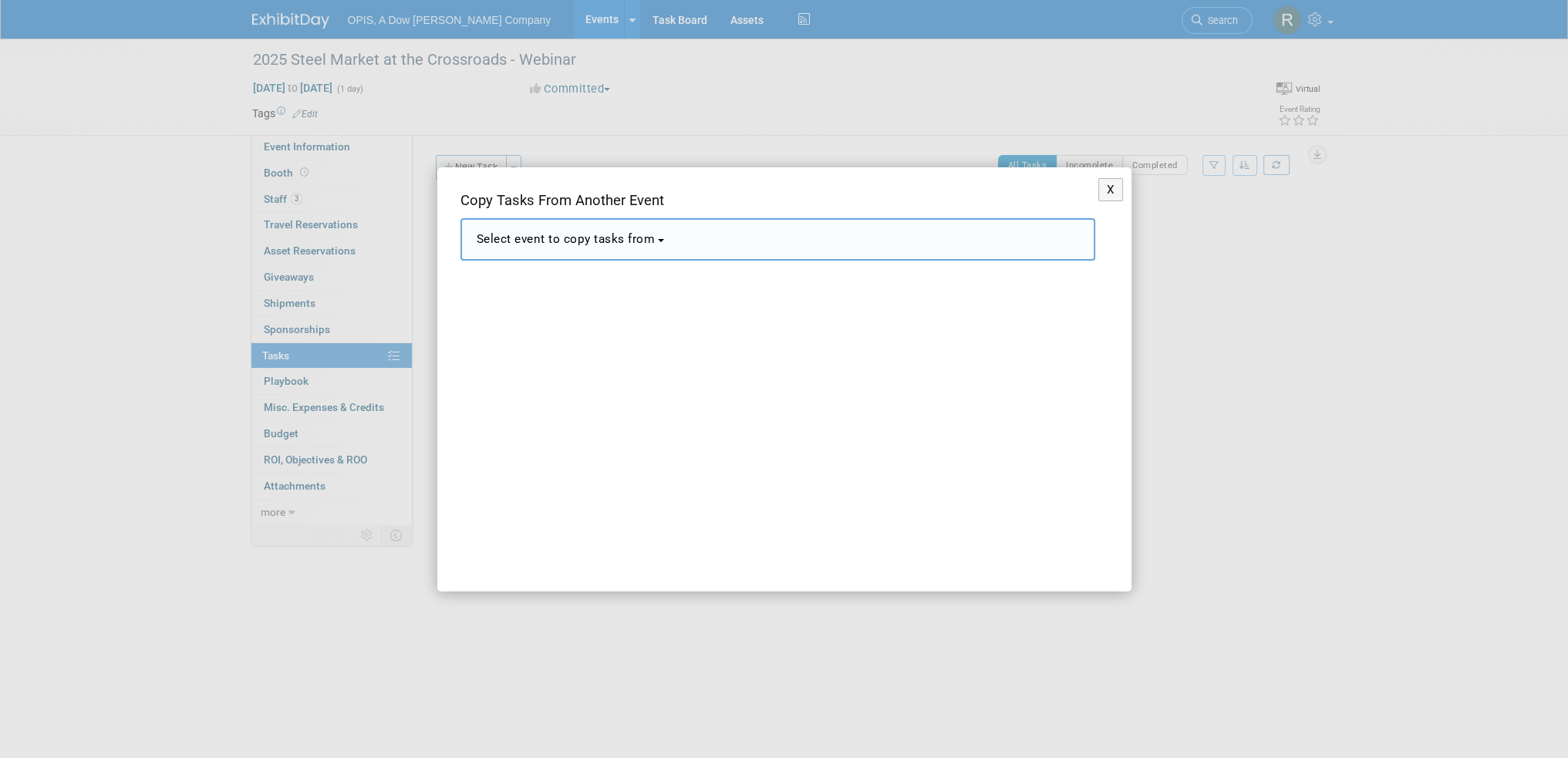
click at [635, 245] on span "Select event to copy tasks from" at bounding box center [566, 239] width 179 height 14
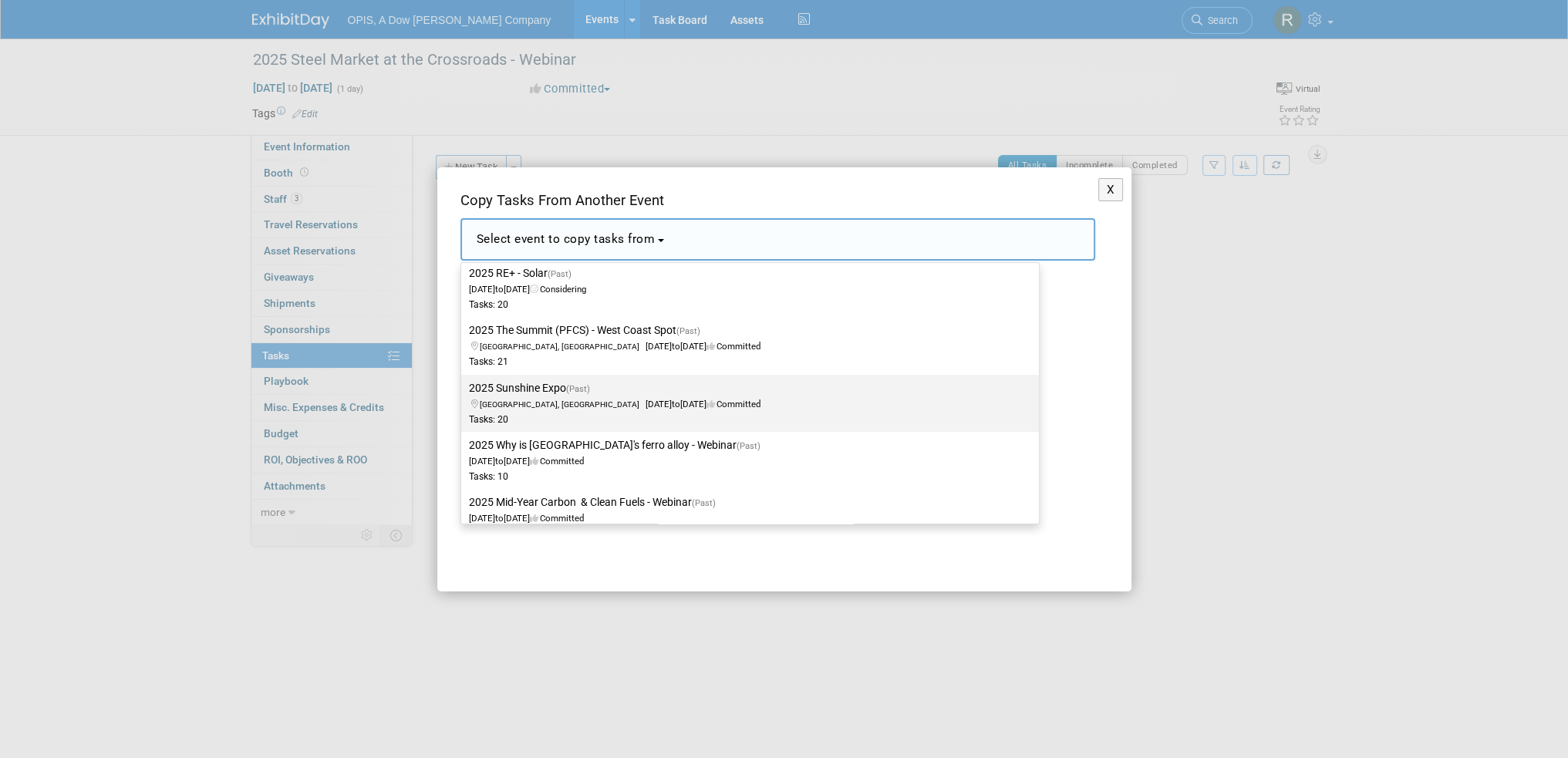
scroll to position [1080, 0]
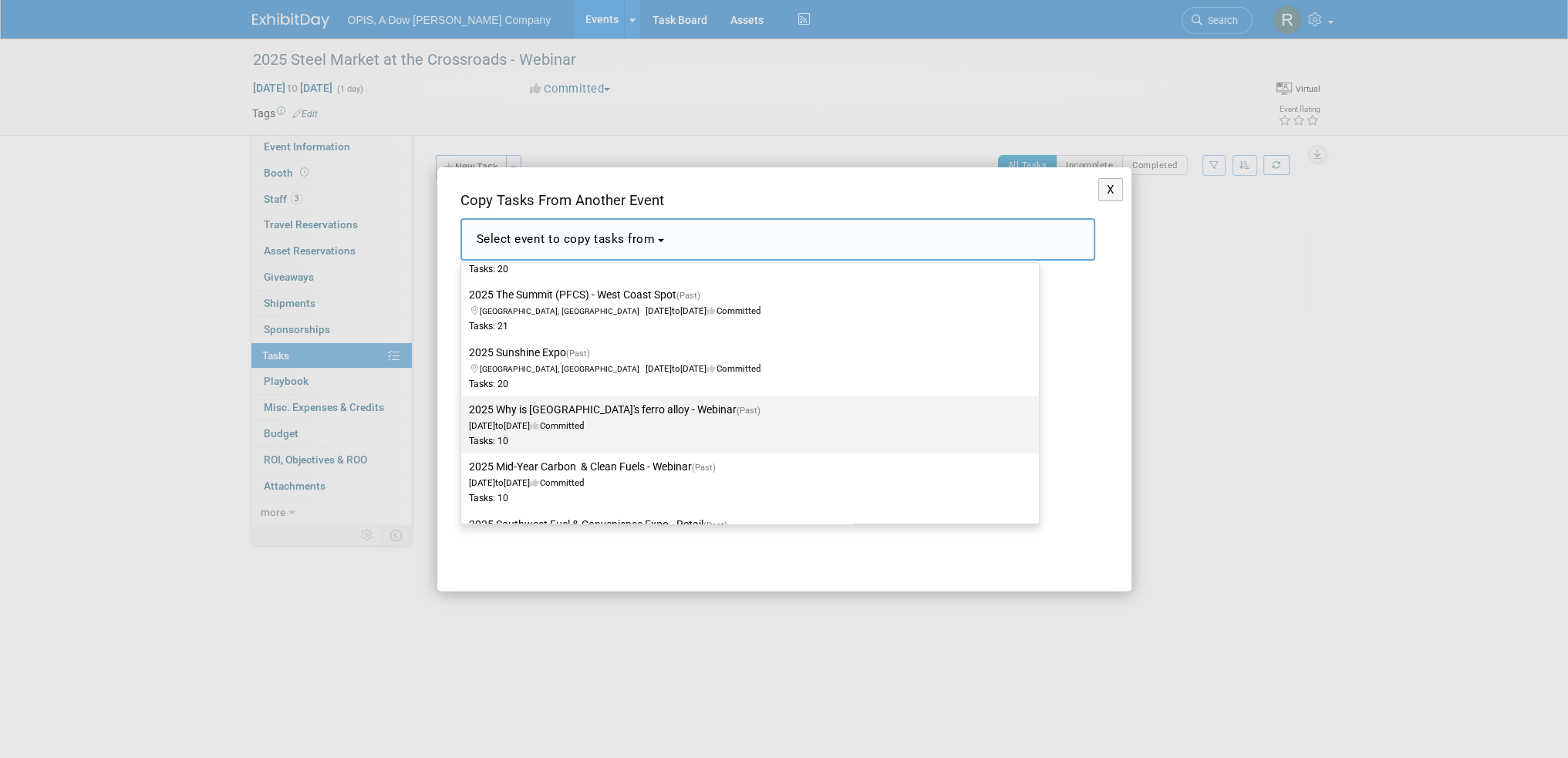
click at [577, 407] on label "2025 Why is [GEOGRAPHIC_DATA]'s ferro alloy - Webinar (Past) [DATE] to [DATE] C…" at bounding box center [746, 425] width 554 height 51
click at [463, 407] on input "2025 Why is [GEOGRAPHIC_DATA]'s ferro alloy - Webinar (Past) [DATE] to [DATE] C…" at bounding box center [457, 409] width 10 height 10
select select "11145024"
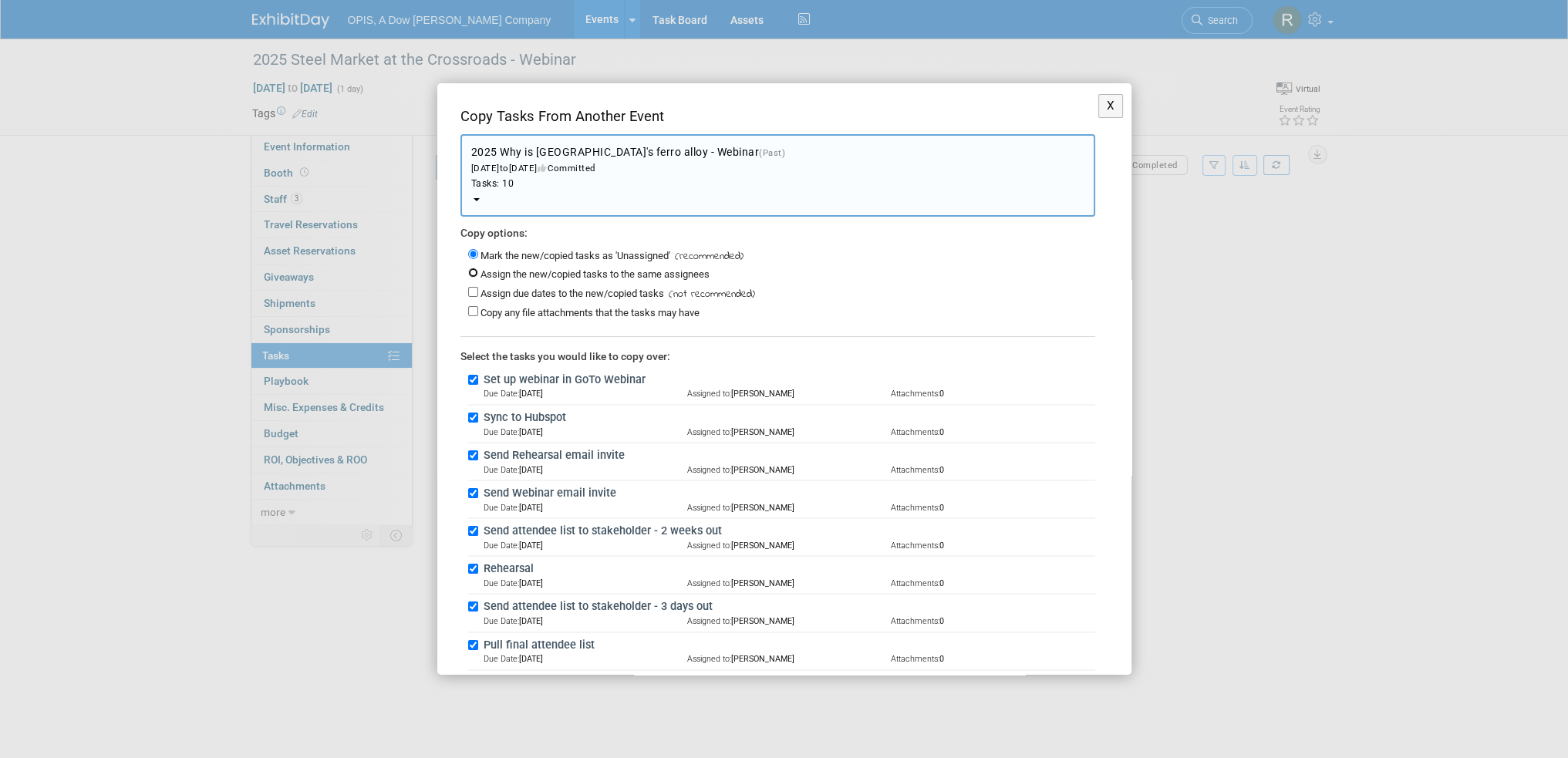
click at [471, 274] on input "Assign the new/copied tasks to the same assignees" at bounding box center [472, 272] width 10 height 10
radio input "true"
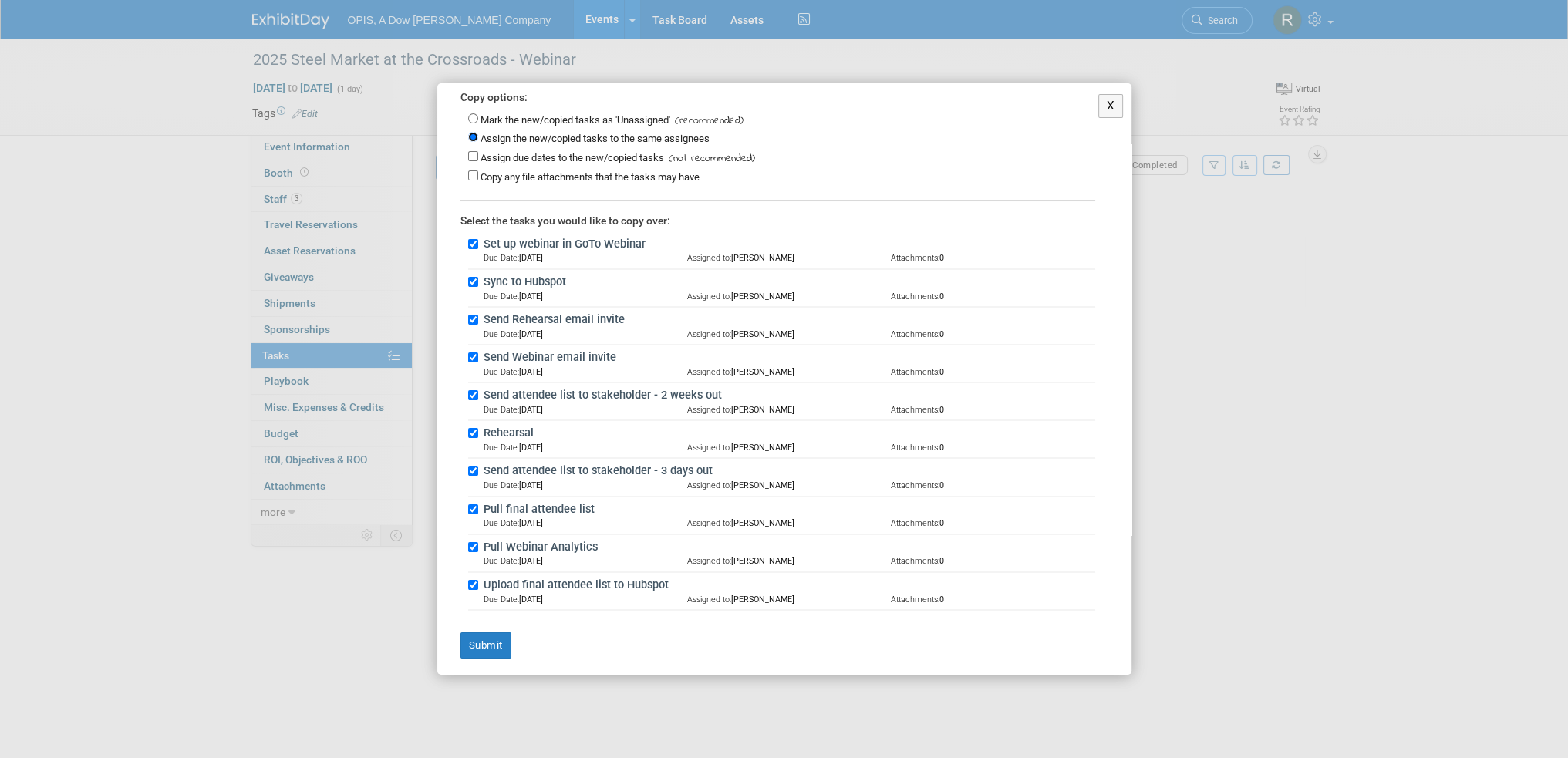
scroll to position [136, 0]
click at [476, 643] on button "Submit" at bounding box center [485, 645] width 51 height 26
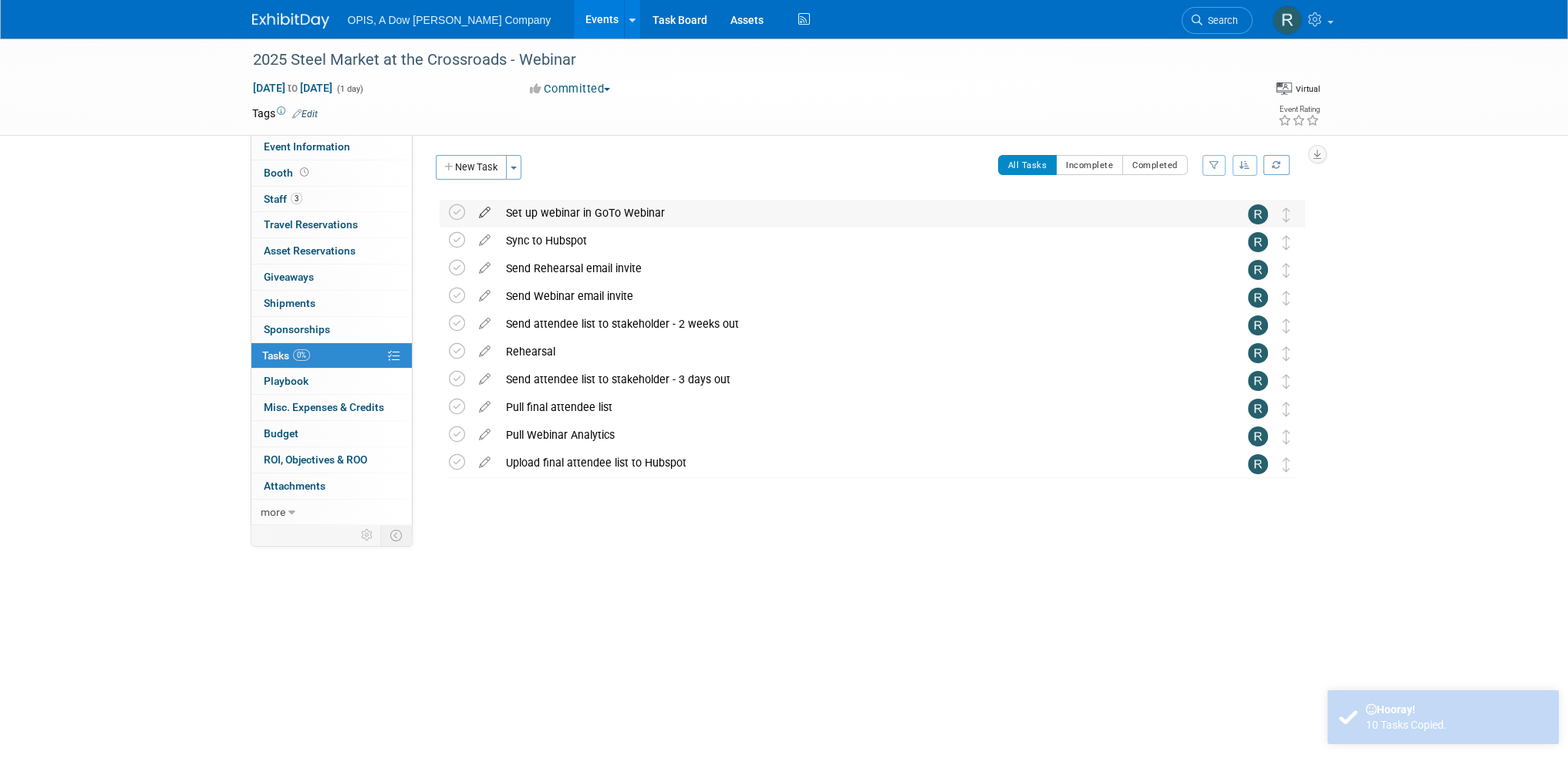
click at [484, 212] on icon at bounding box center [484, 209] width 27 height 19
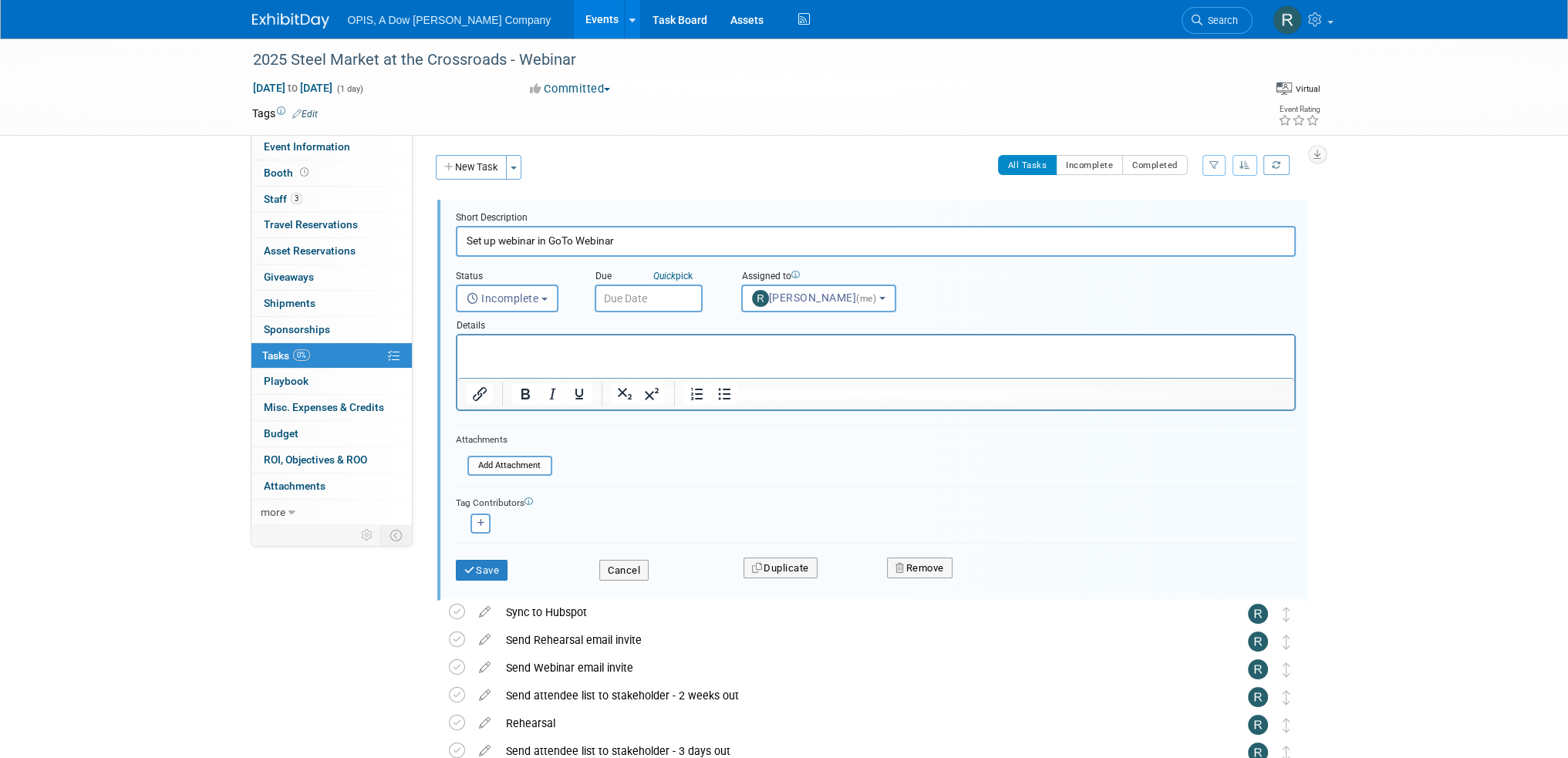
scroll to position [0, 0]
drag, startPoint x: 624, startPoint y: 236, endPoint x: 545, endPoint y: 241, distance: 79.2
click at [545, 241] on input "Set up webinar in GoTo Webinar" at bounding box center [875, 240] width 840 height 30
type input "Set up webinar in on24"
click at [512, 304] on button "Incomplete" at bounding box center [506, 298] width 102 height 28
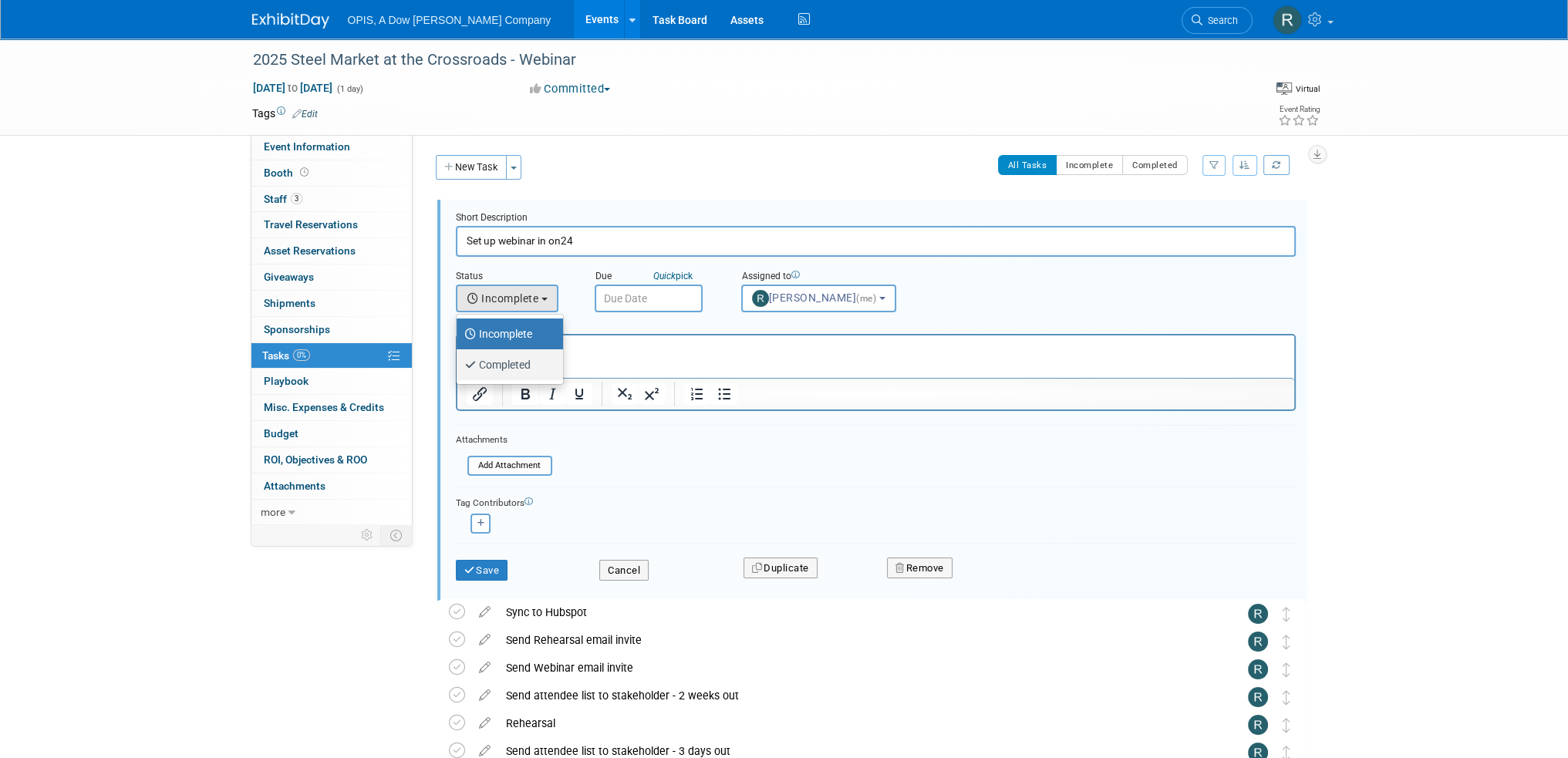
click at [512, 366] on label "Completed" at bounding box center [505, 365] width 83 height 24
click at [459, 366] on input "Completed" at bounding box center [453, 362] width 10 height 10
select select "3"
drag, startPoint x: 604, startPoint y: 341, endPoint x: 629, endPoint y: 342, distance: 25.0
click at [604, 342] on p "Rich Text Area. Press ALT-0 for help." at bounding box center [875, 349] width 819 height 15
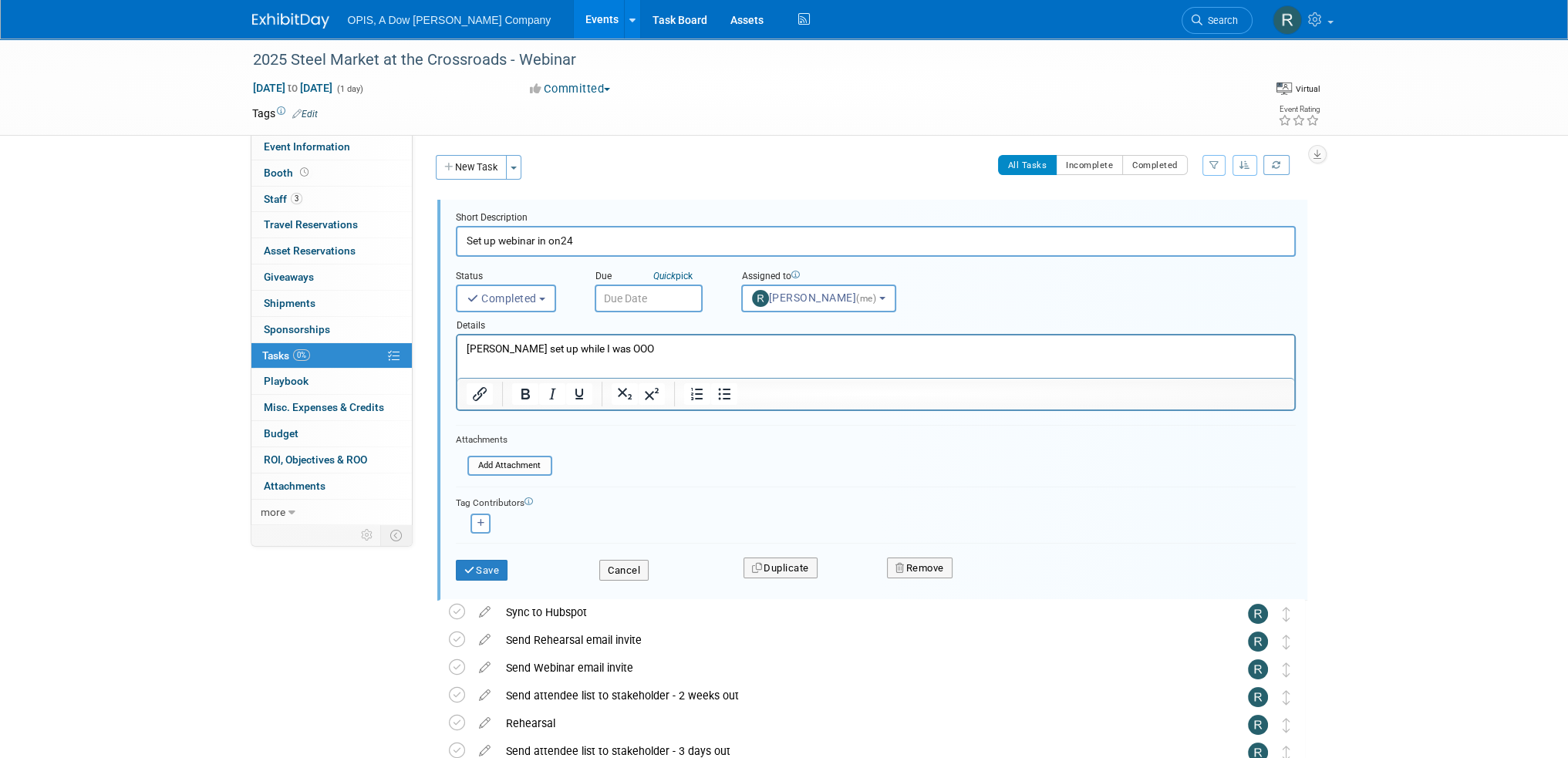
click at [633, 300] on input "text" at bounding box center [648, 298] width 108 height 28
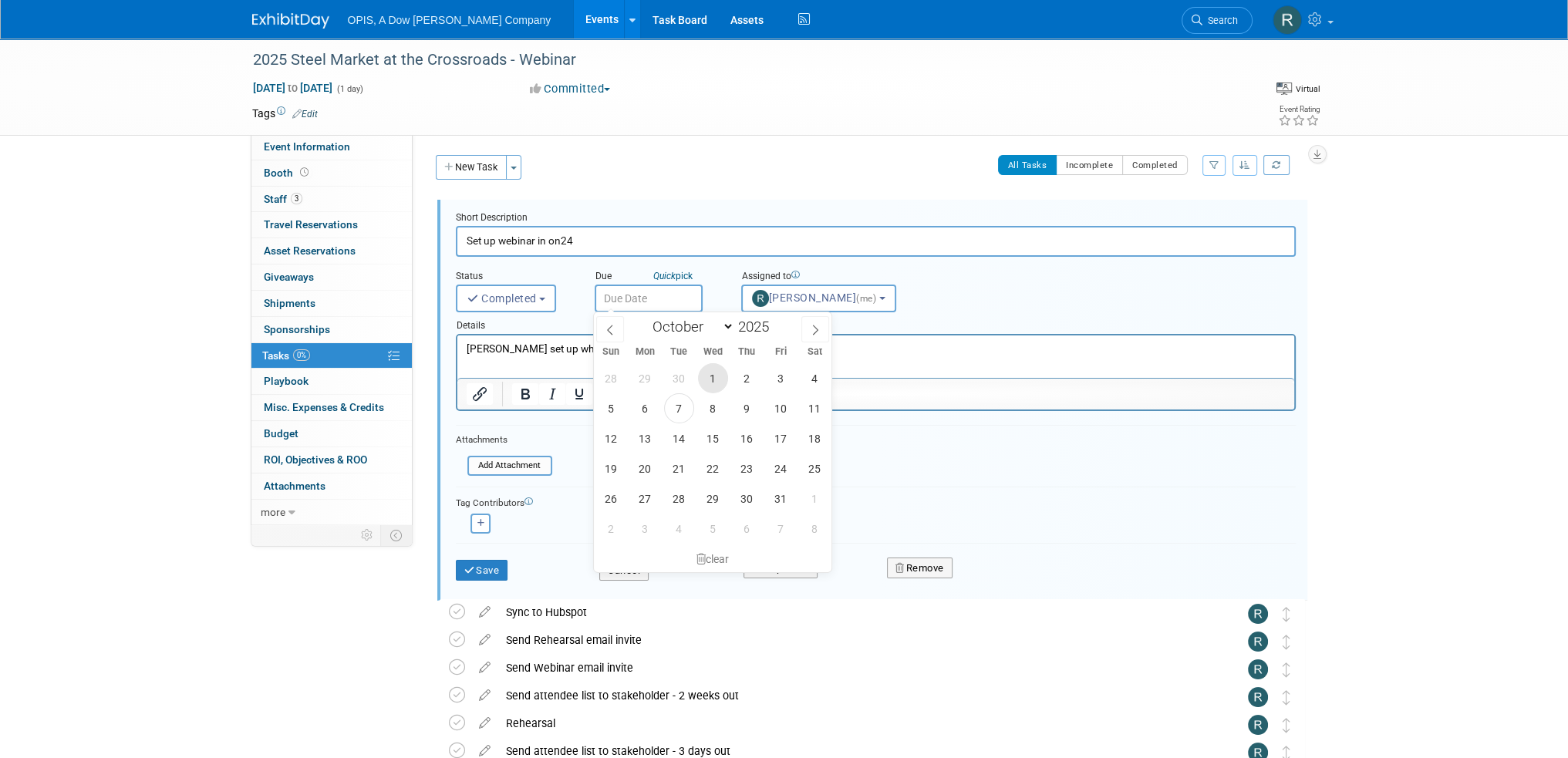
click at [718, 379] on span "1" at bounding box center [713, 378] width 30 height 30
type input "[DATE]"
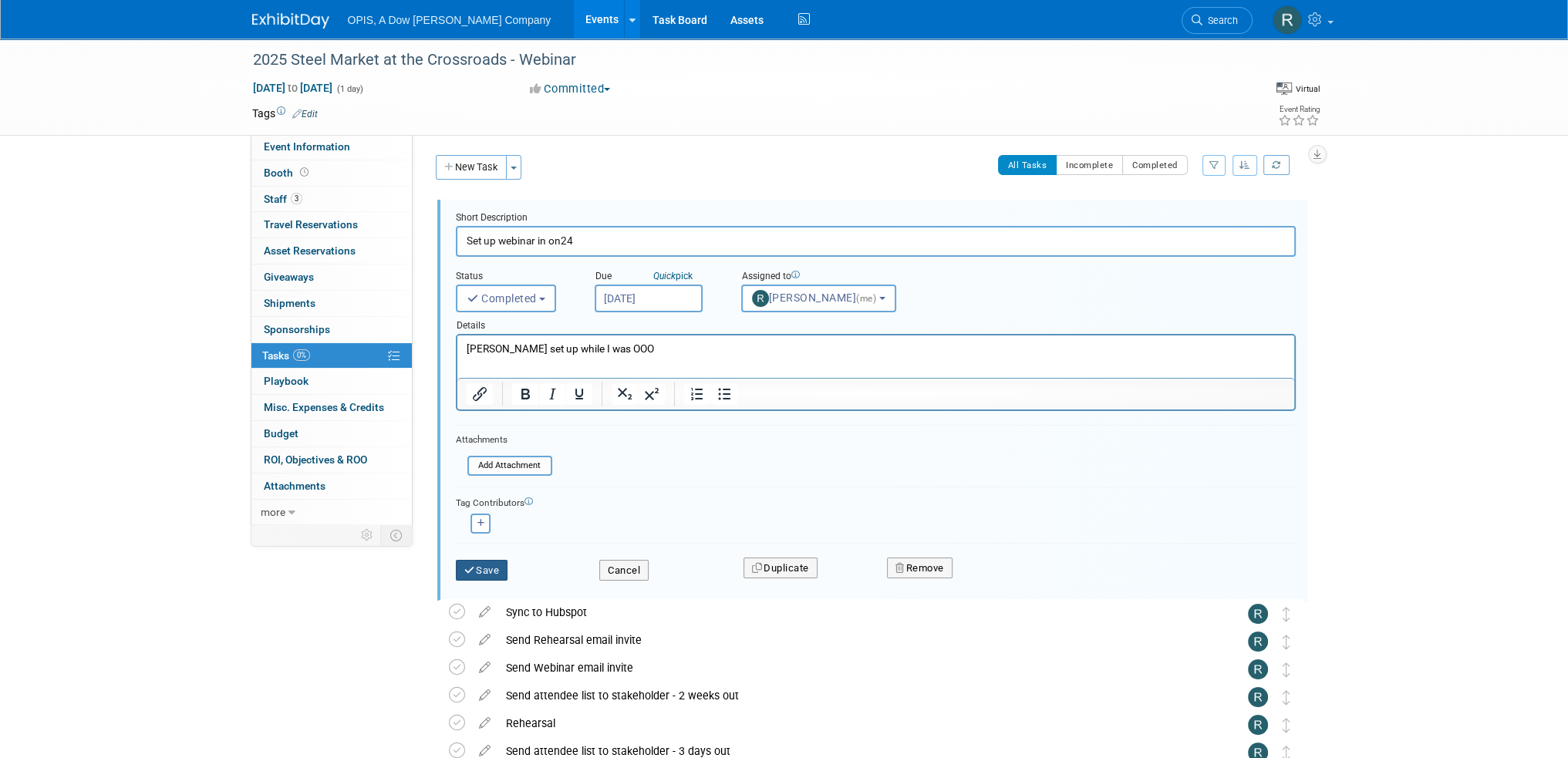
click at [489, 564] on button "Save" at bounding box center [482, 570] width 52 height 22
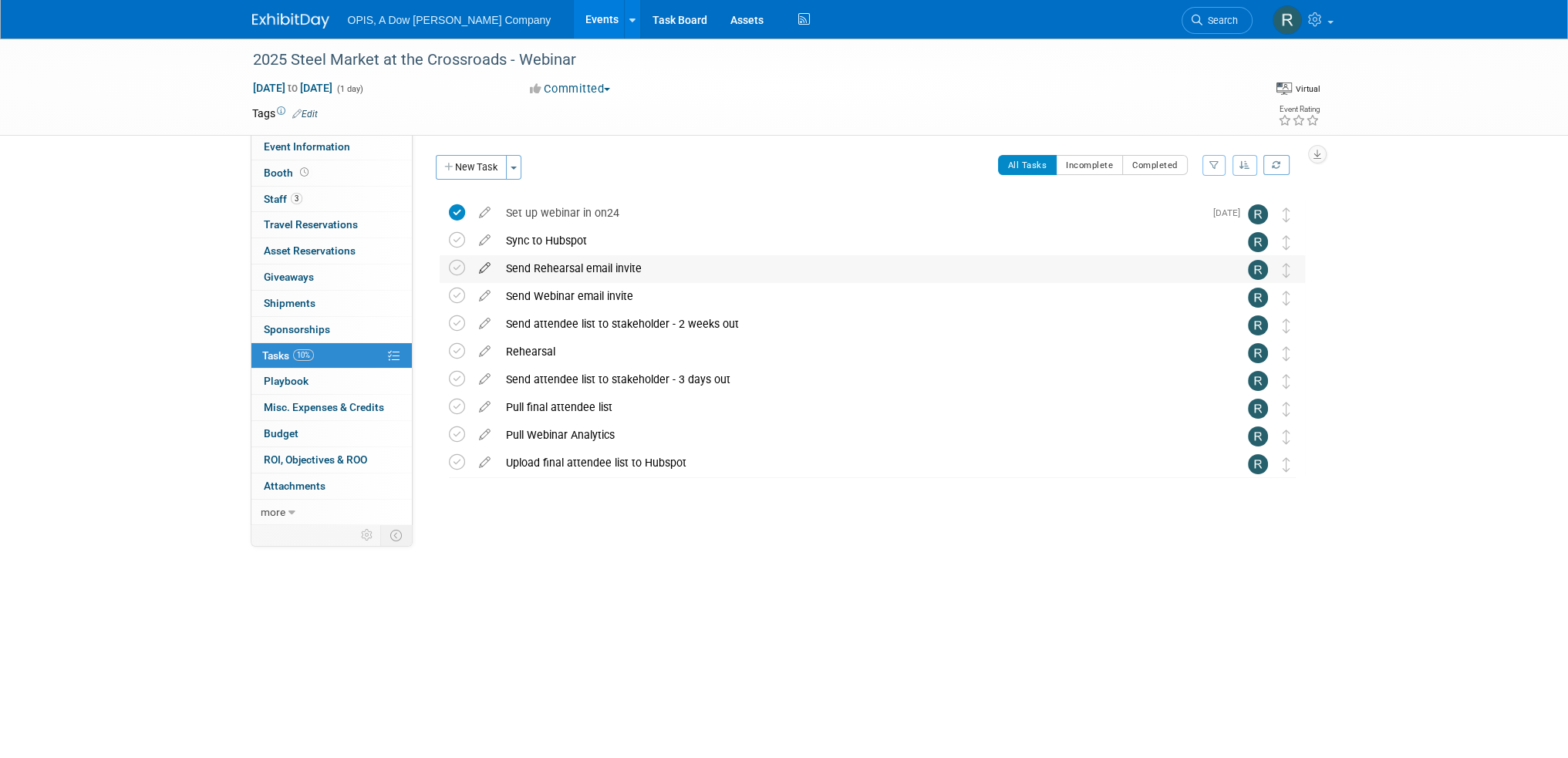
click at [480, 266] on icon at bounding box center [484, 265] width 27 height 19
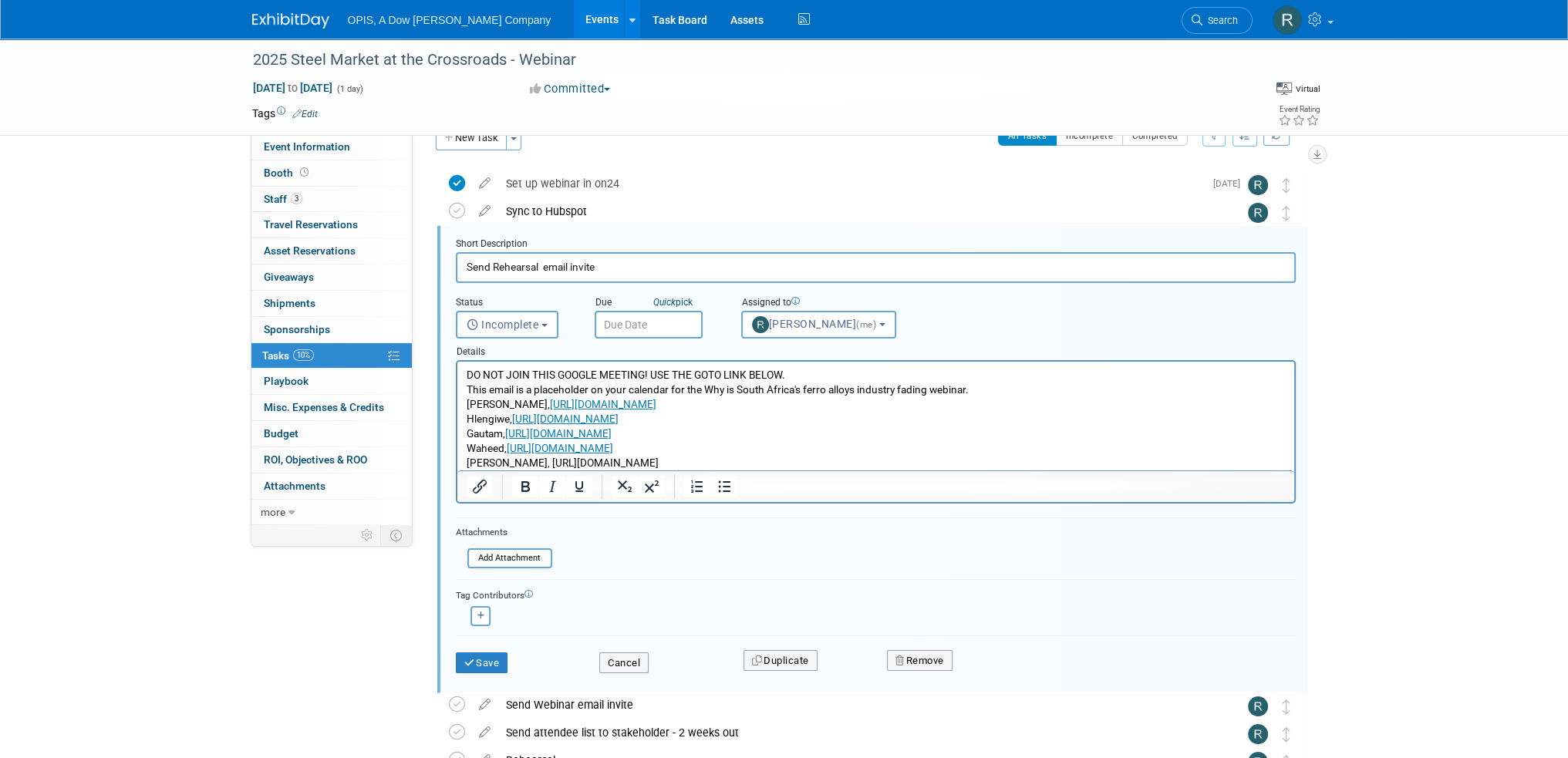
drag, startPoint x: 504, startPoint y: 379, endPoint x: 1162, endPoint y: 460, distance: 663.0
click at [1162, 460] on p "DO NOT JOIN THIS GOOGLE MEETING! USE THE GOTO LINK BELOW. This email is a place…" at bounding box center [875, 420] width 819 height 103
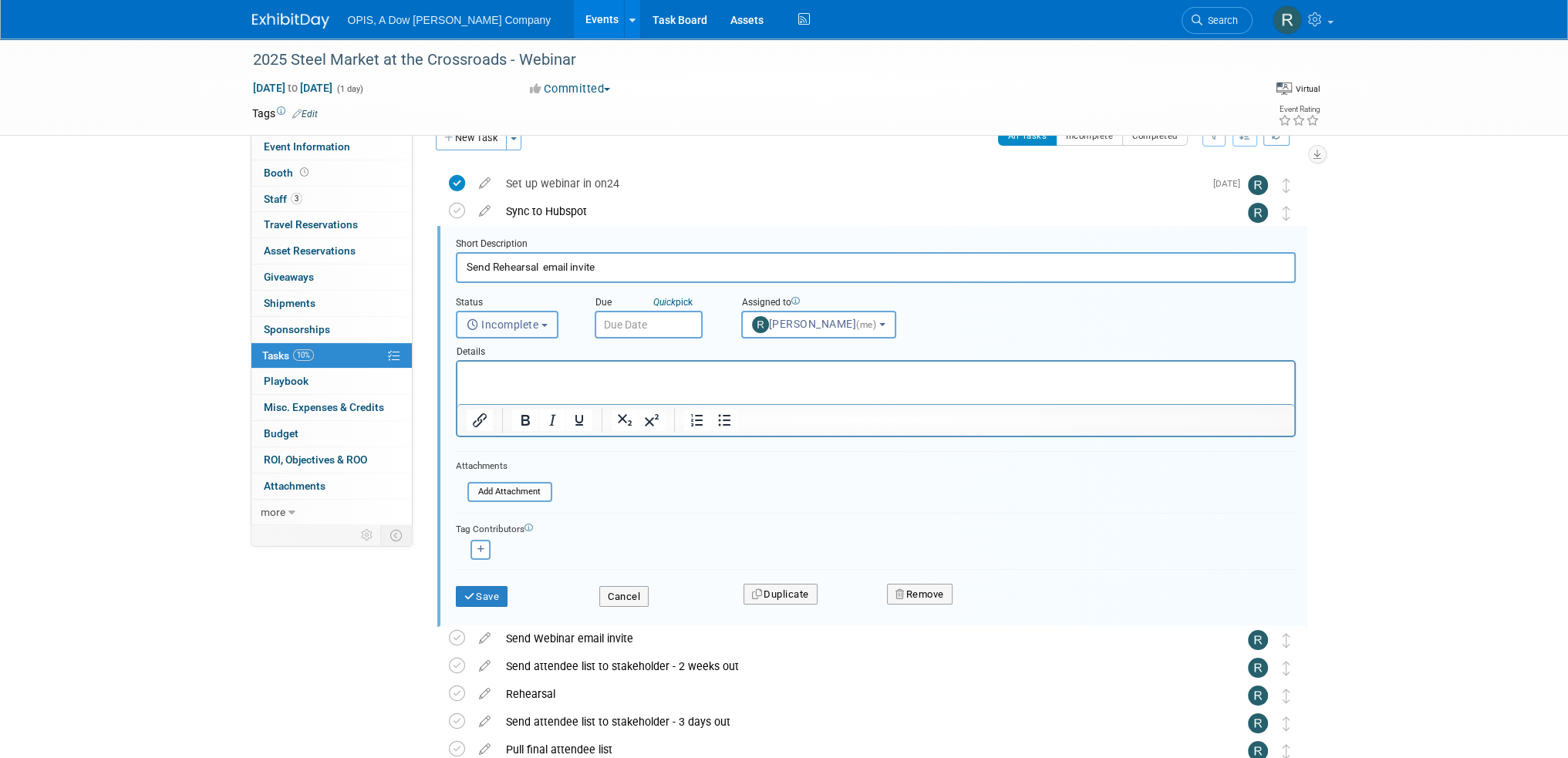
click at [525, 323] on span "Incomplete" at bounding box center [502, 324] width 73 height 12
click at [528, 389] on label "Completed" at bounding box center [505, 391] width 83 height 24
click at [459, 389] on input "Completed" at bounding box center [453, 388] width 10 height 10
select select "3"
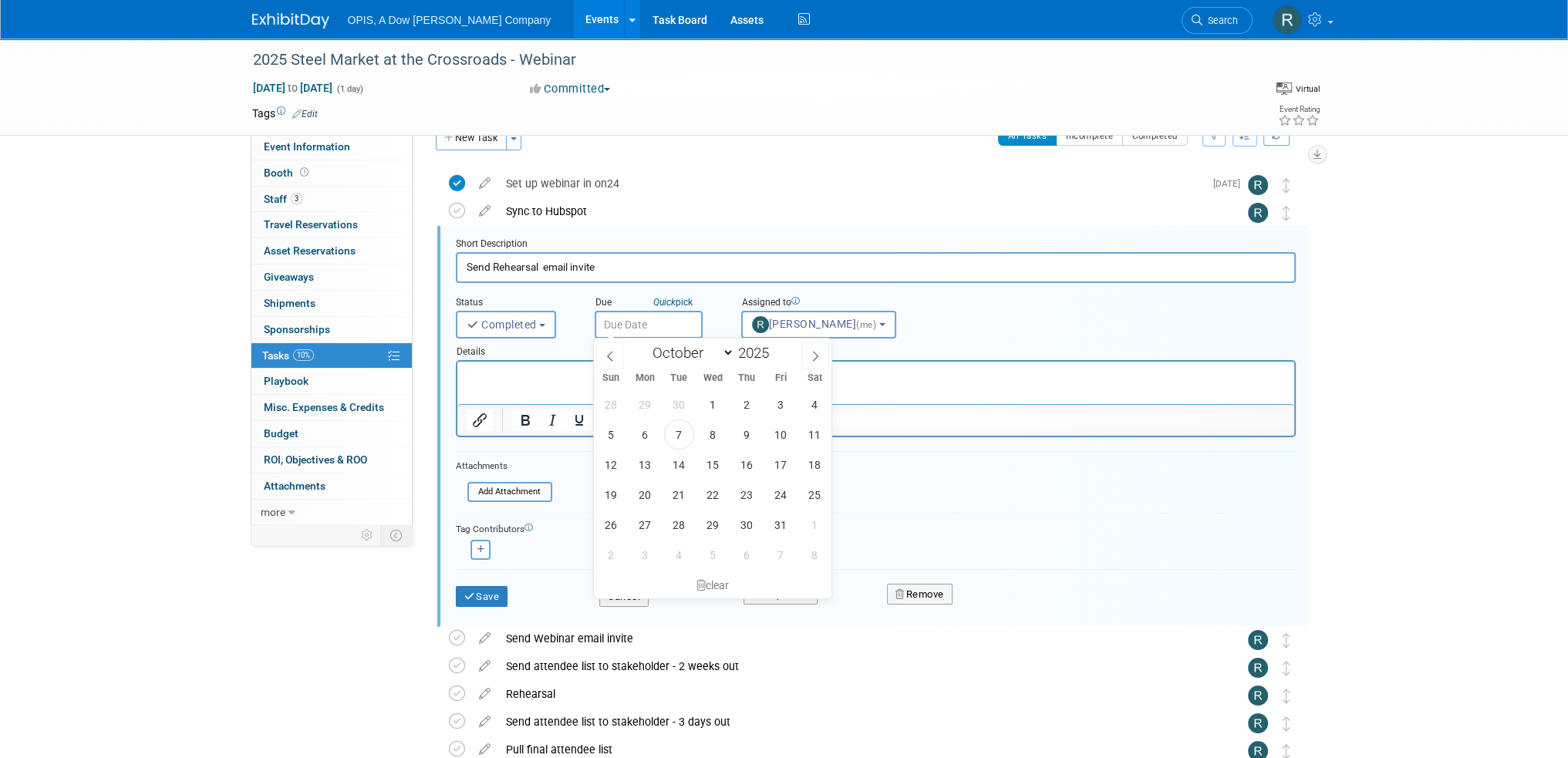
click at [652, 321] on input "text" at bounding box center [648, 324] width 108 height 28
click at [679, 427] on span "7" at bounding box center [679, 435] width 30 height 30
type input "[DATE]"
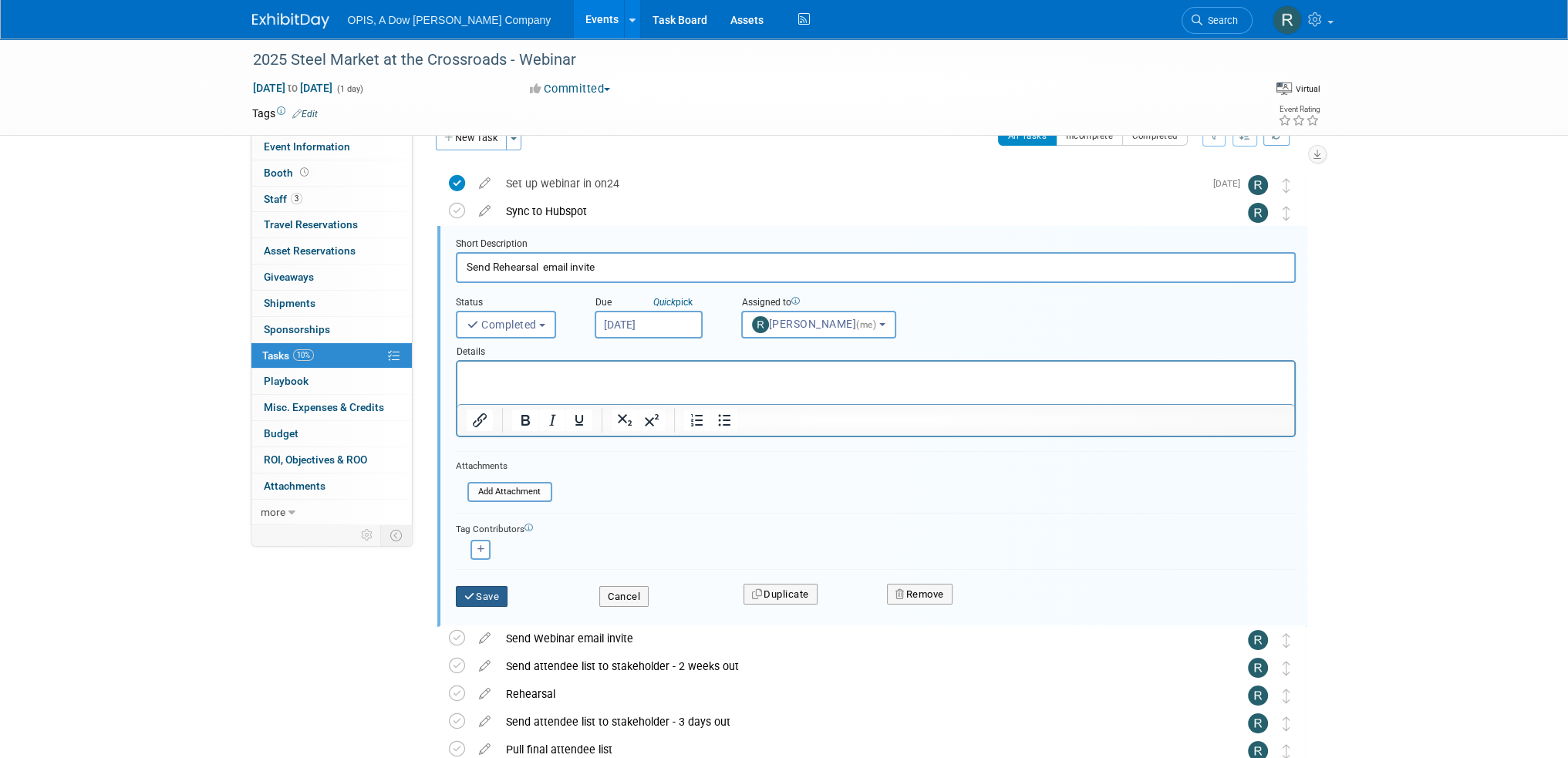
click at [491, 593] on button "Save" at bounding box center [482, 596] width 52 height 22
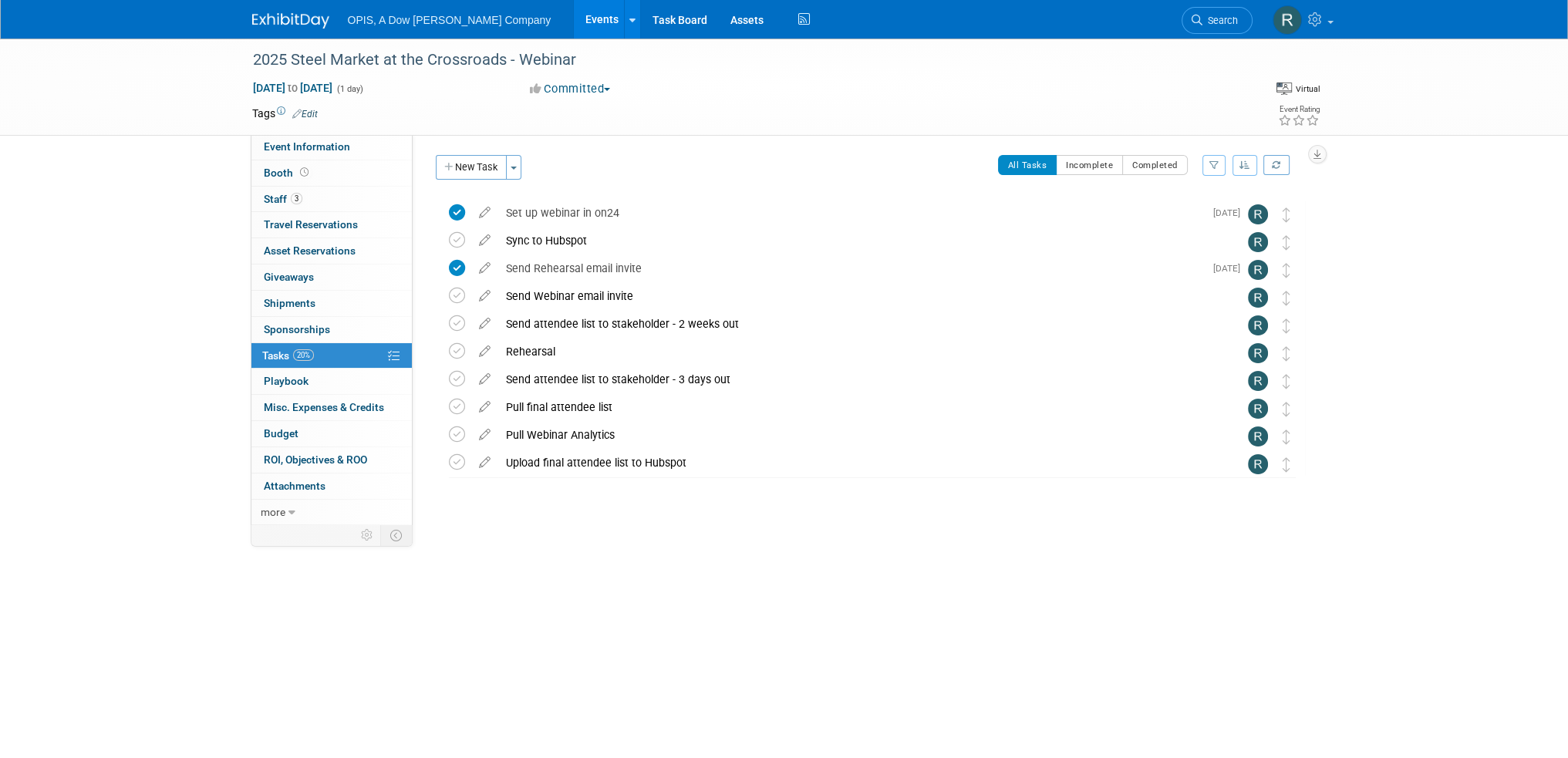
click at [482, 296] on icon at bounding box center [484, 293] width 27 height 19
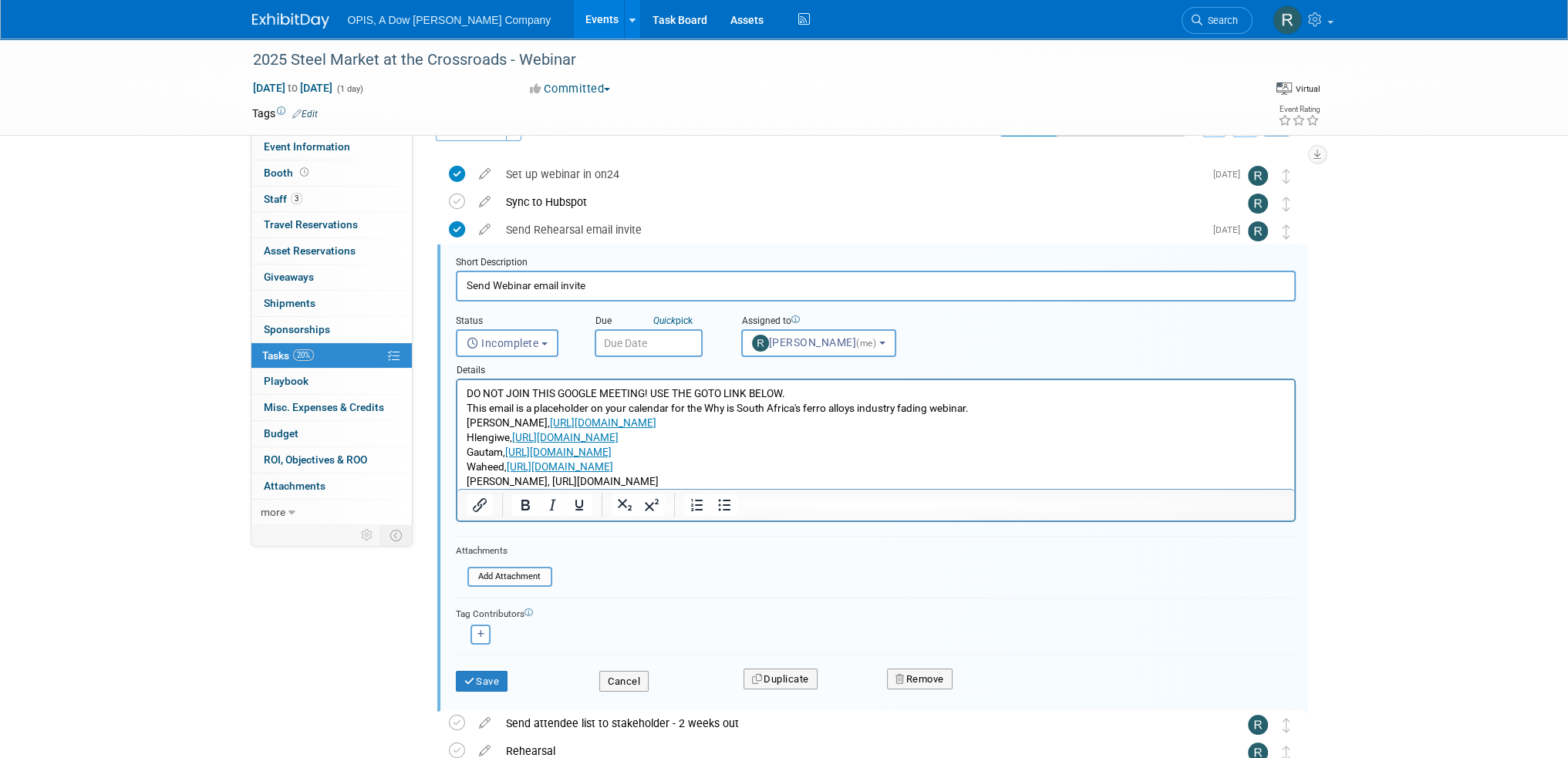
scroll to position [57, 0]
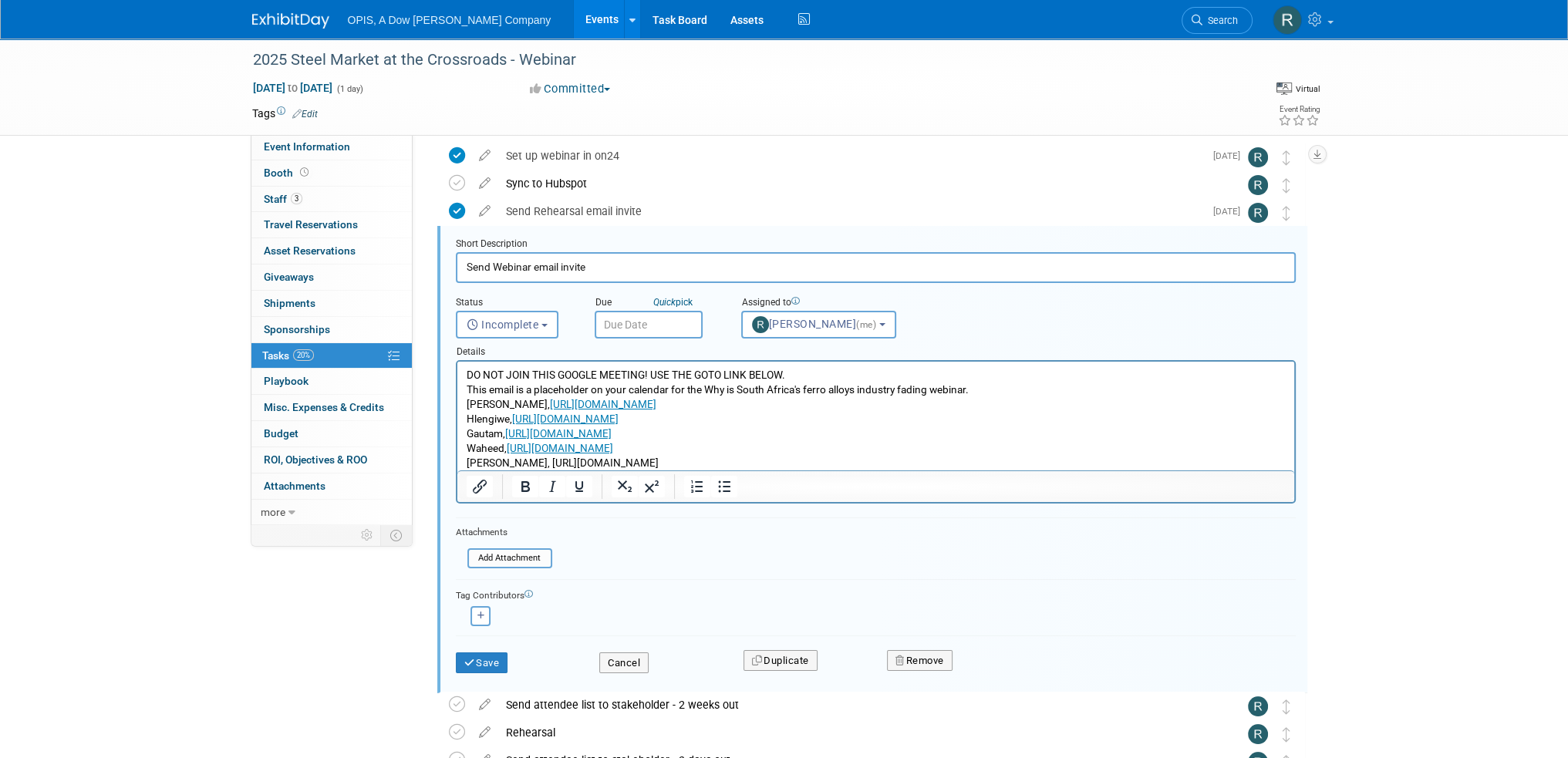
drag, startPoint x: 466, startPoint y: 372, endPoint x: 1097, endPoint y: 462, distance: 637.4
click at [1097, 462] on p "DO NOT JOIN THIS GOOGLE MEETING! USE THE GOTO LINK BELOW. This email is a place…" at bounding box center [875, 420] width 819 height 103
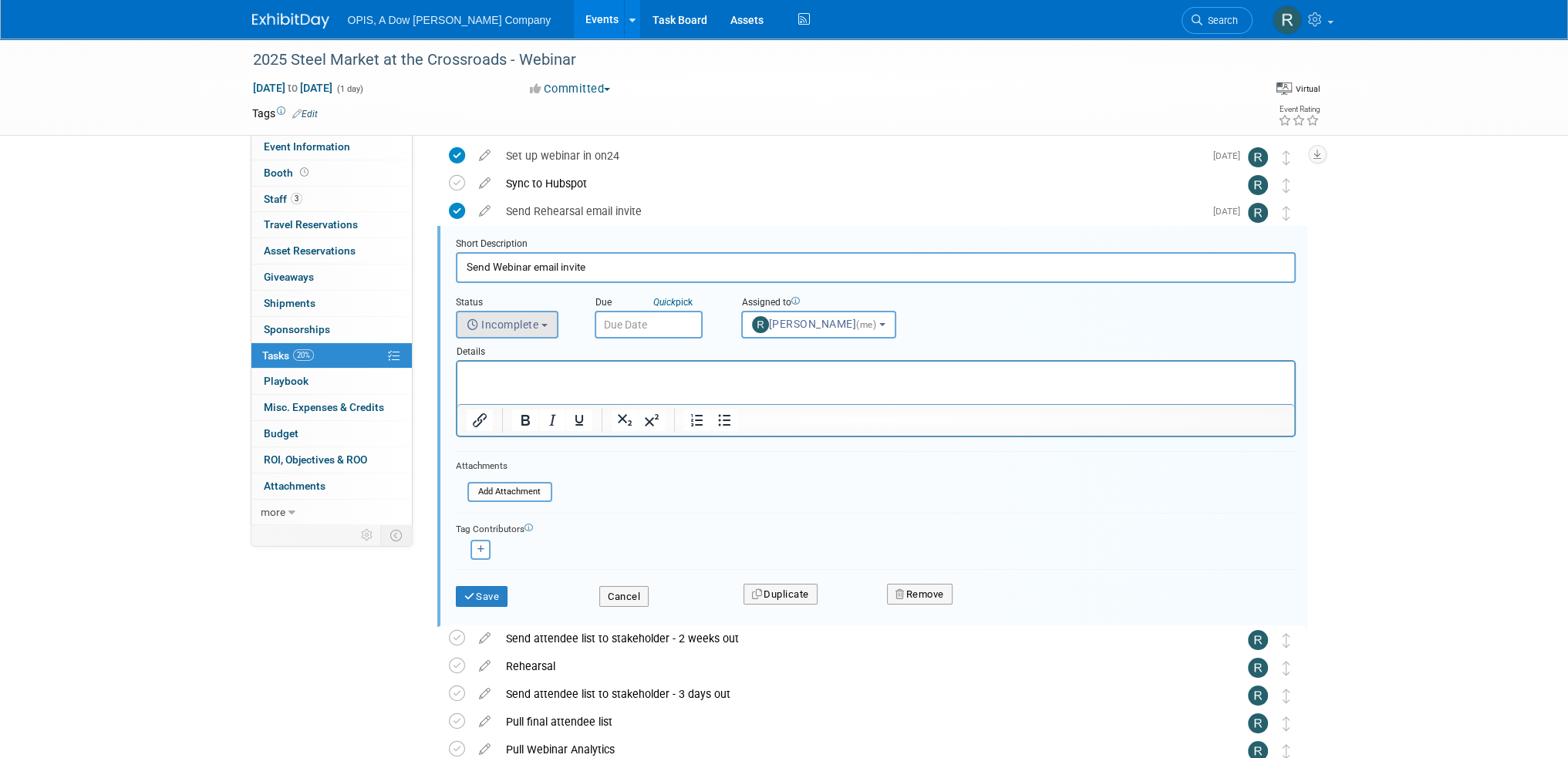
click at [503, 323] on span "Incomplete" at bounding box center [502, 324] width 73 height 12
drag, startPoint x: 497, startPoint y: 384, endPoint x: 65, endPoint y: 8, distance: 572.7
click at [497, 384] on label "Completed" at bounding box center [505, 391] width 83 height 24
click at [459, 384] on input "Completed" at bounding box center [453, 388] width 10 height 10
select select "3"
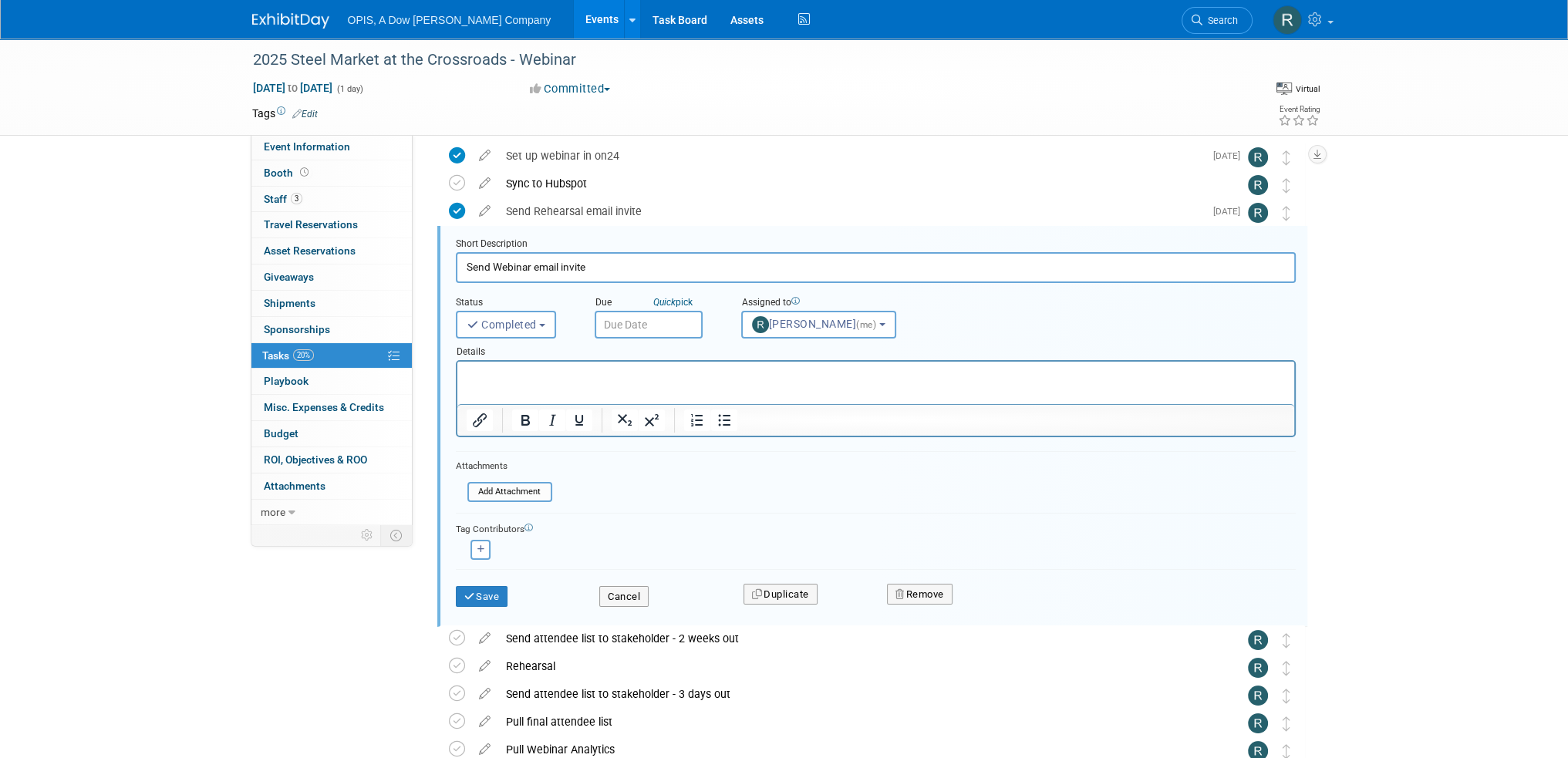
click at [623, 320] on input "text" at bounding box center [648, 324] width 108 height 28
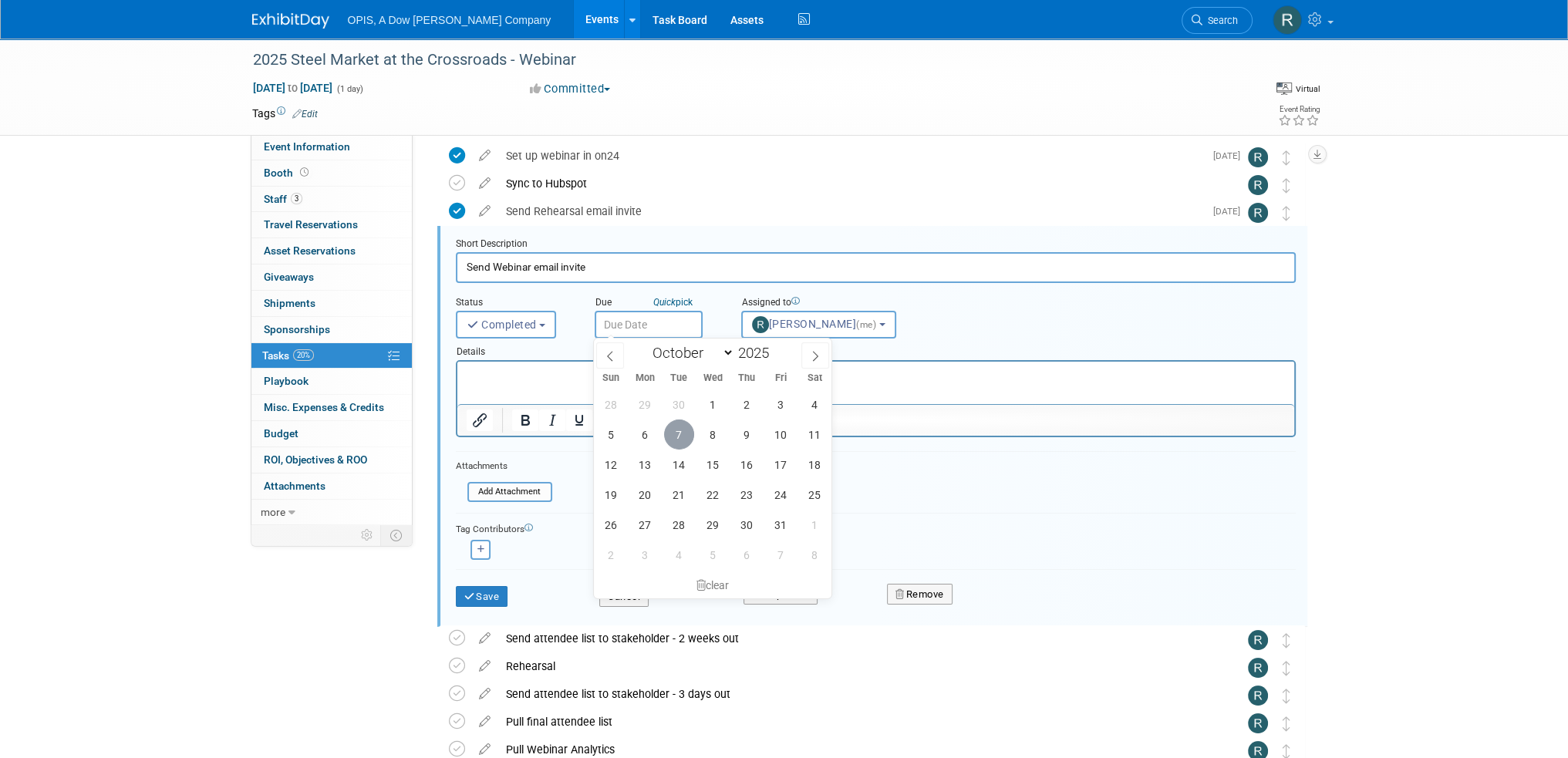
click at [675, 433] on span "7" at bounding box center [679, 435] width 30 height 30
type input "[DATE]"
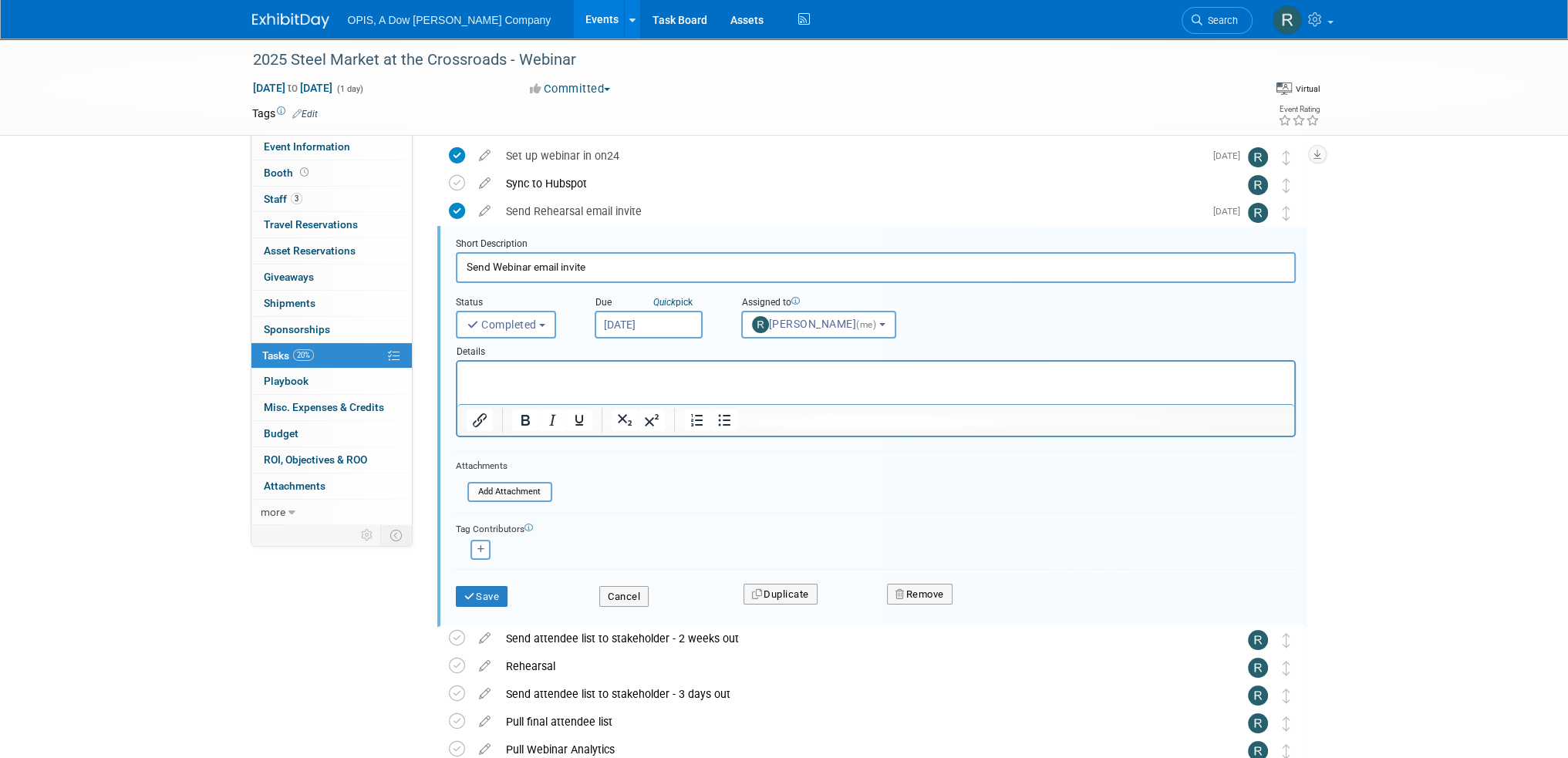
click at [592, 378] on p "Rich Text Area. Press ALT-0 for help." at bounding box center [875, 375] width 819 height 15
click at [487, 595] on button "Save" at bounding box center [482, 596] width 52 height 22
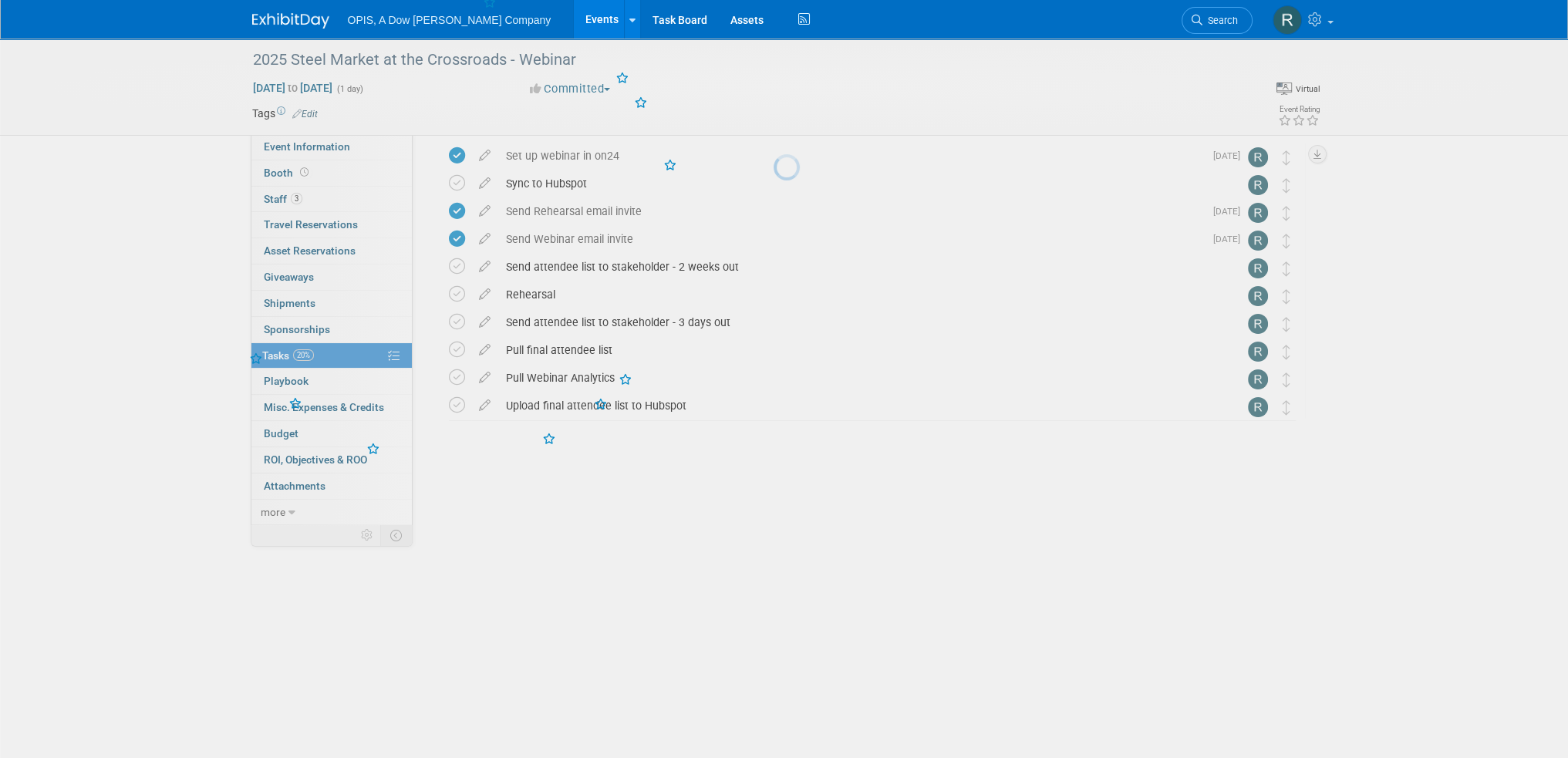
scroll to position [0, 0]
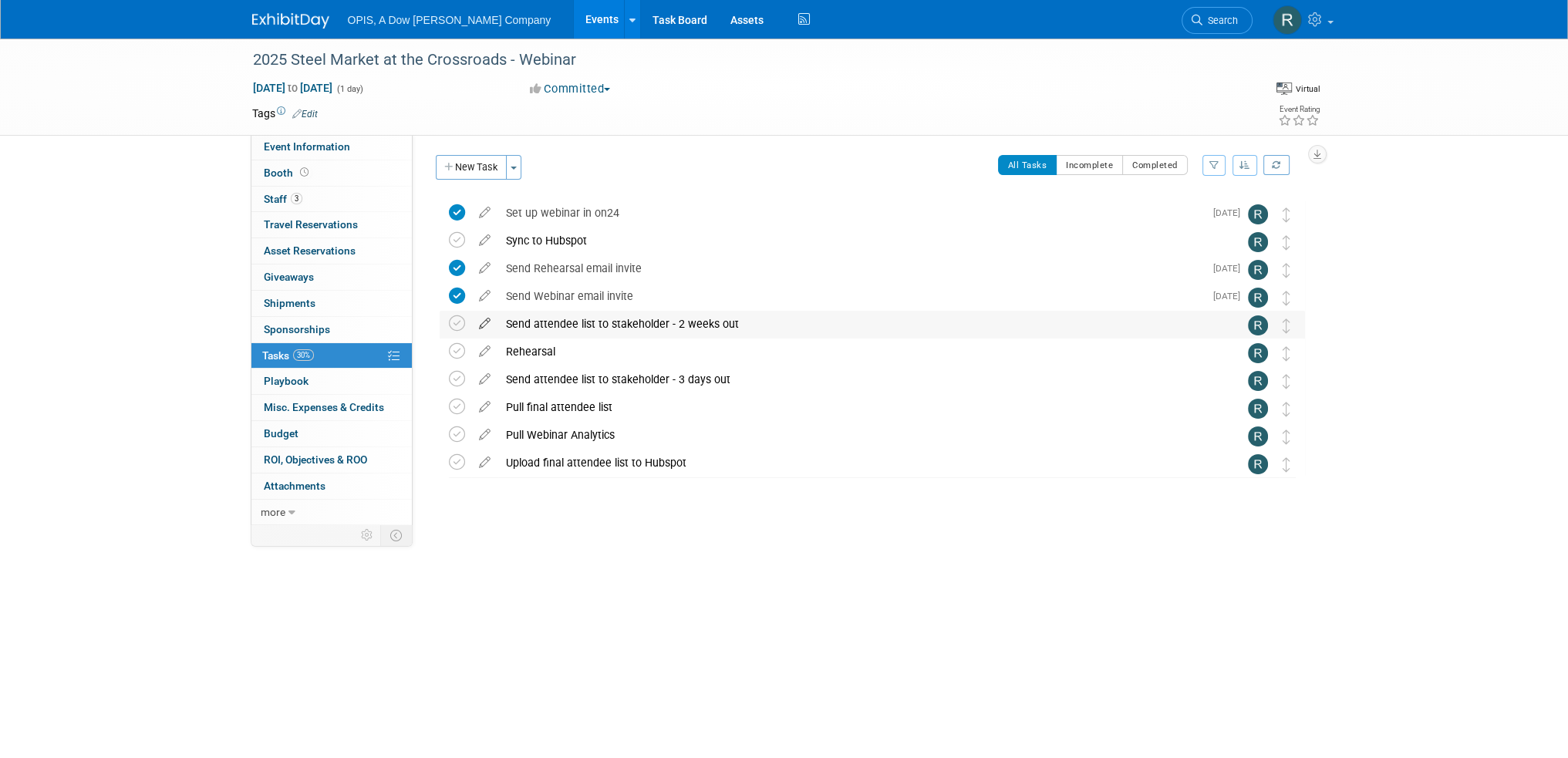
click at [481, 328] on icon at bounding box center [484, 320] width 27 height 19
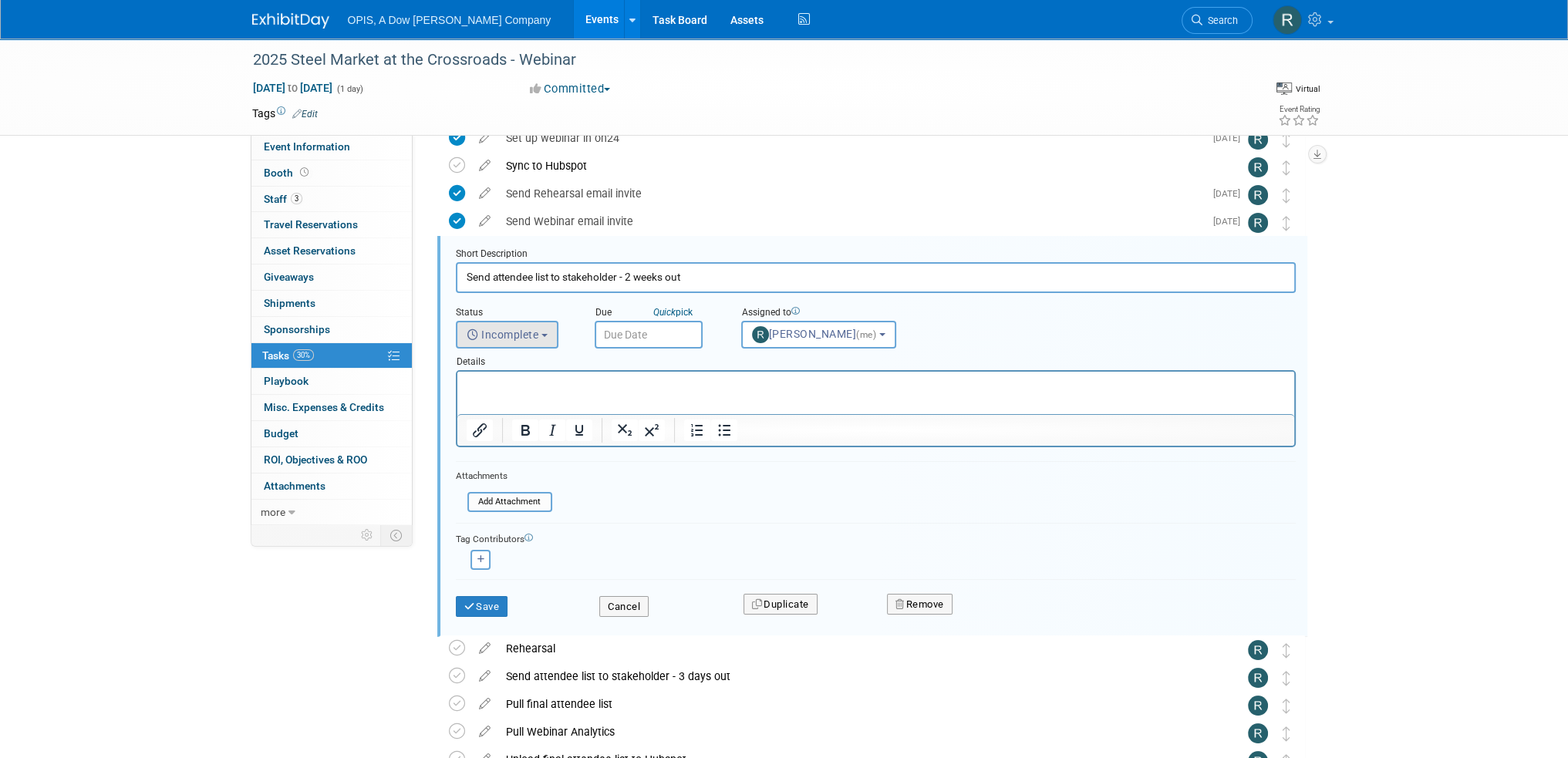
scroll to position [85, 0]
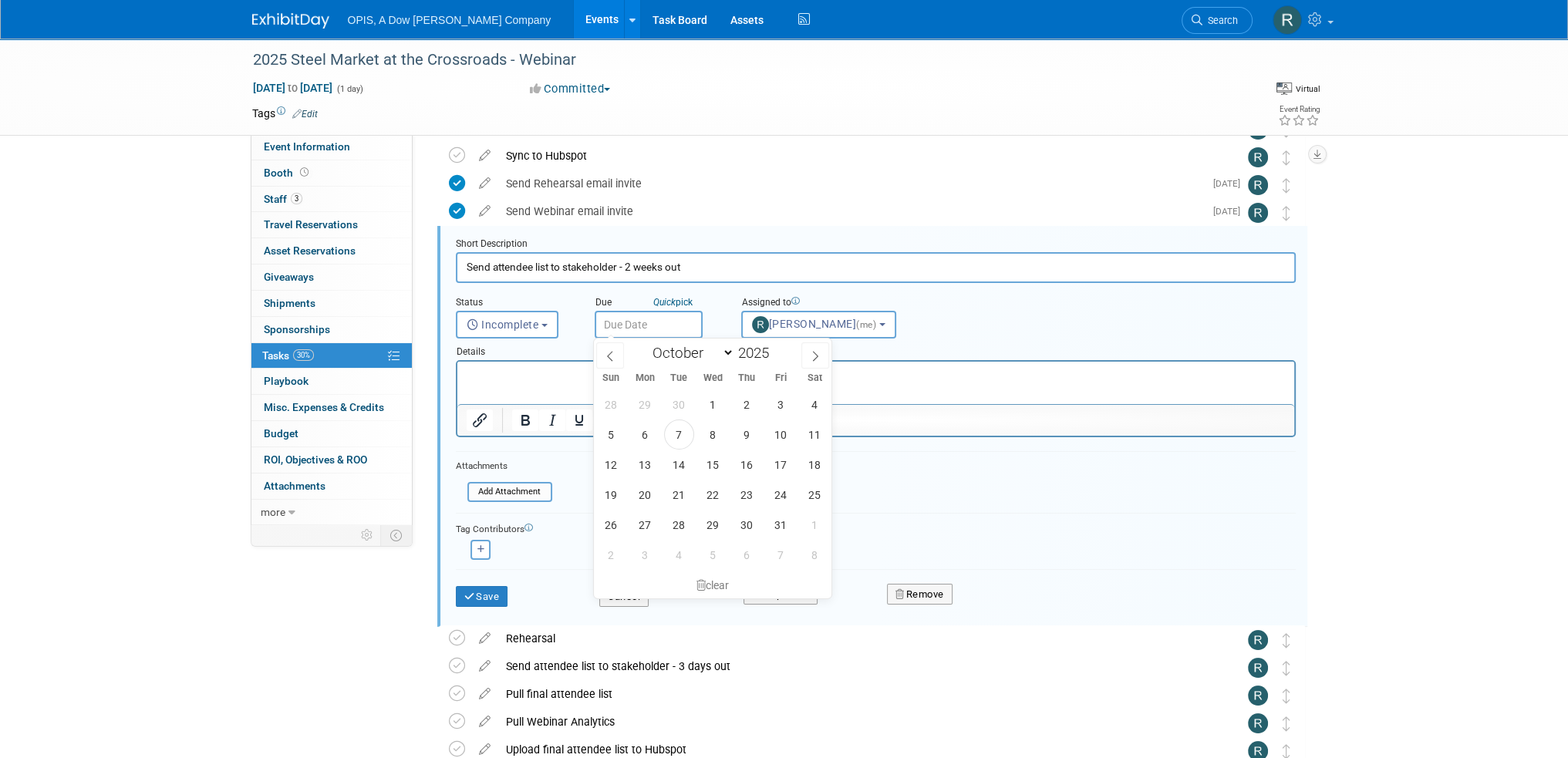
click at [651, 330] on input "text" at bounding box center [648, 324] width 108 height 28
click at [812, 360] on icon at bounding box center [815, 356] width 10 height 10
select select "10"
click at [638, 409] on span "27" at bounding box center [645, 404] width 30 height 30
type input "[DATE]"
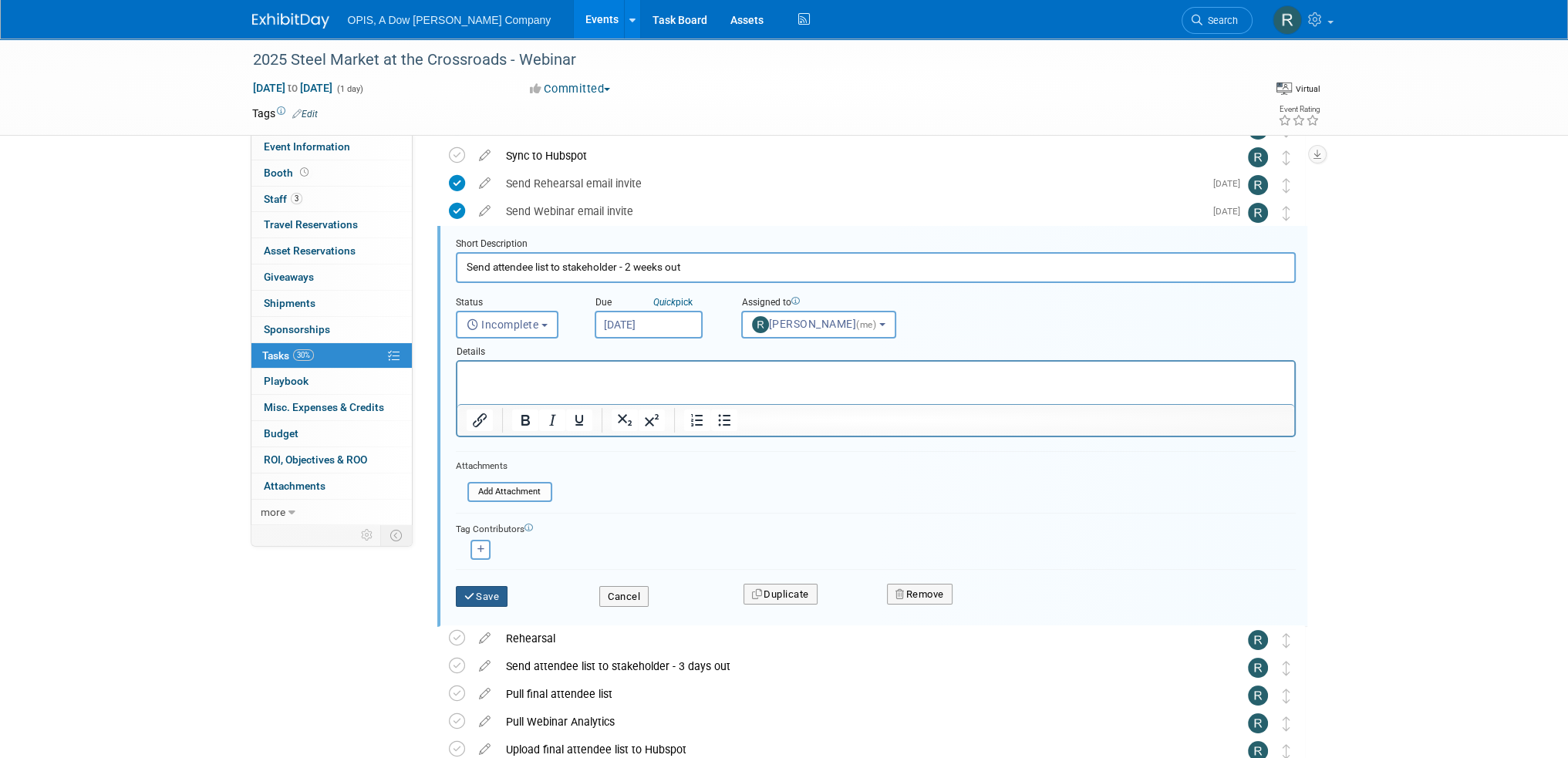
click at [481, 592] on button "Save" at bounding box center [482, 596] width 52 height 22
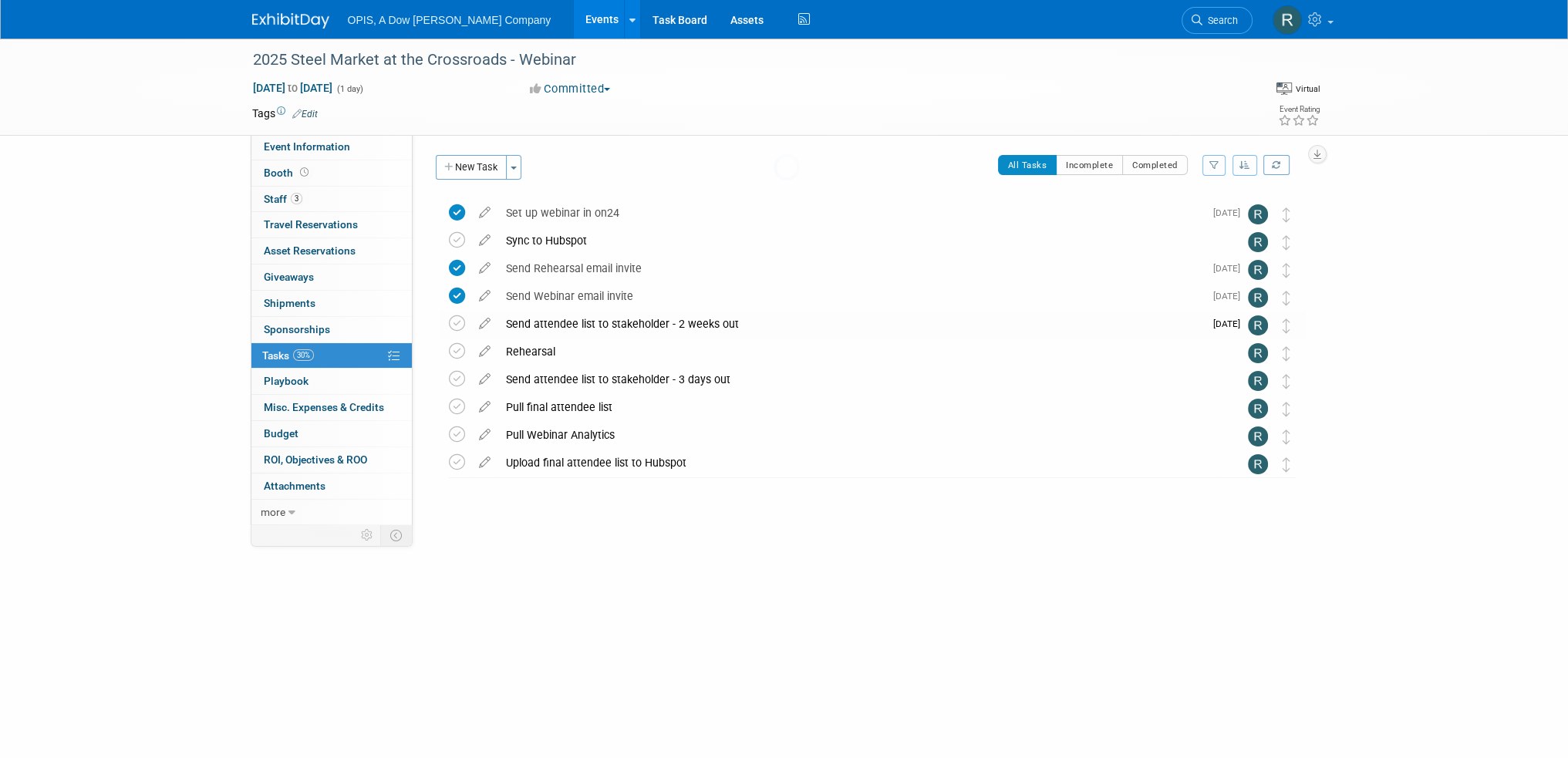
scroll to position [0, 0]
click at [487, 375] on icon at bounding box center [484, 376] width 27 height 19
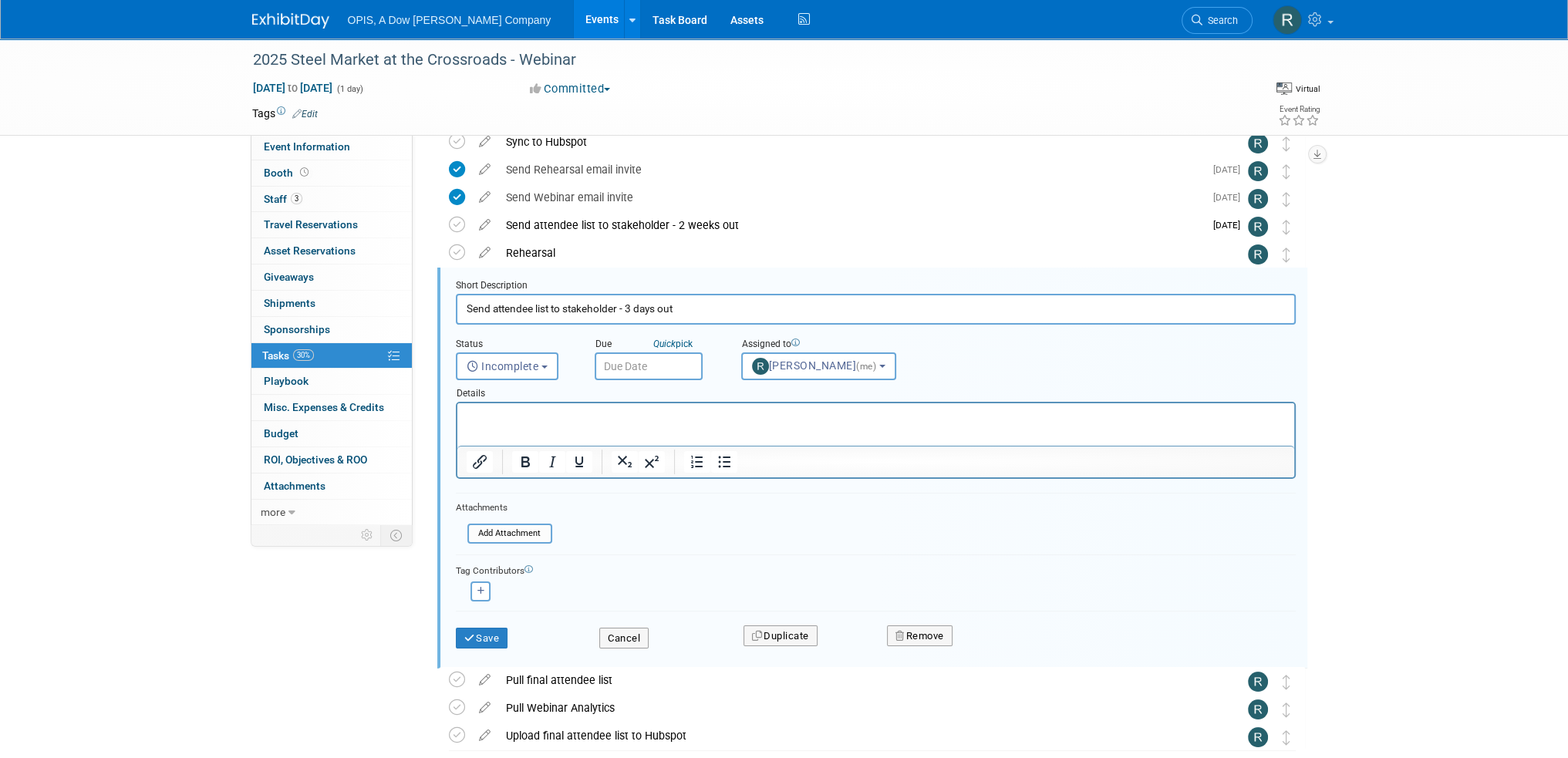
scroll to position [140, 0]
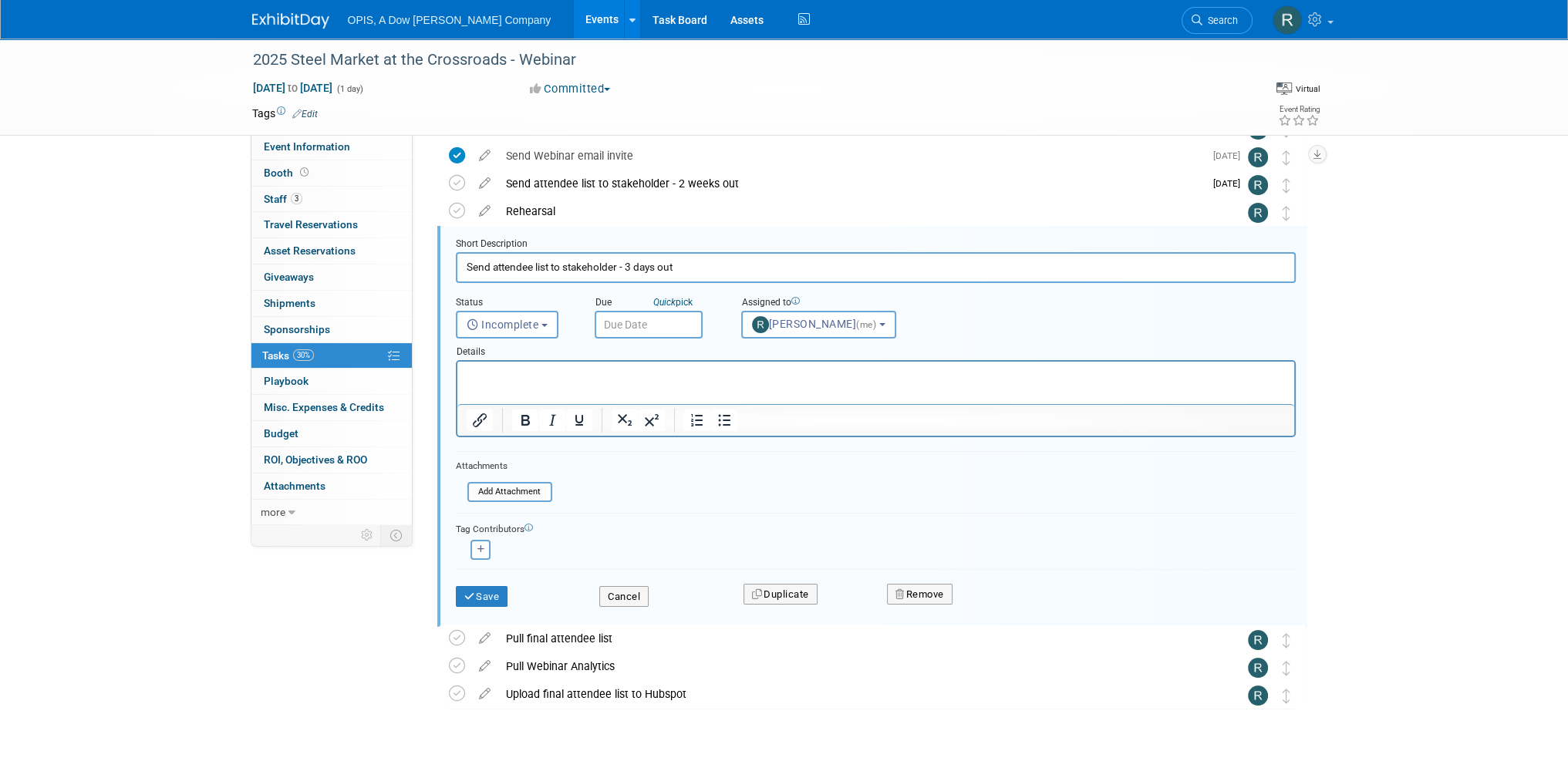
click at [657, 326] on input "text" at bounding box center [648, 324] width 108 height 28
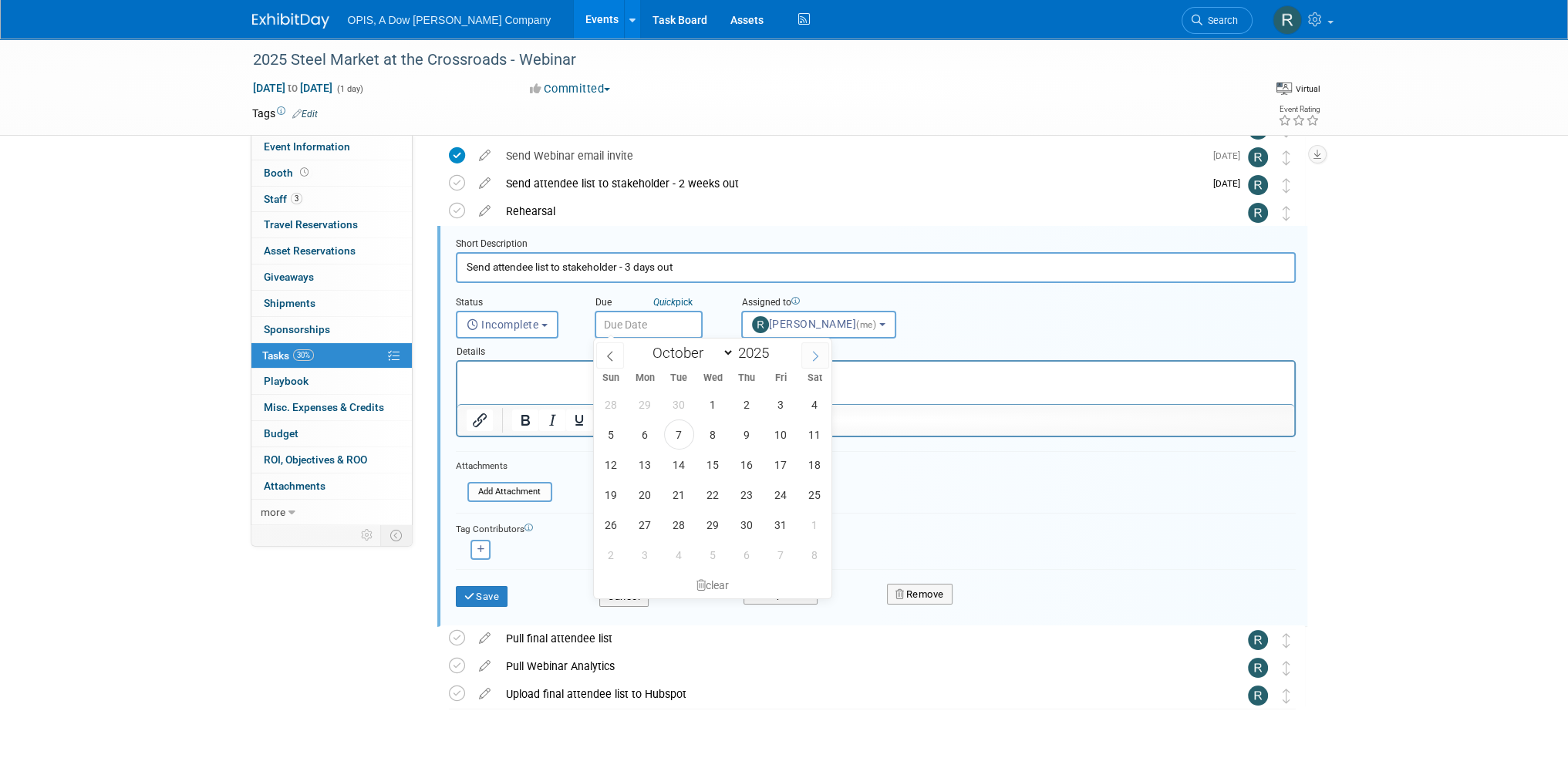
click at [810, 356] on icon at bounding box center [815, 356] width 10 height 10
select select "10"
click at [743, 430] on span "6" at bounding box center [747, 435] width 30 height 30
type input "[DATE]"
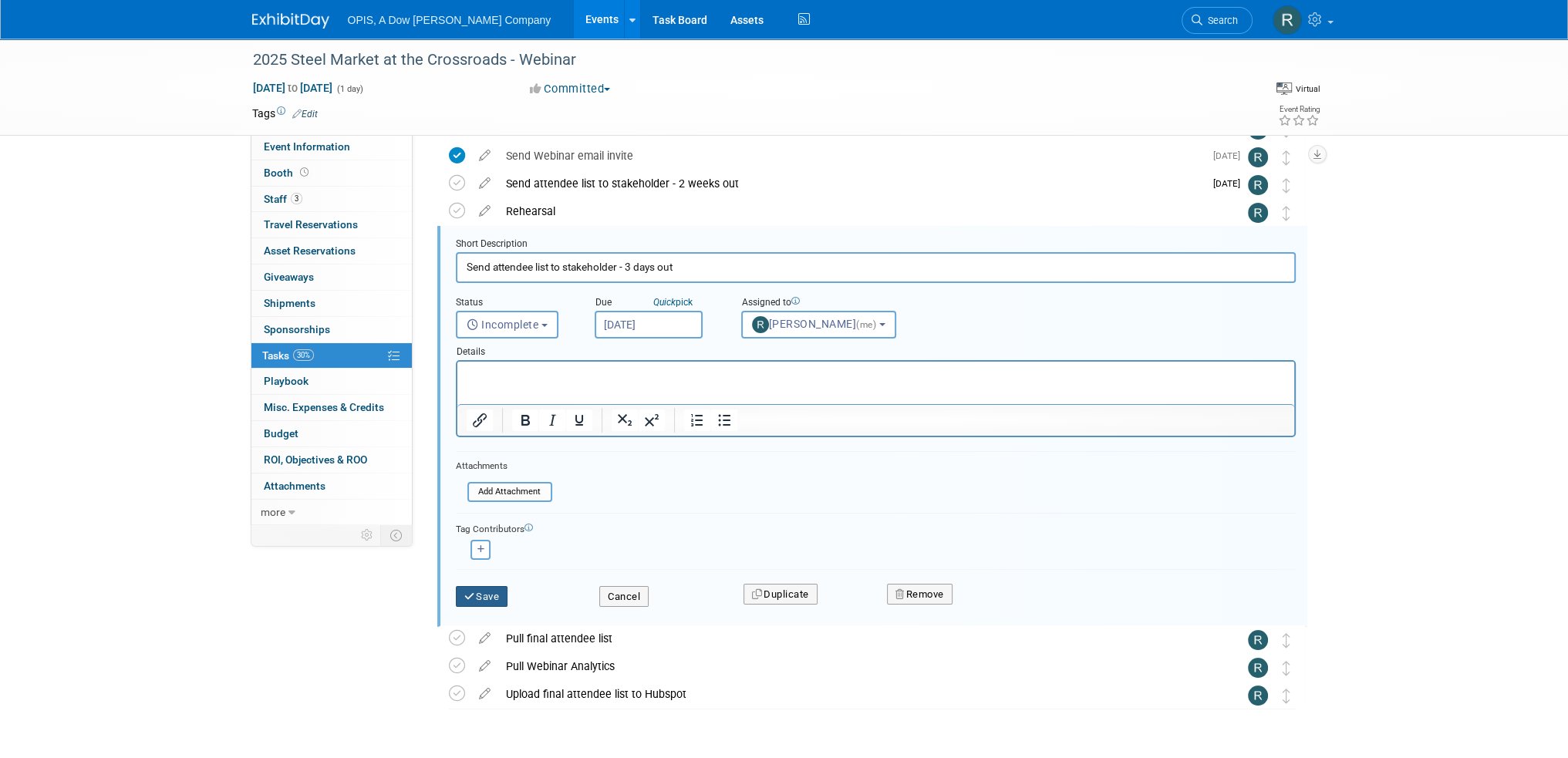
click at [487, 588] on button "Save" at bounding box center [482, 596] width 52 height 22
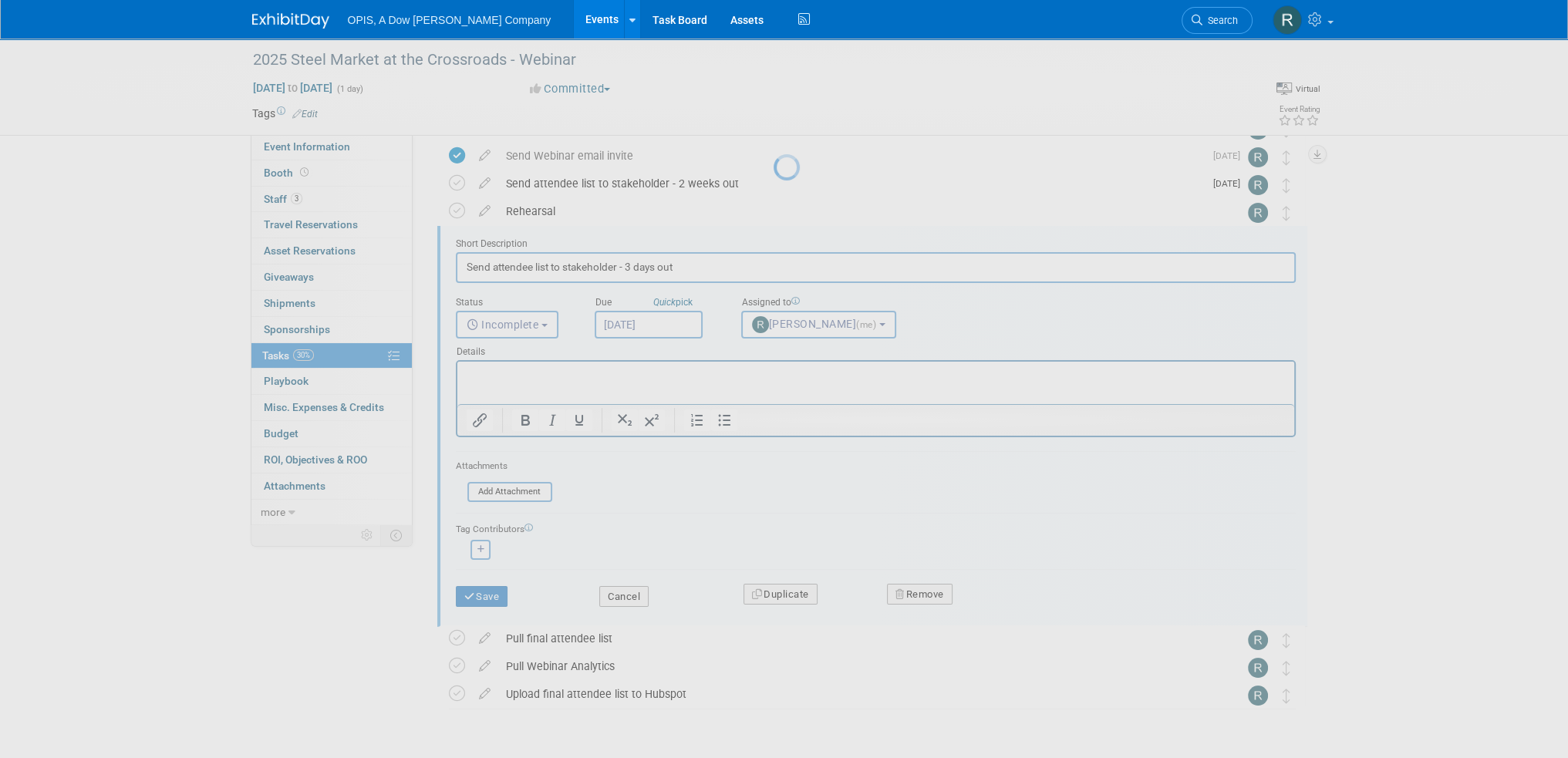
scroll to position [0, 0]
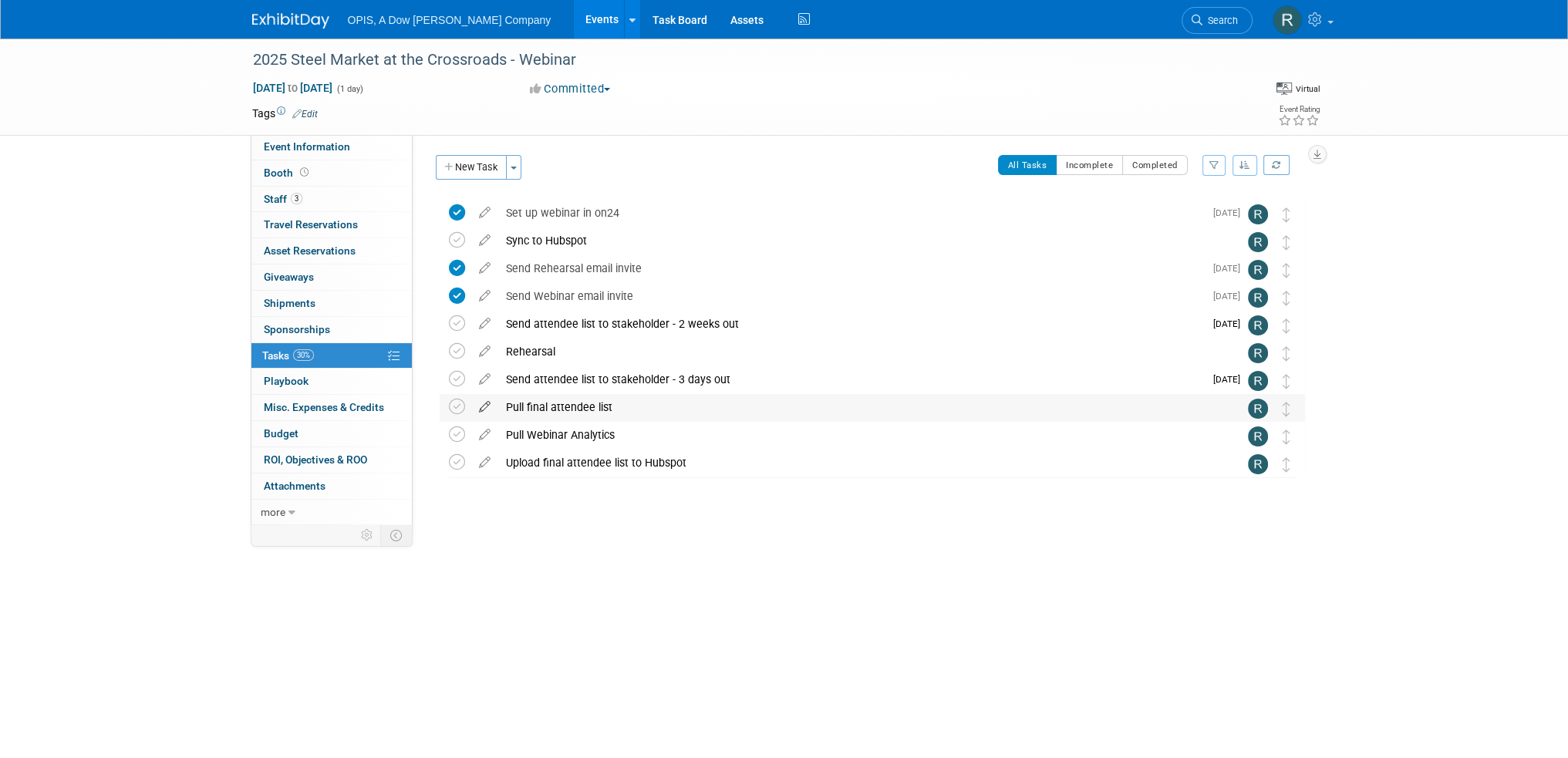
click at [484, 407] on icon at bounding box center [484, 404] width 27 height 19
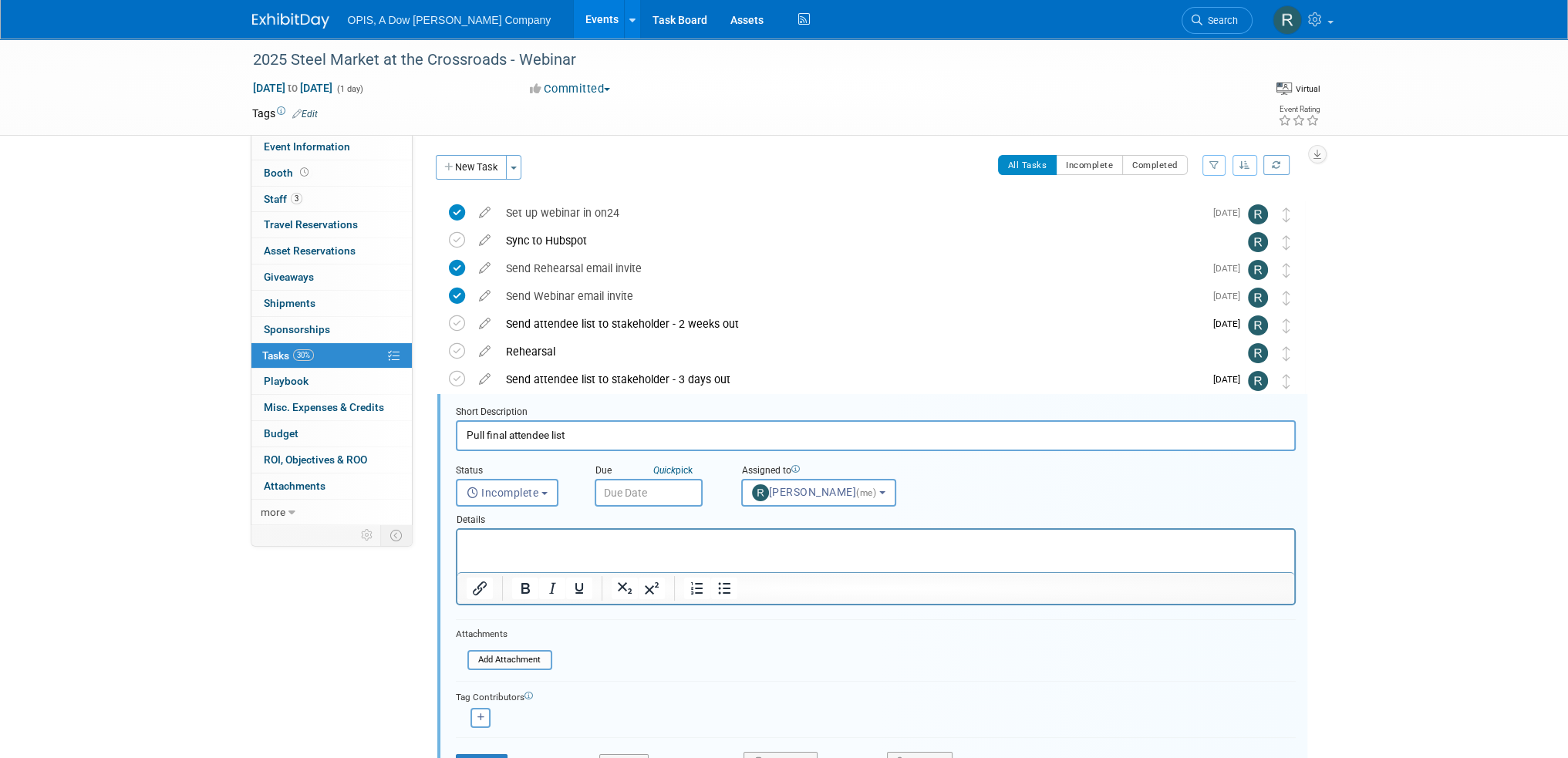
scroll to position [168, 0]
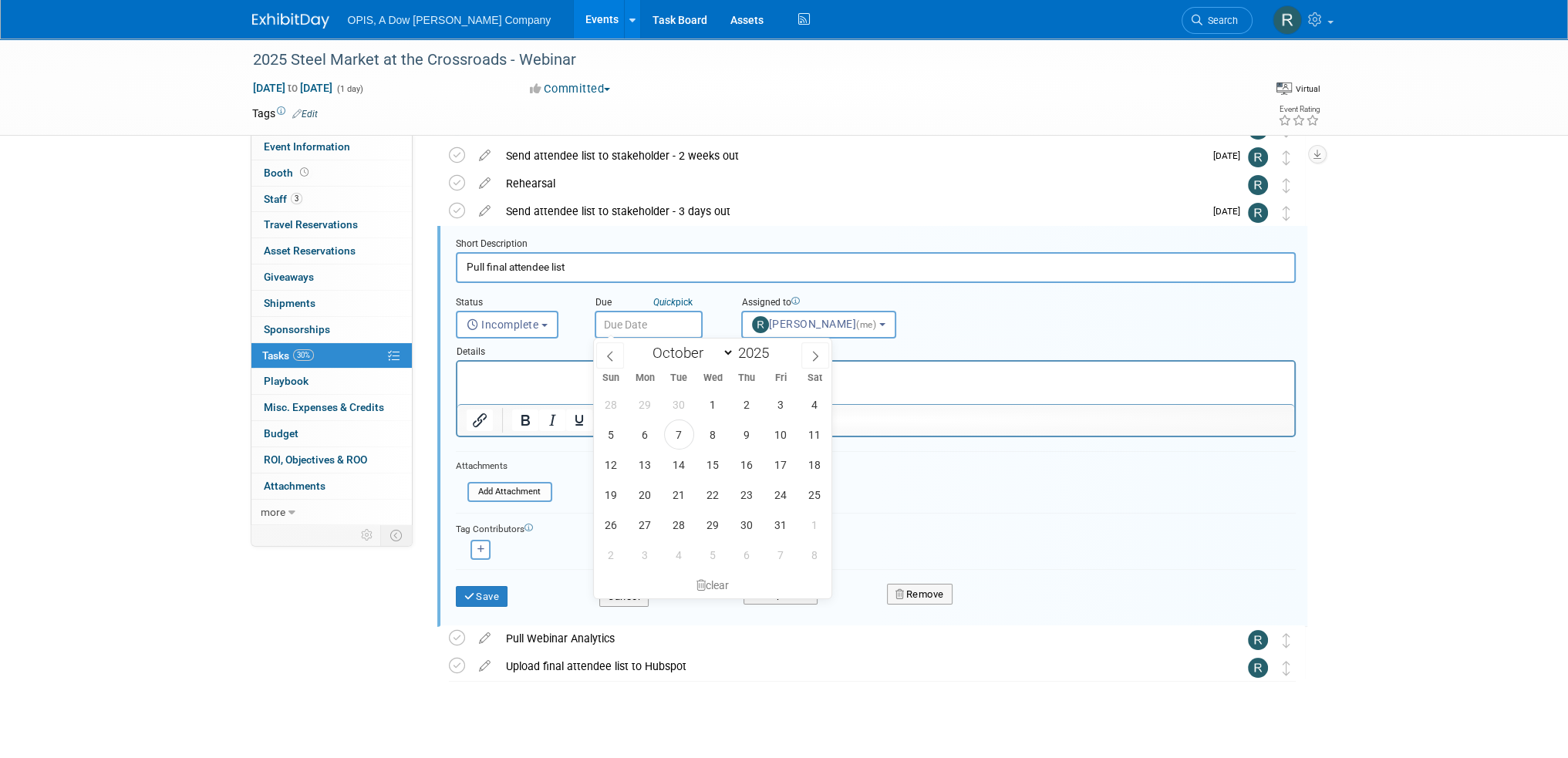
click at [661, 324] on input "text" at bounding box center [648, 324] width 108 height 28
click at [812, 353] on icon at bounding box center [815, 356] width 10 height 10
select select "10"
click at [672, 467] on span "11" at bounding box center [679, 464] width 30 height 30
type input "[DATE]"
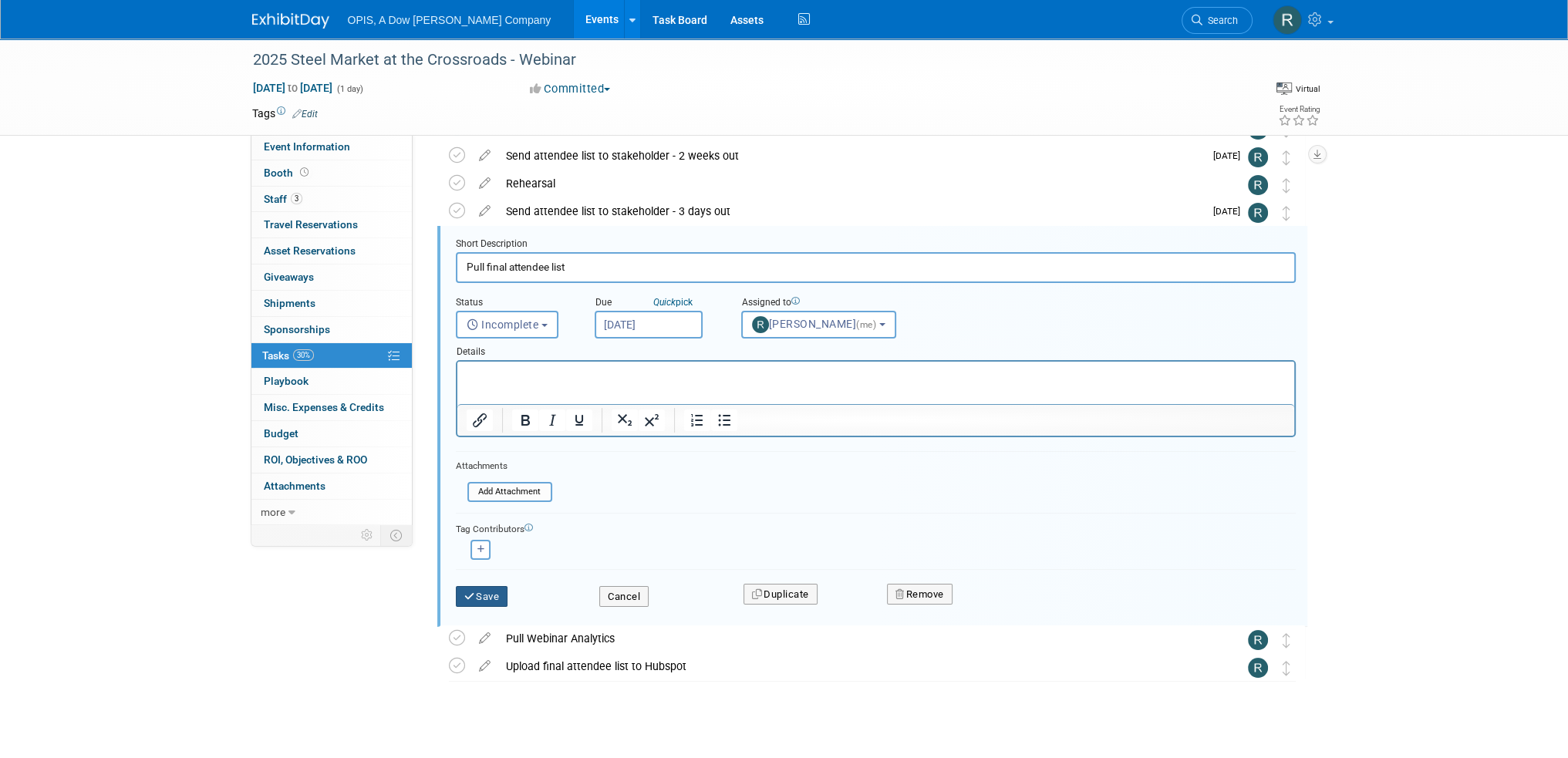
click at [470, 591] on icon "submit" at bounding box center [470, 595] width 12 height 10
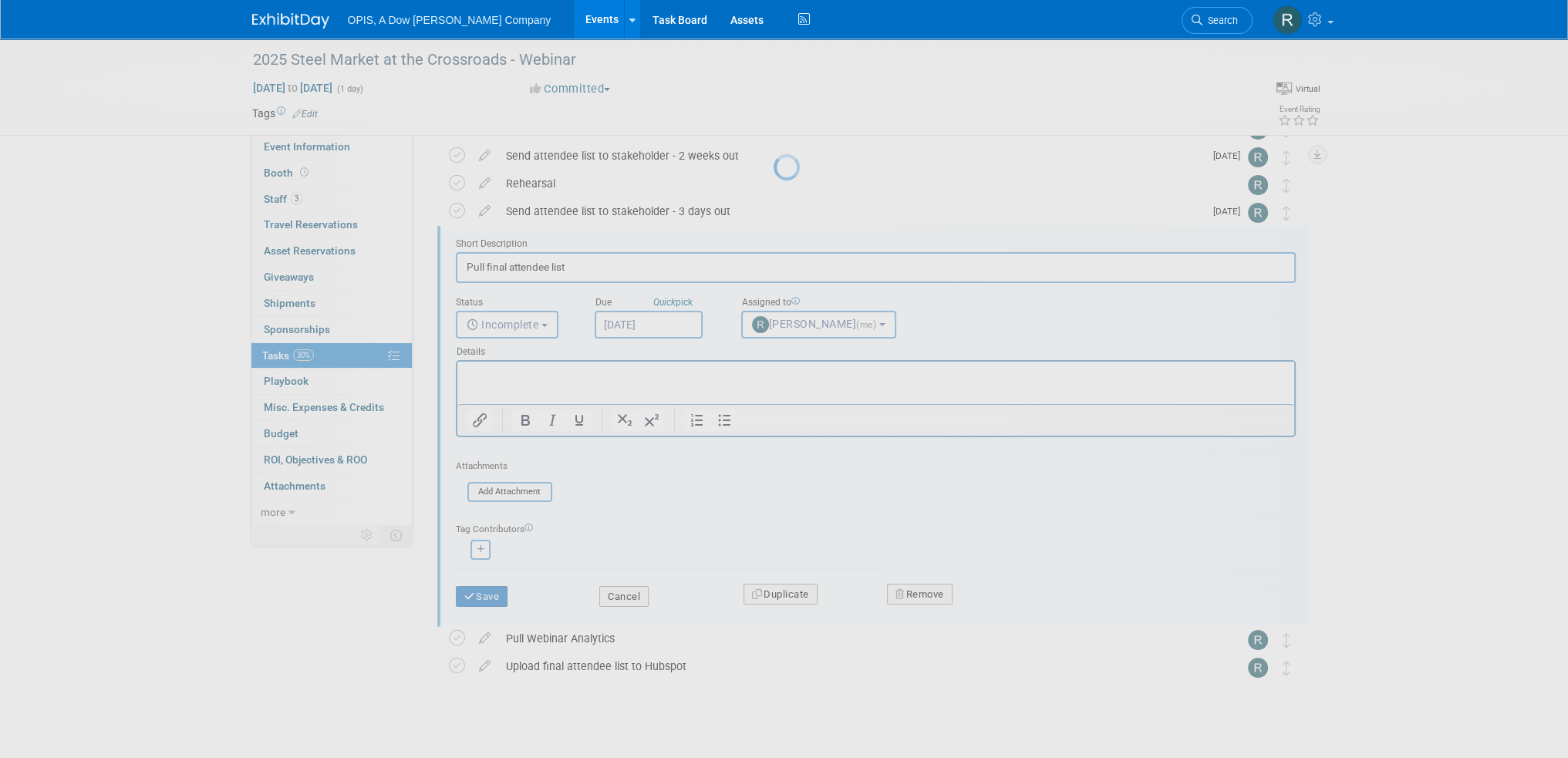
scroll to position [0, 0]
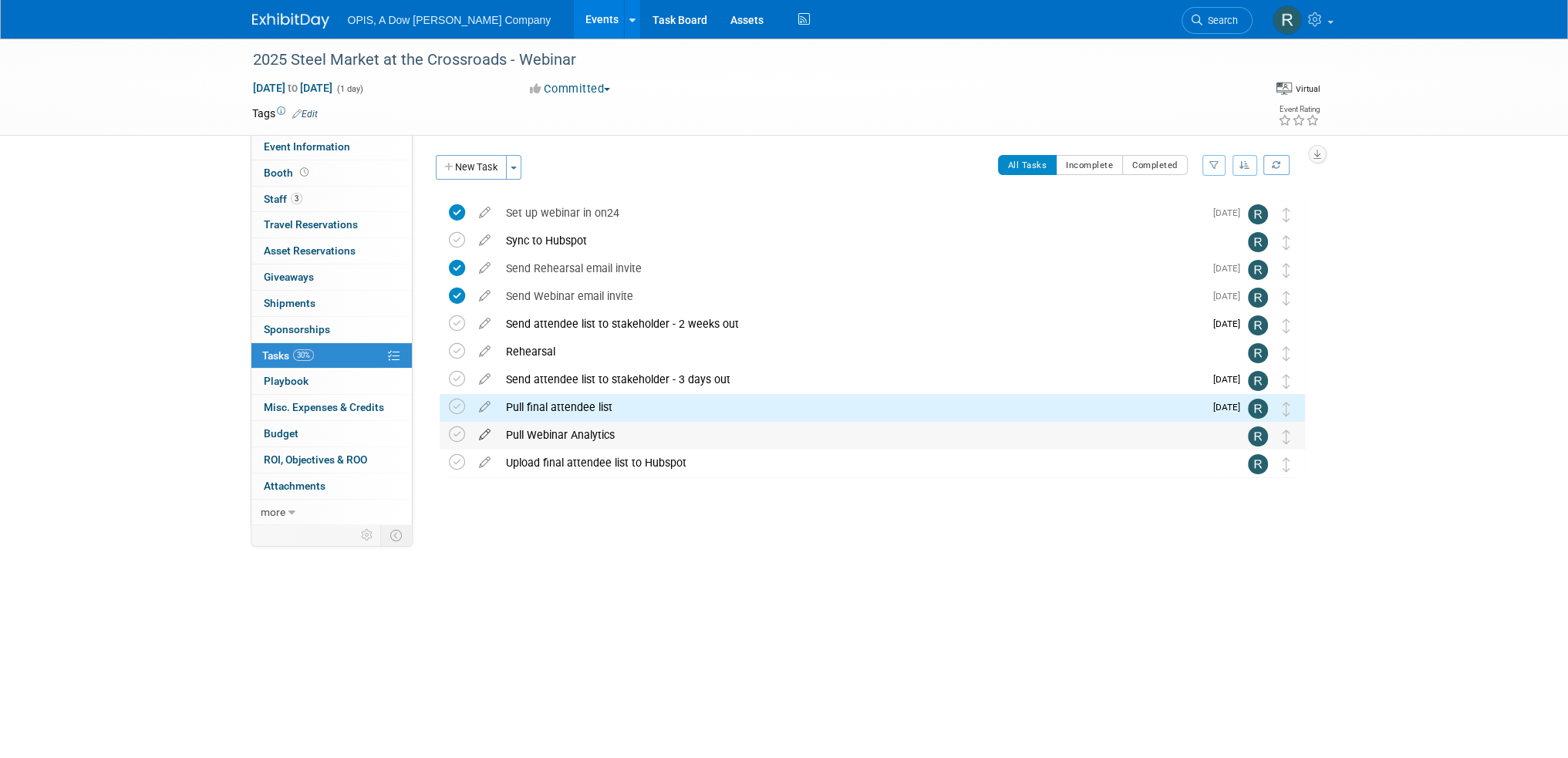
click at [483, 430] on icon at bounding box center [484, 431] width 27 height 19
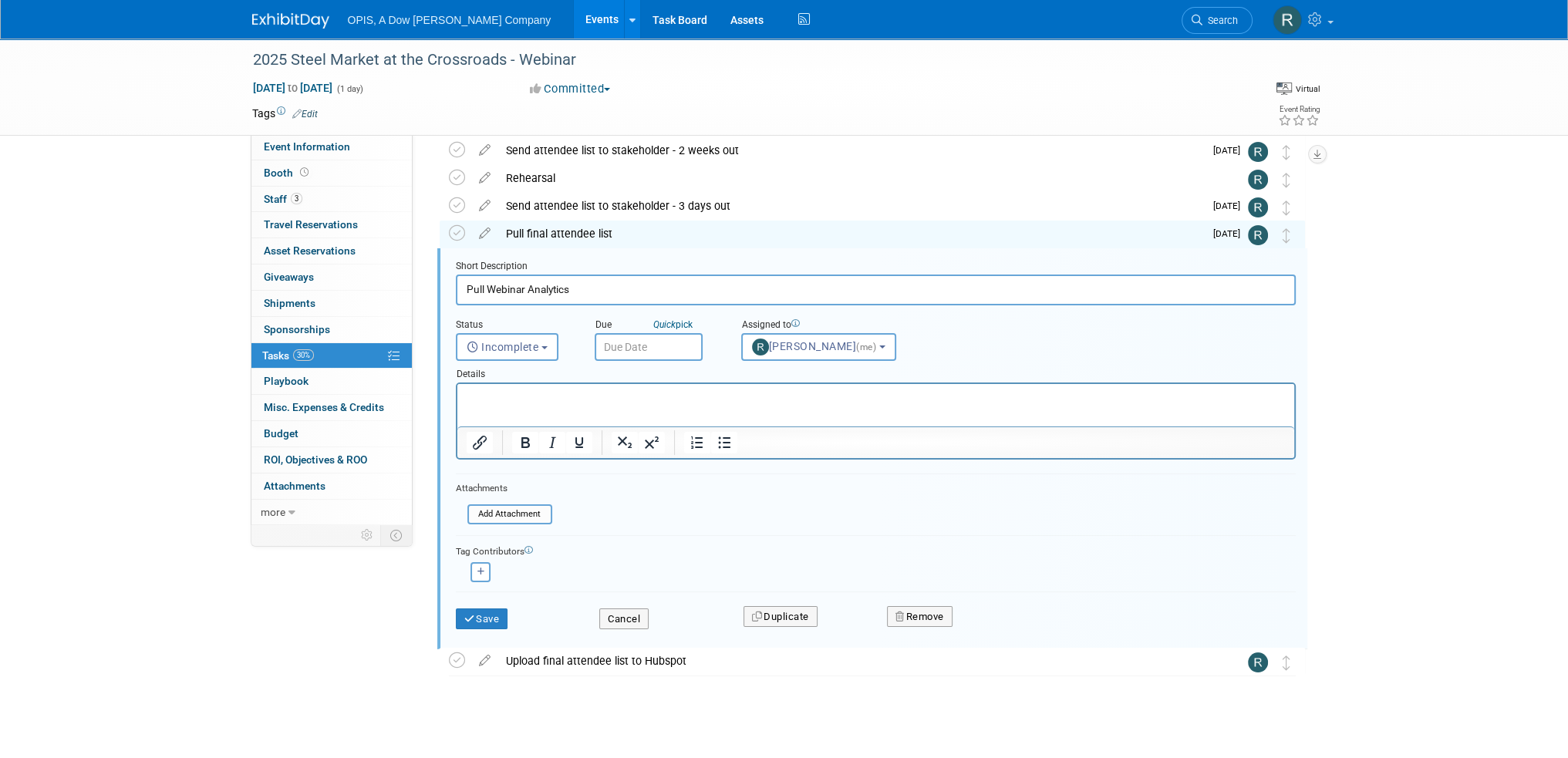
scroll to position [184, 0]
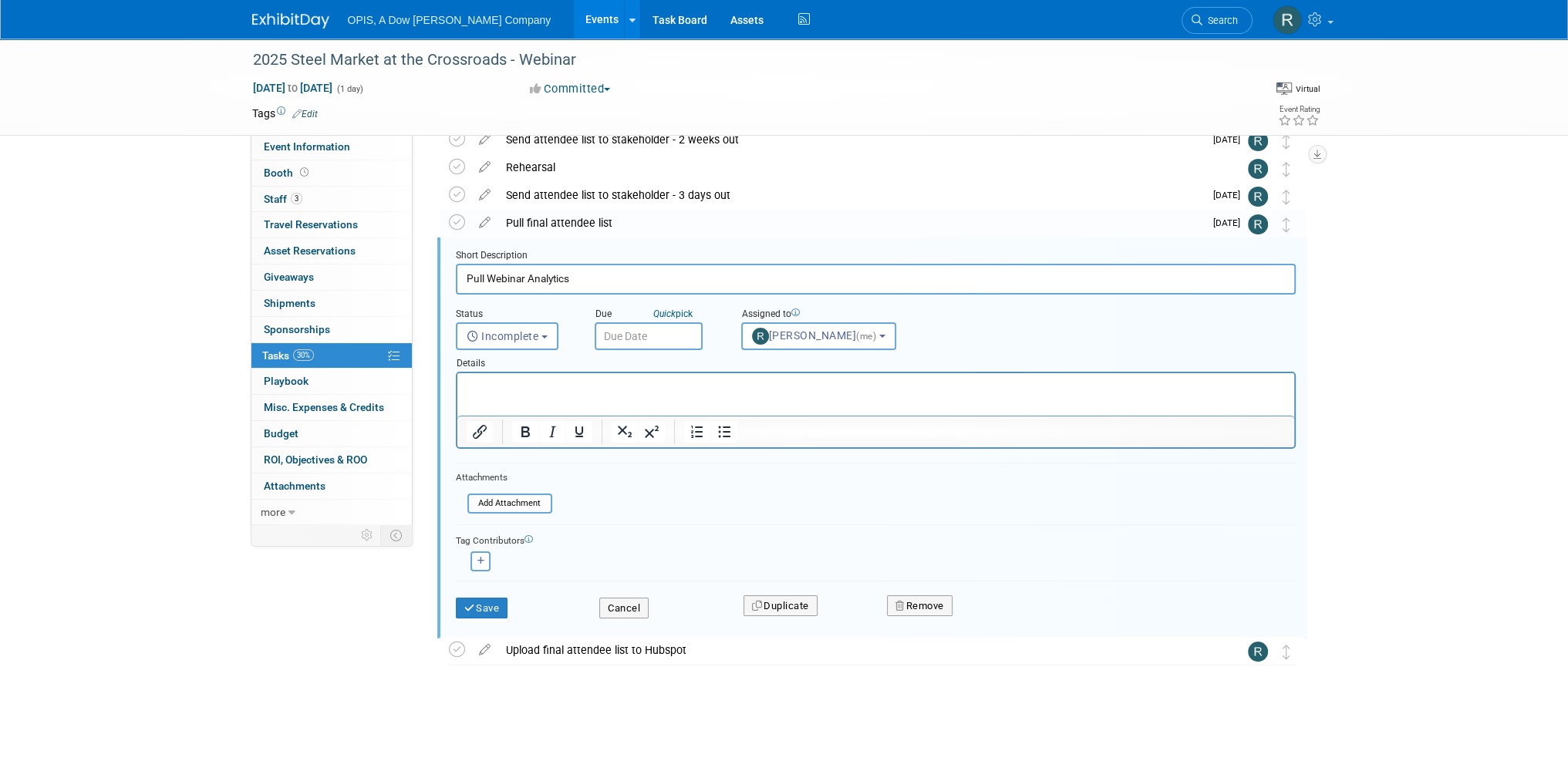
click at [665, 334] on input "text" at bounding box center [648, 337] width 108 height 28
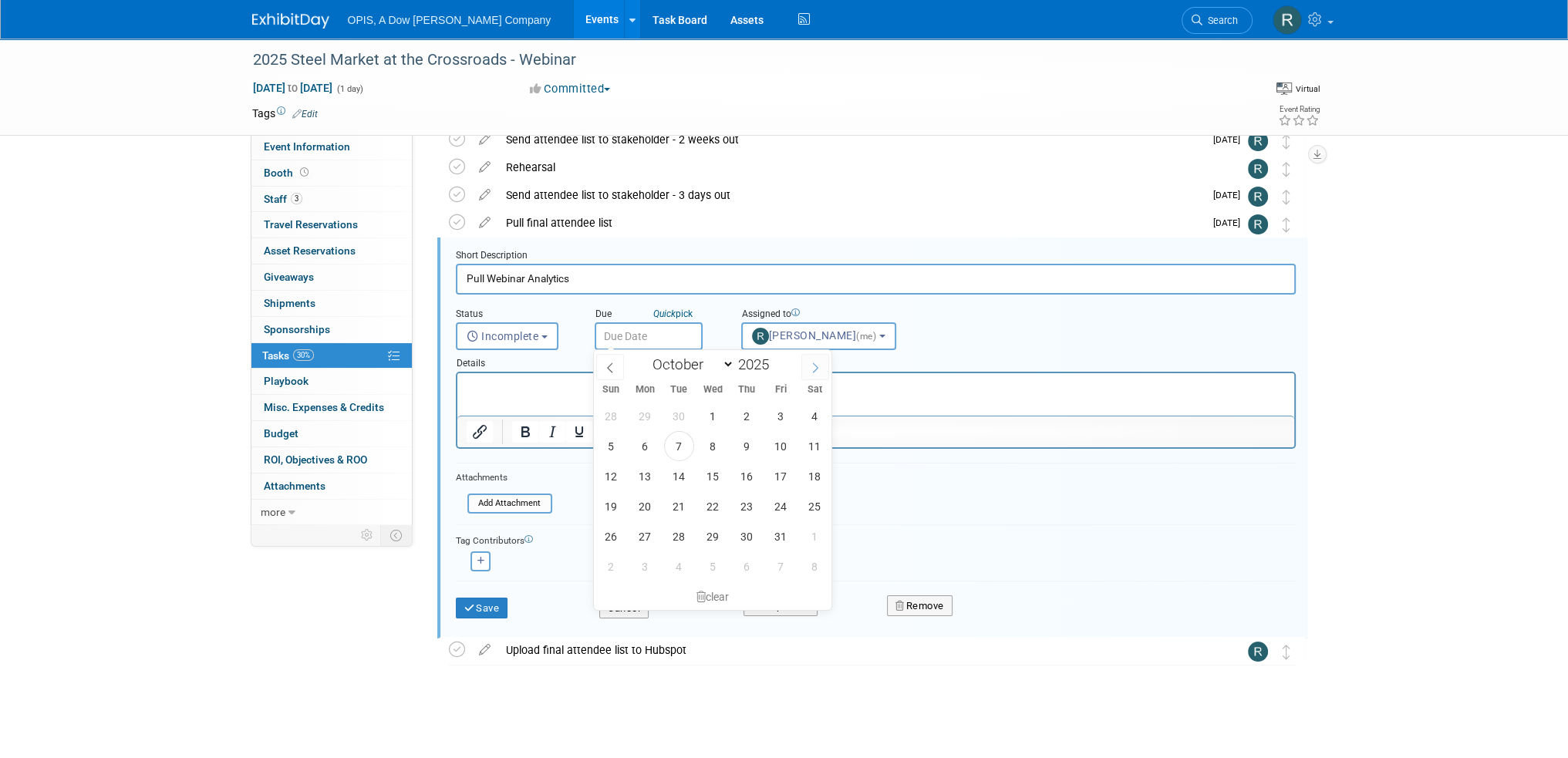
click at [819, 365] on icon at bounding box center [815, 367] width 10 height 10
select select "10"
click at [682, 475] on span "11" at bounding box center [679, 476] width 30 height 30
type input "[DATE]"
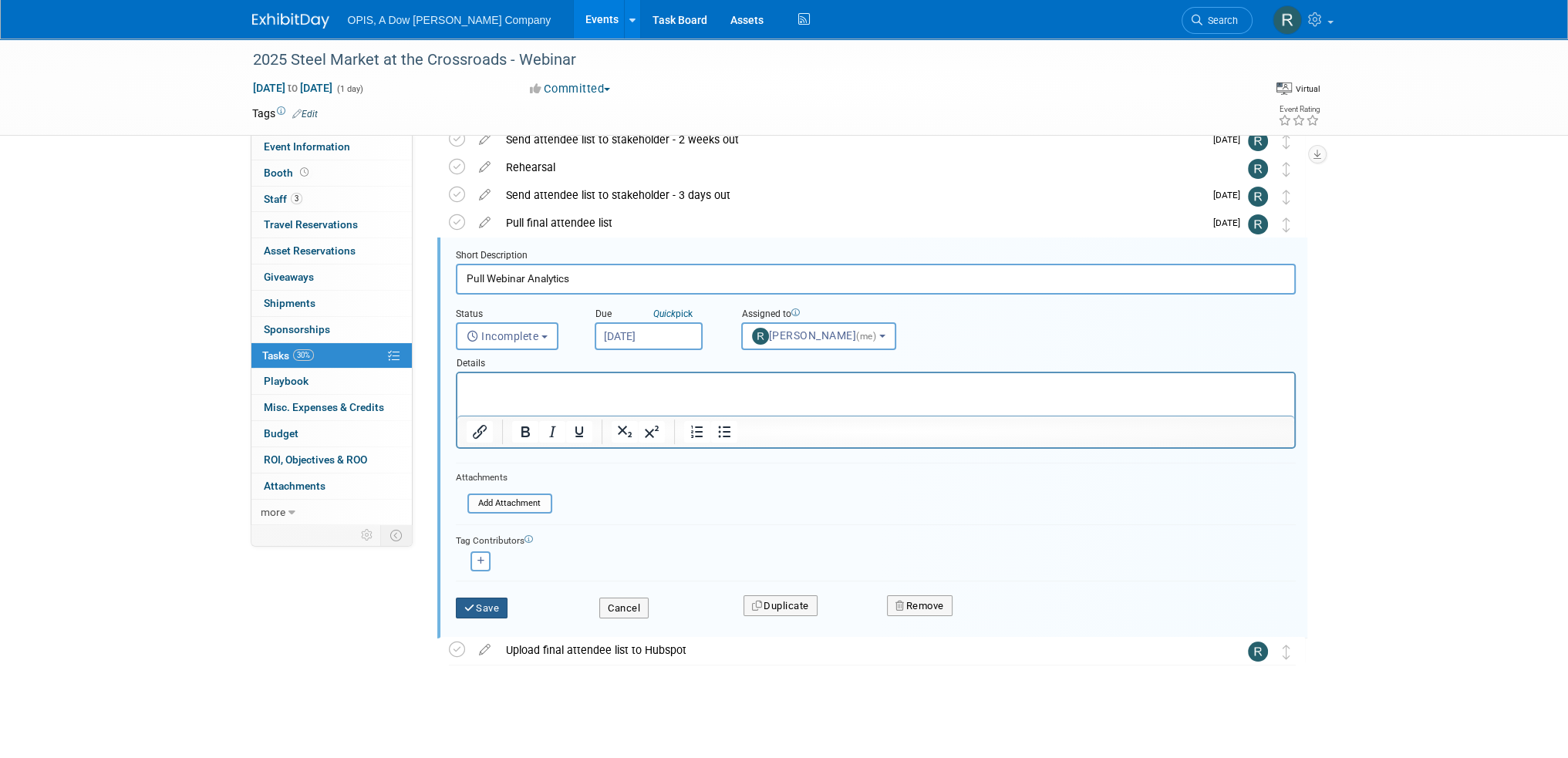
click at [482, 609] on button "Save" at bounding box center [482, 608] width 52 height 22
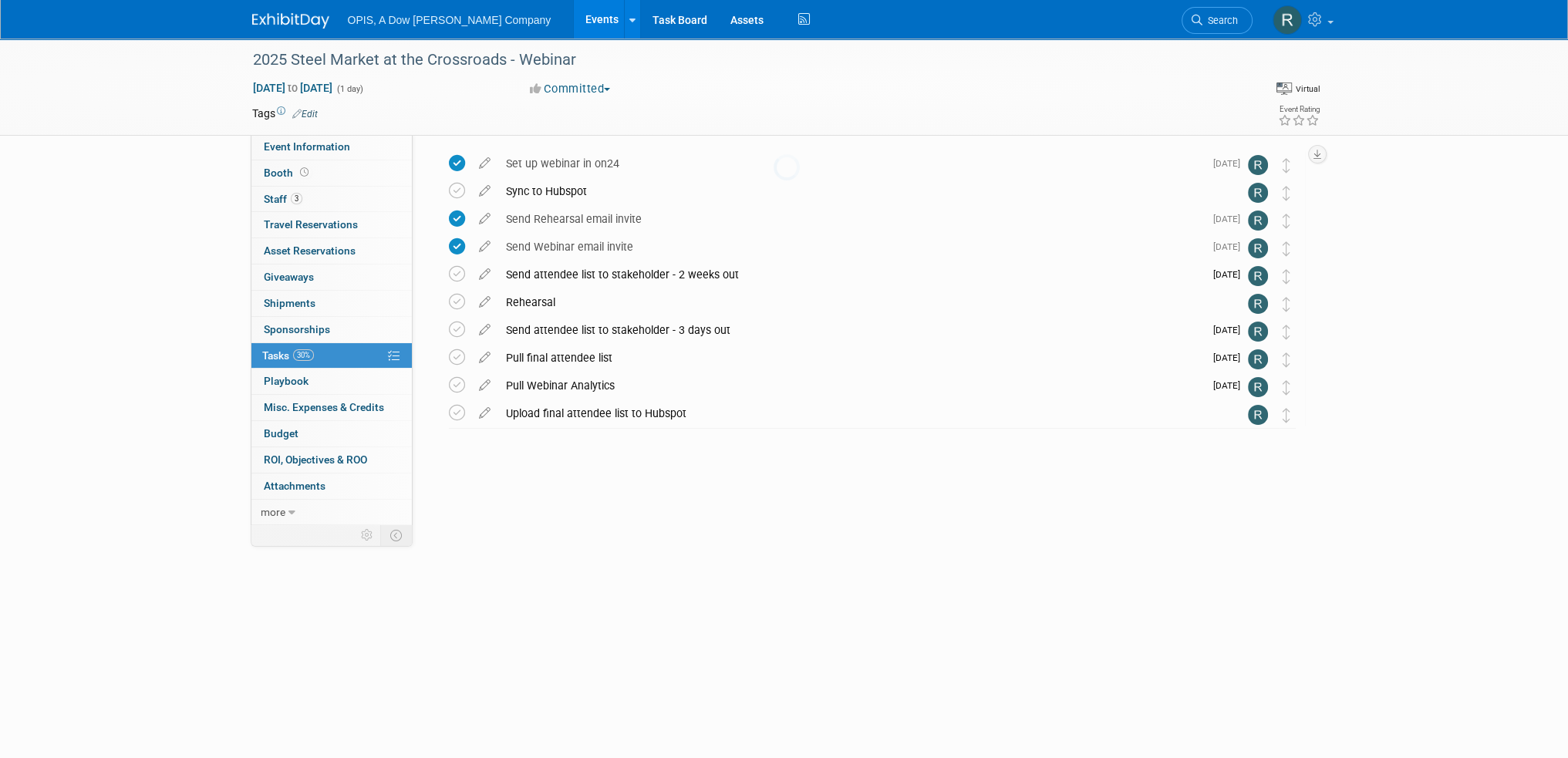
scroll to position [0, 0]
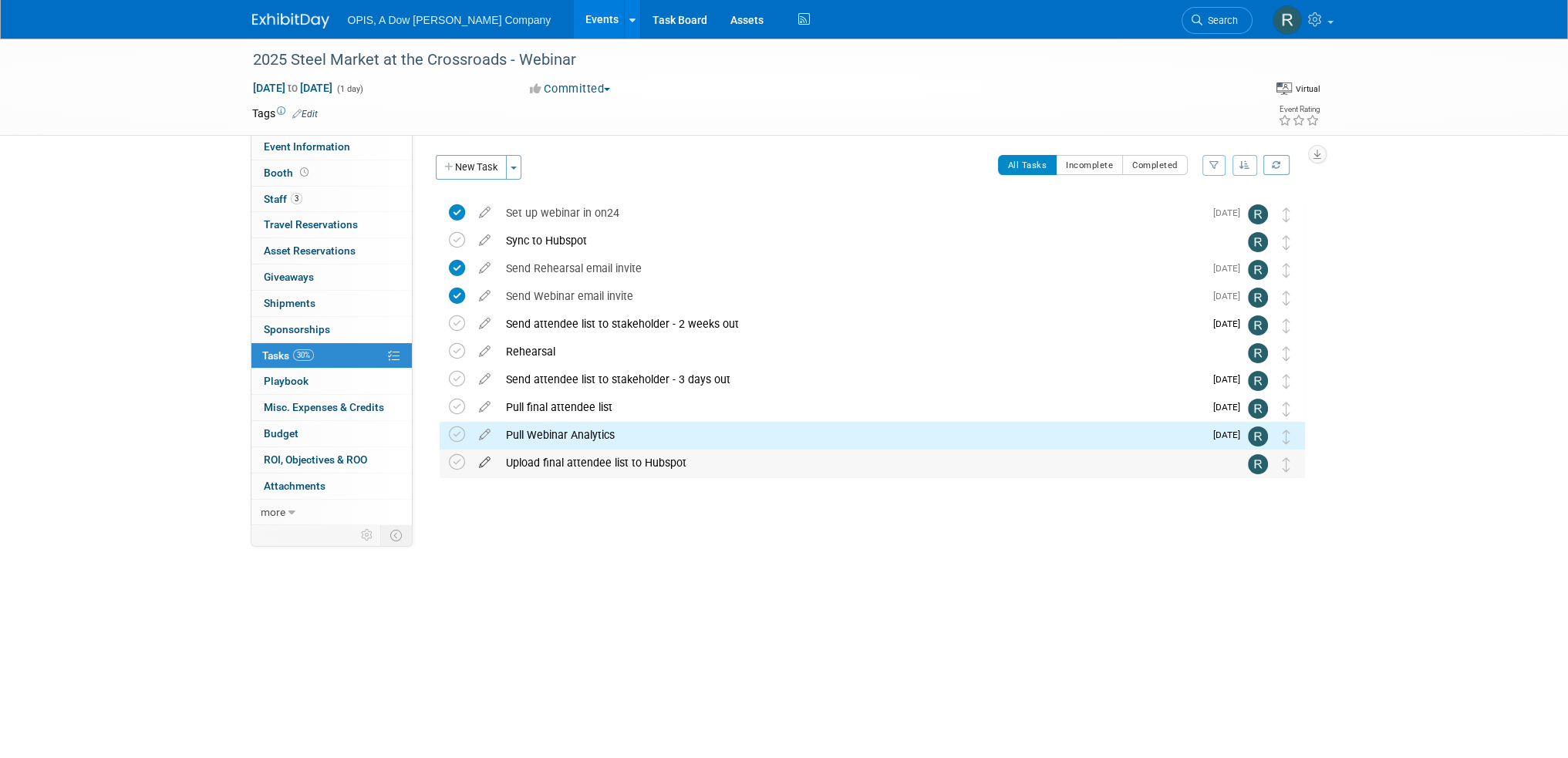
click at [486, 463] on icon at bounding box center [484, 459] width 27 height 19
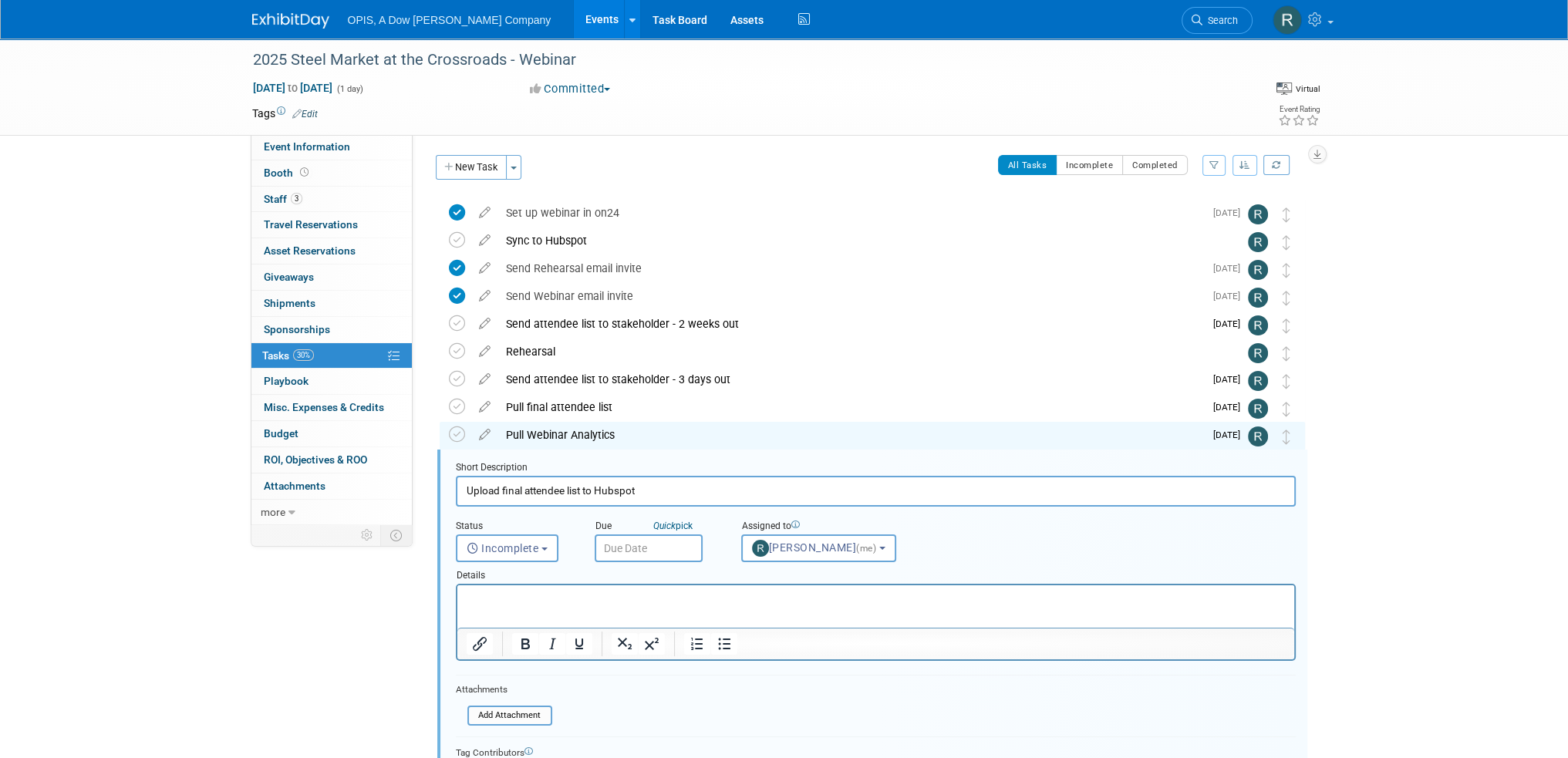
scroll to position [184, 0]
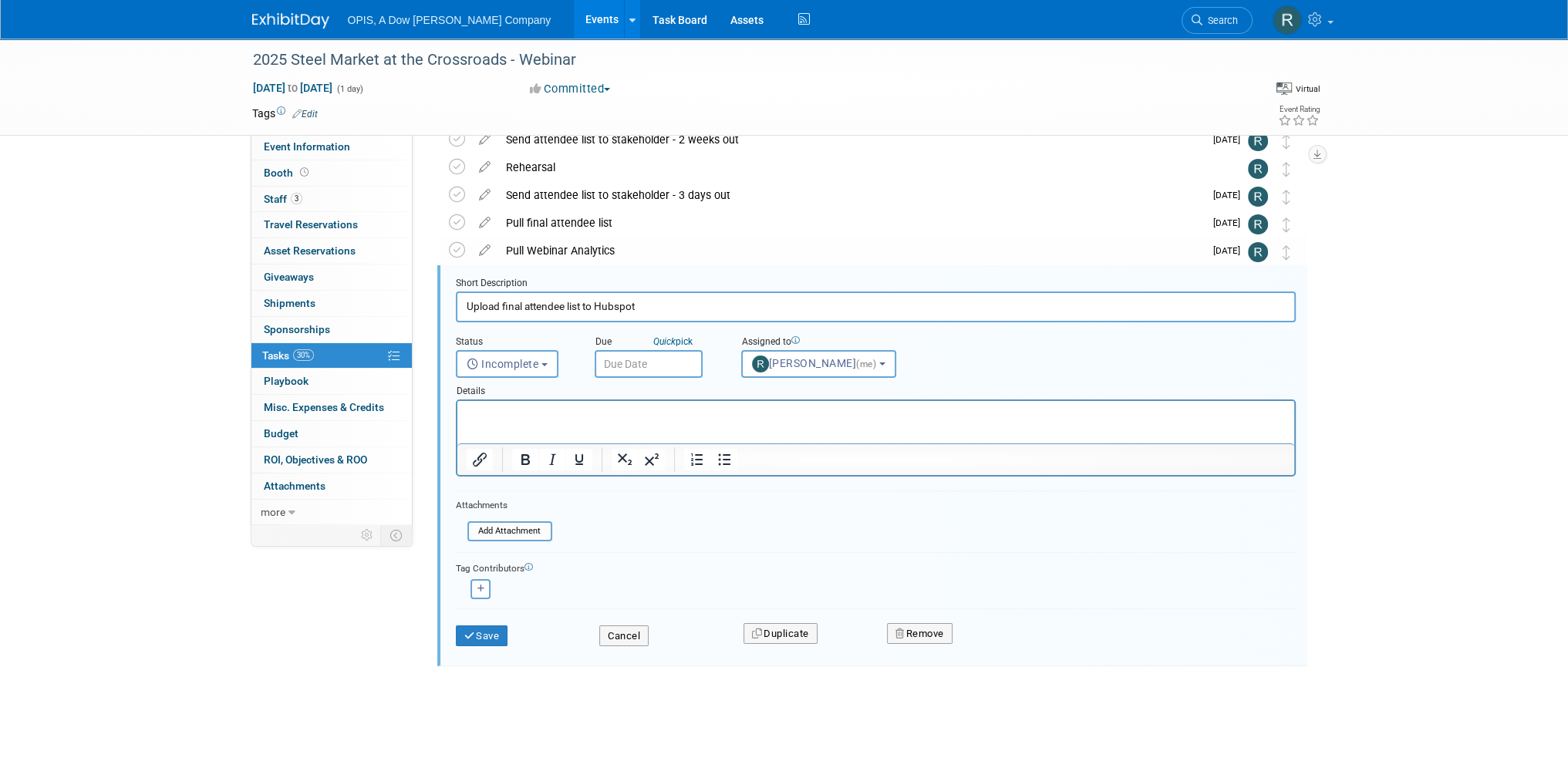
click at [638, 360] on input "text" at bounding box center [648, 364] width 108 height 28
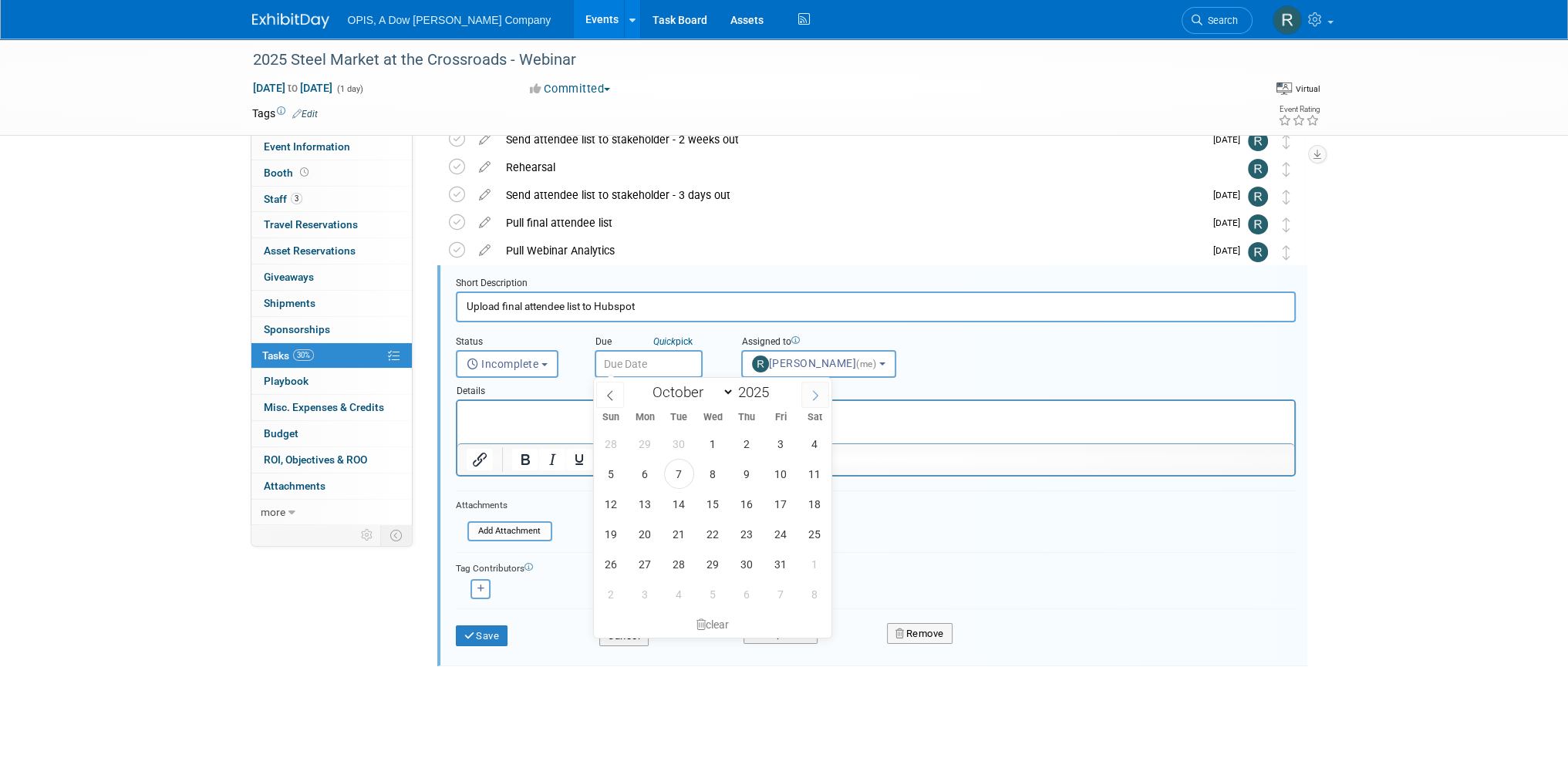
click at [814, 395] on icon at bounding box center [815, 395] width 10 height 10
select select "10"
click at [682, 505] on span "11" at bounding box center [679, 504] width 30 height 30
type input "[DATE]"
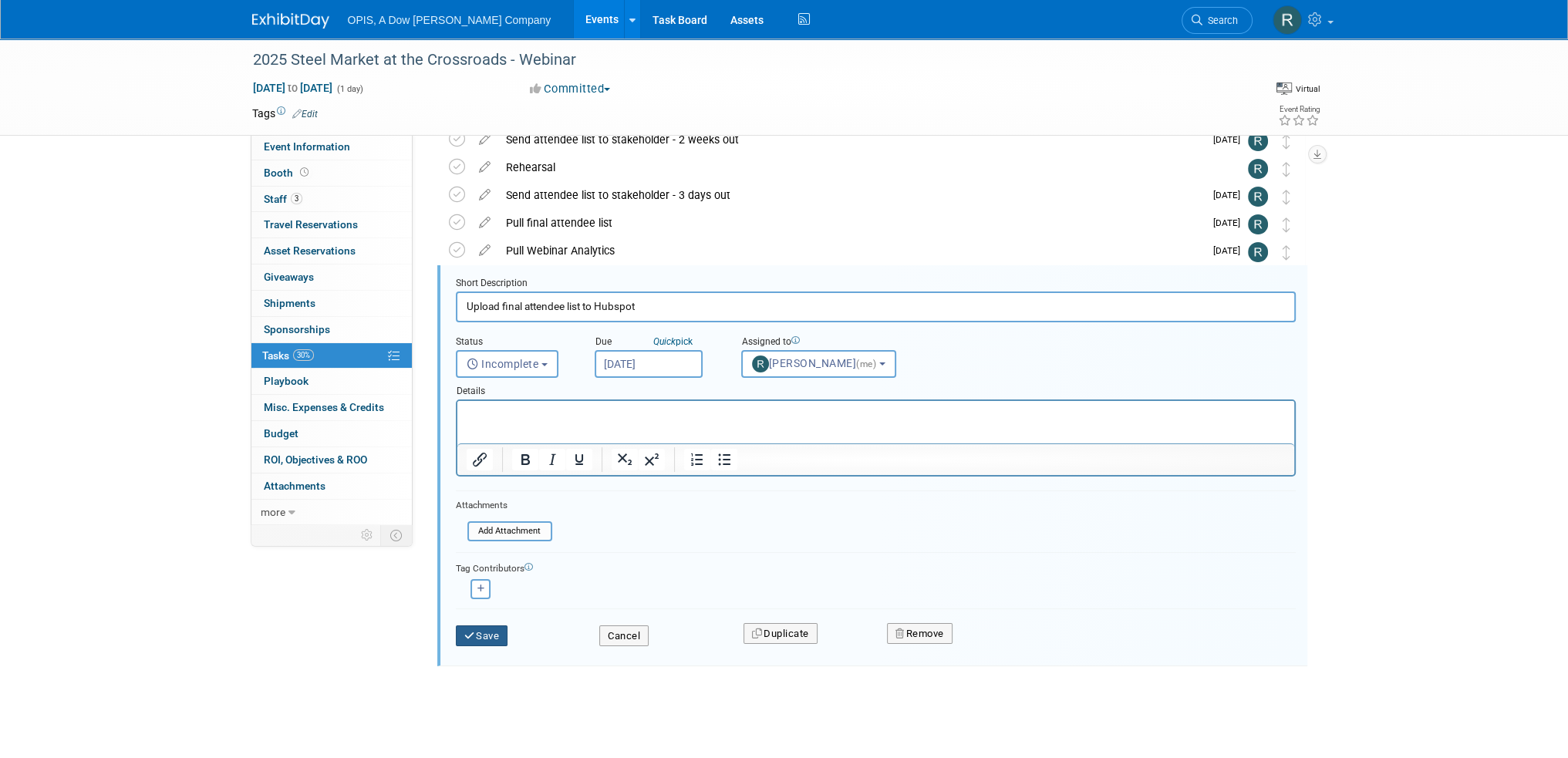
click at [496, 634] on button "Save" at bounding box center [482, 636] width 52 height 22
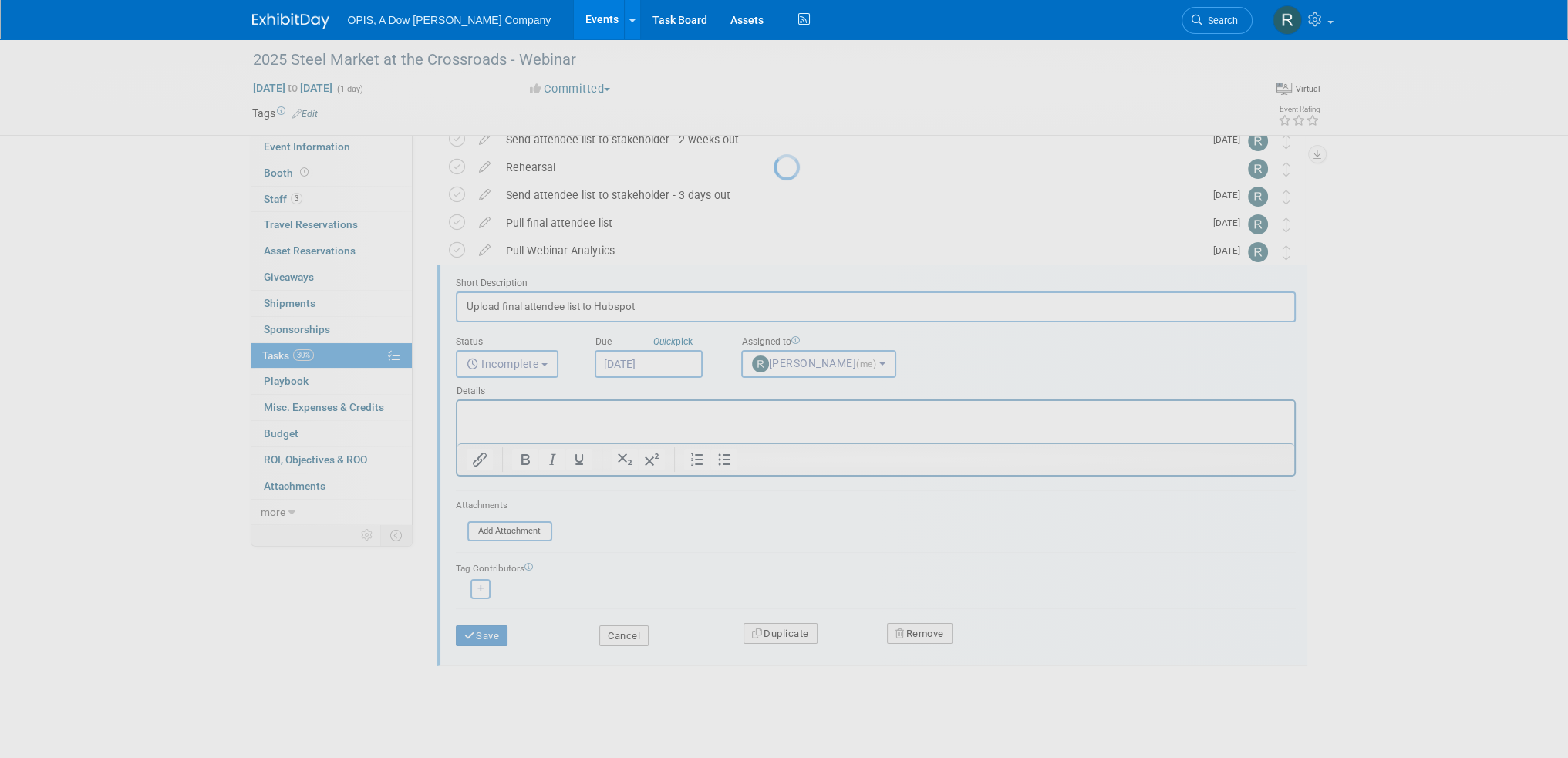
scroll to position [0, 0]
